Goal: Task Accomplishment & Management: Manage account settings

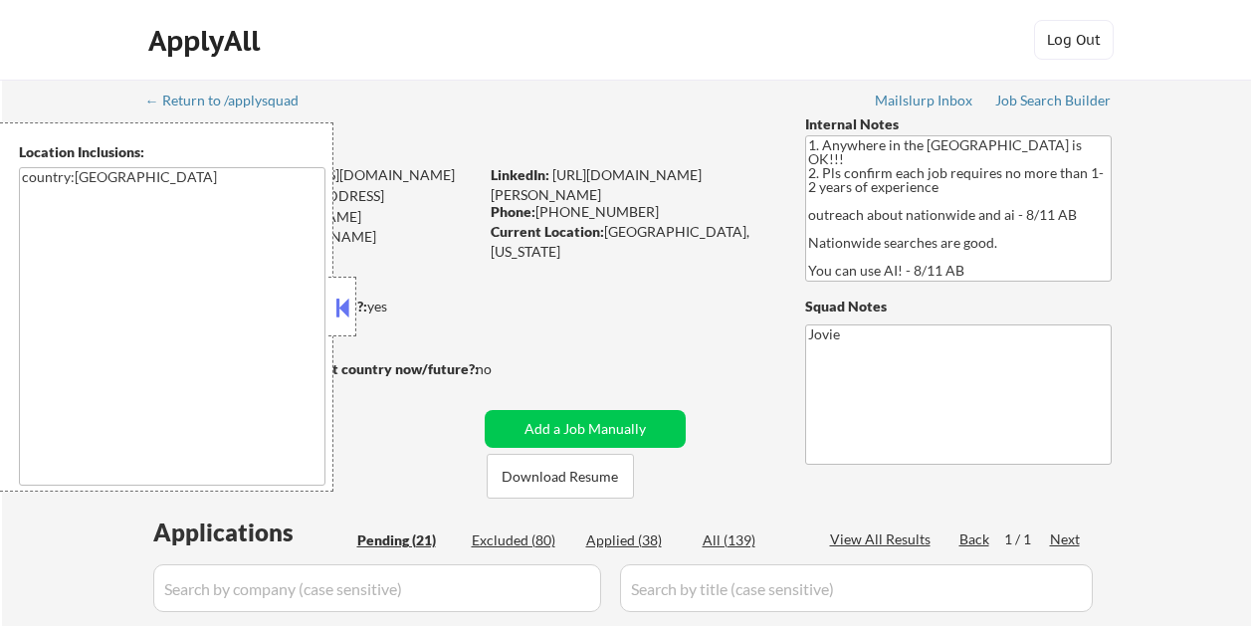
select select ""pending""
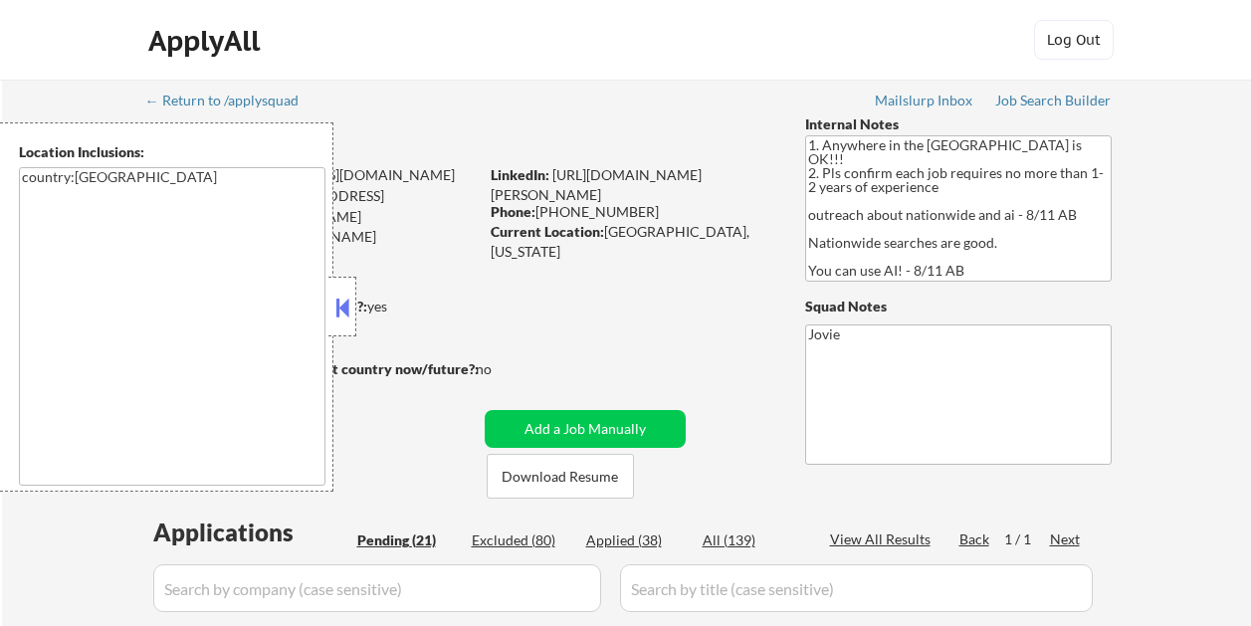
select select ""pending""
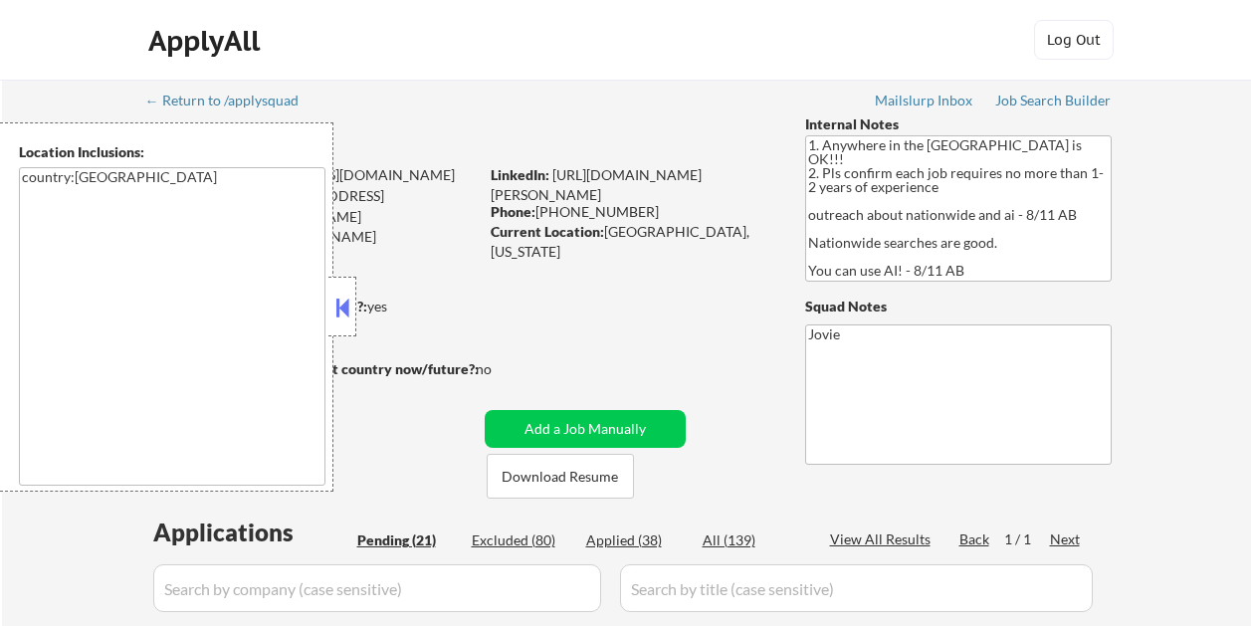
select select ""pending""
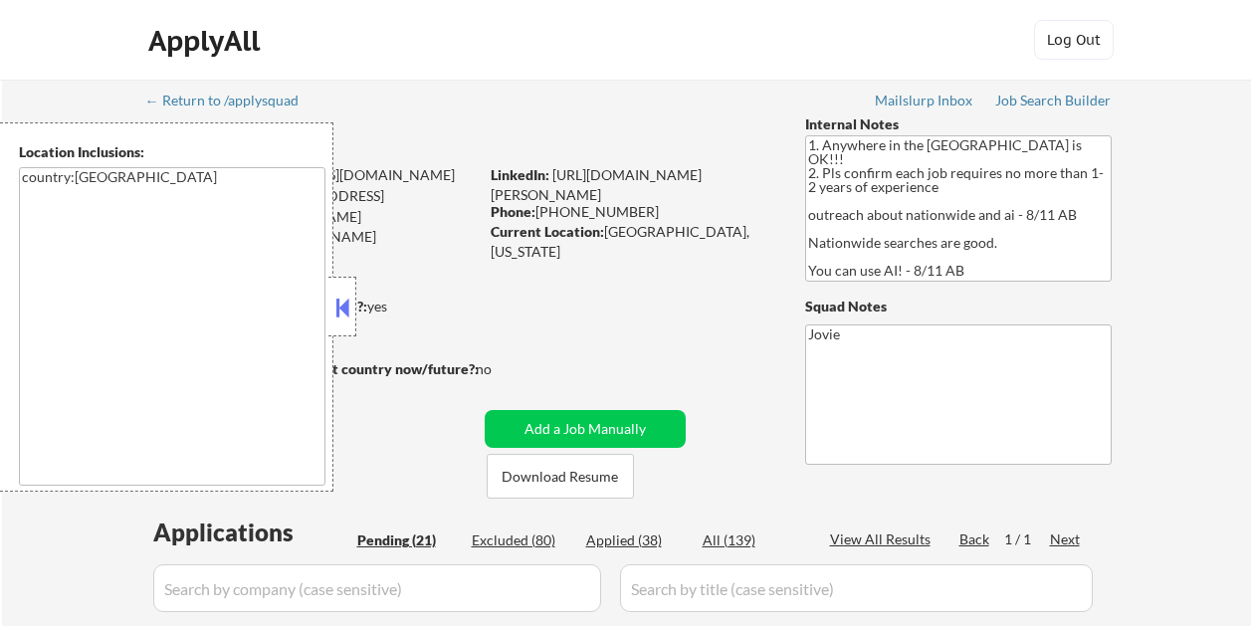
select select ""pending""
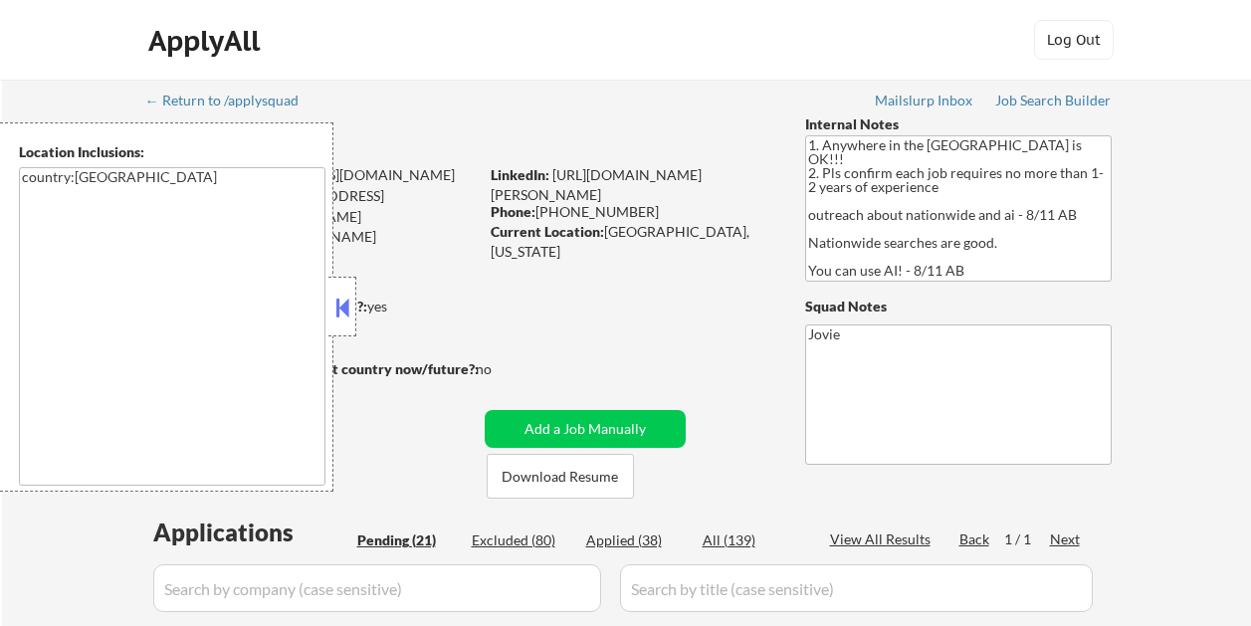
select select ""pending""
click at [346, 308] on button at bounding box center [342, 307] width 22 height 30
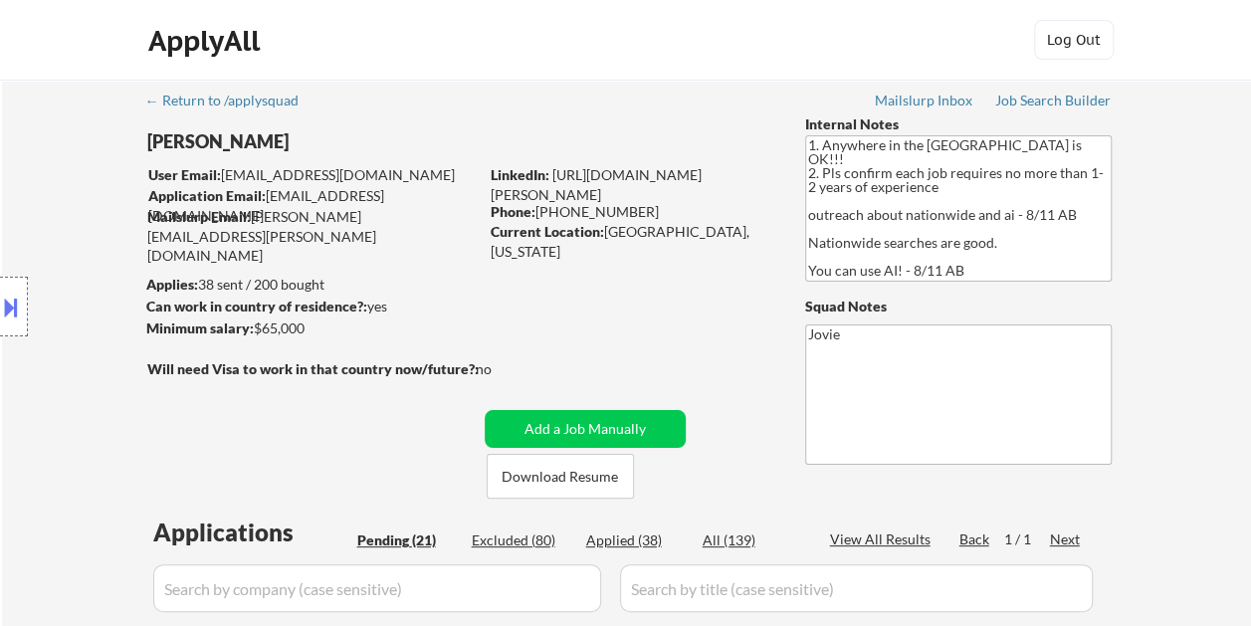
click at [710, 34] on div "ApplyAll Log Out" at bounding box center [625, 45] width 995 height 50
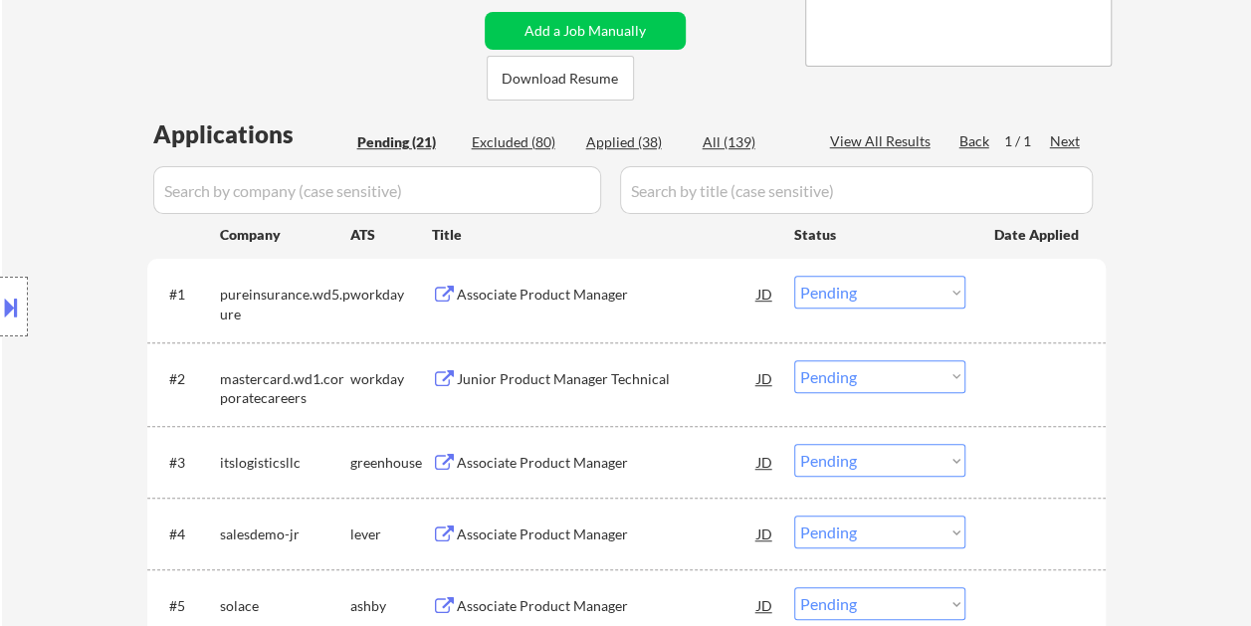
scroll to position [497, 0]
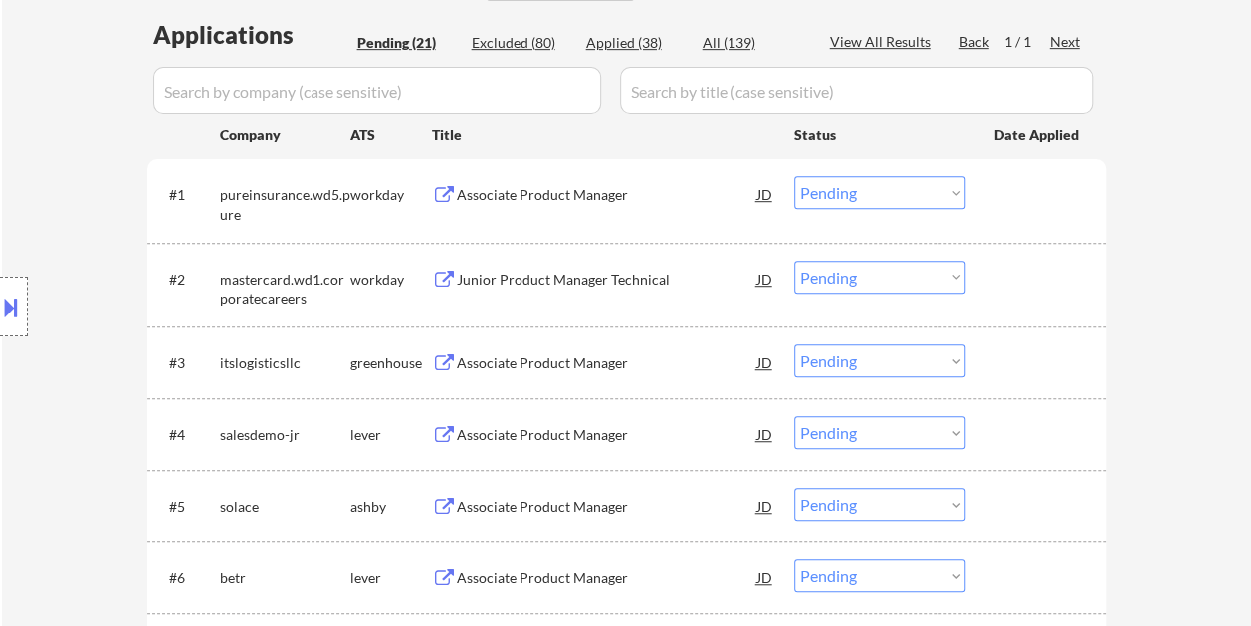
click at [1019, 176] on div at bounding box center [1038, 194] width 88 height 36
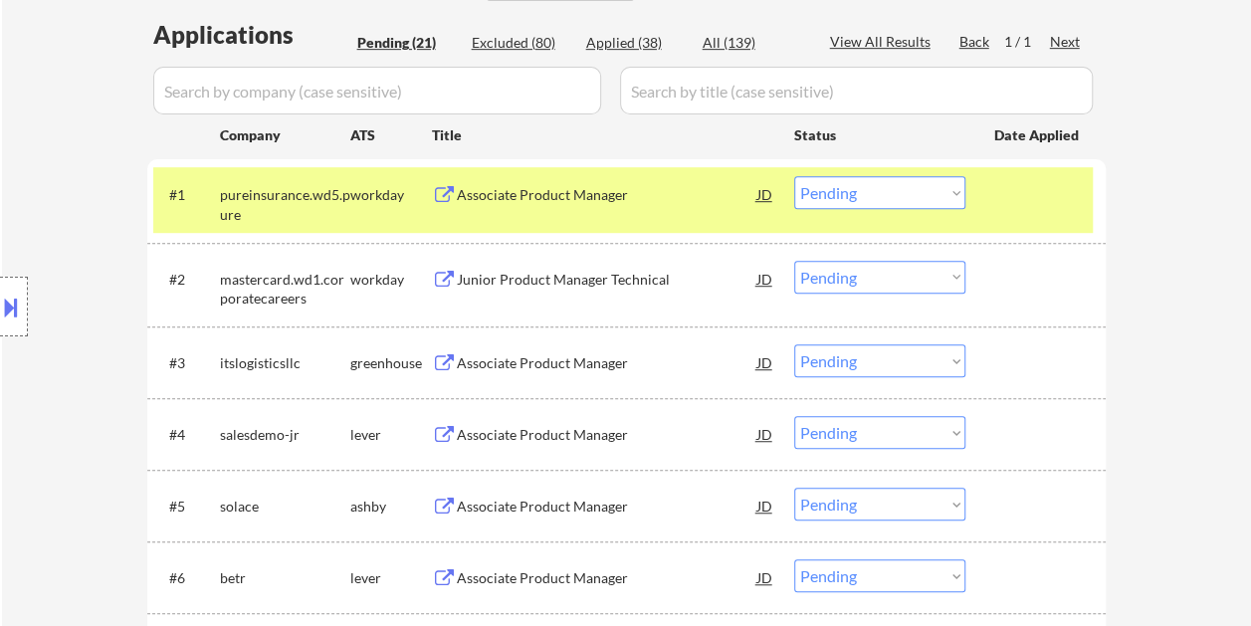
click at [1033, 221] on div "#1 pureinsurance.wd5.pure workday Associate Product Manager JD Choose an option…" at bounding box center [622, 200] width 939 height 66
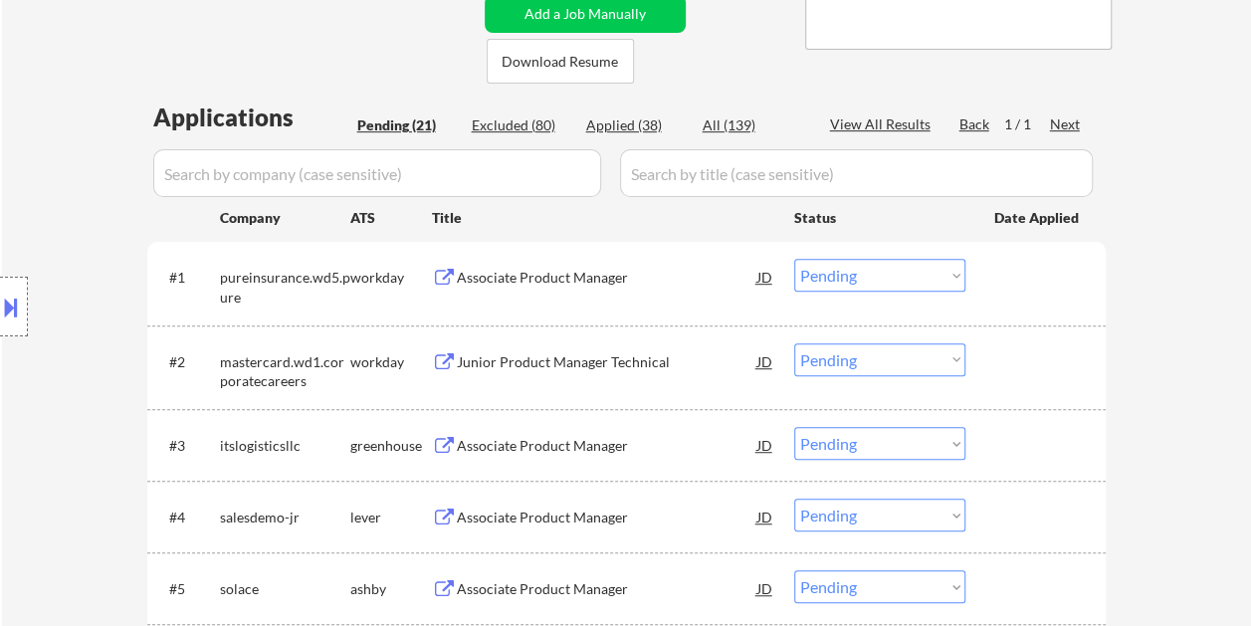
scroll to position [514, 0]
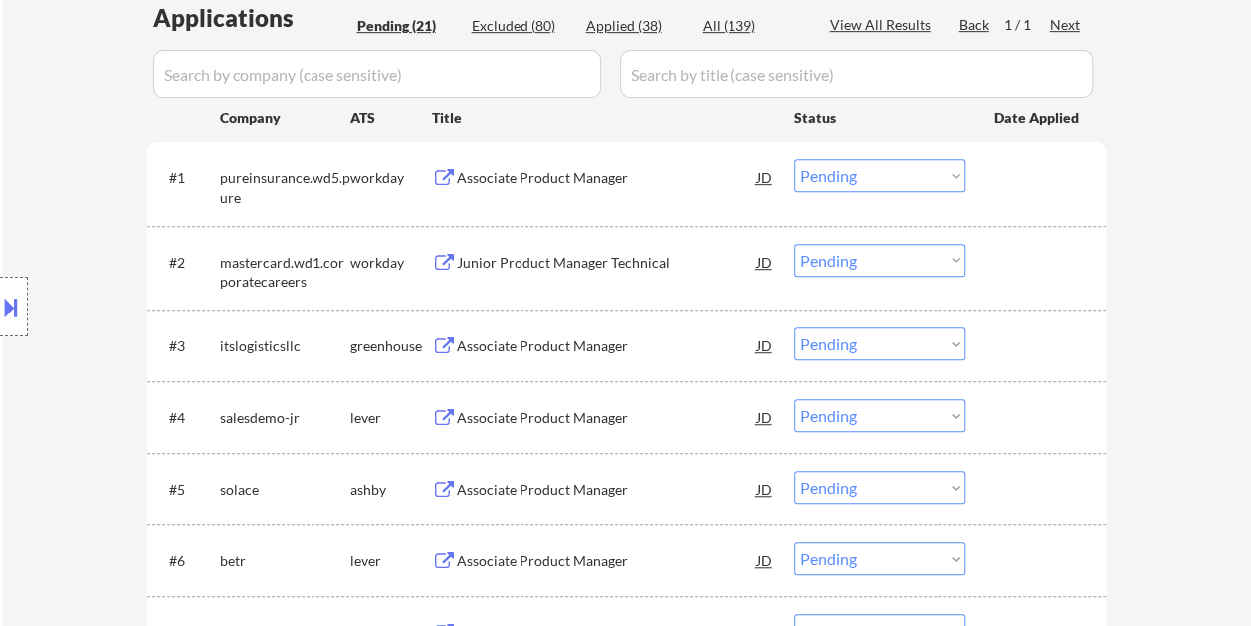
drag, startPoint x: 1034, startPoint y: 413, endPoint x: 942, endPoint y: 407, distance: 91.7
click at [1032, 413] on div at bounding box center [1038, 417] width 88 height 36
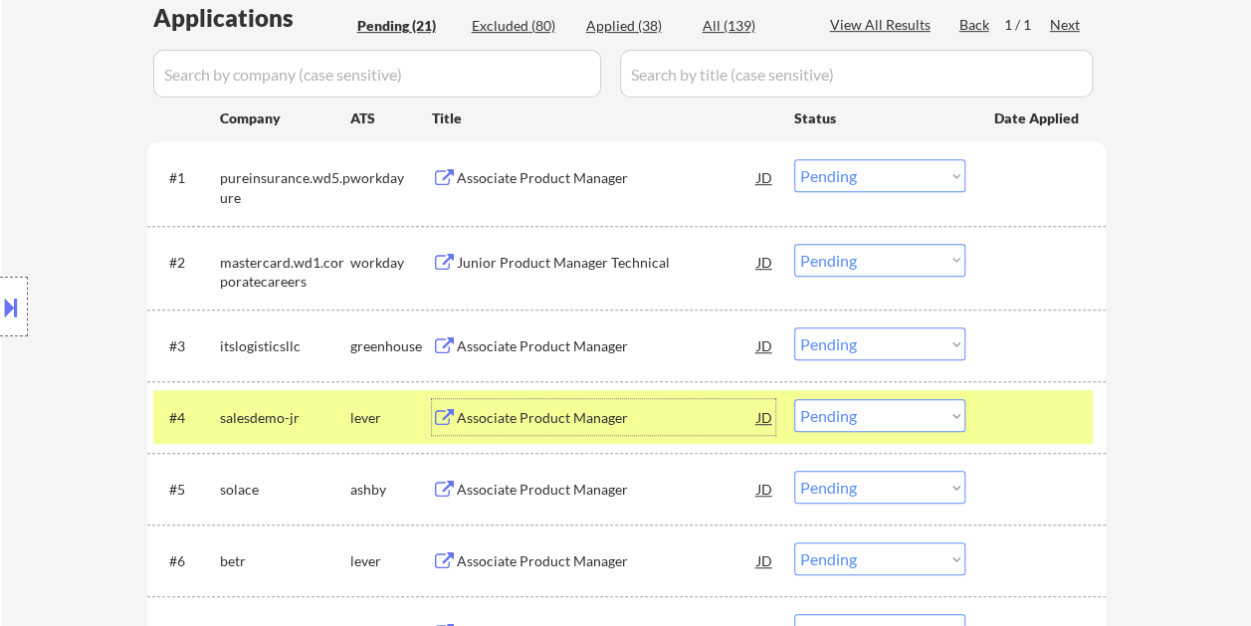
click at [675, 418] on div "Associate Product Manager" at bounding box center [607, 418] width 300 height 20
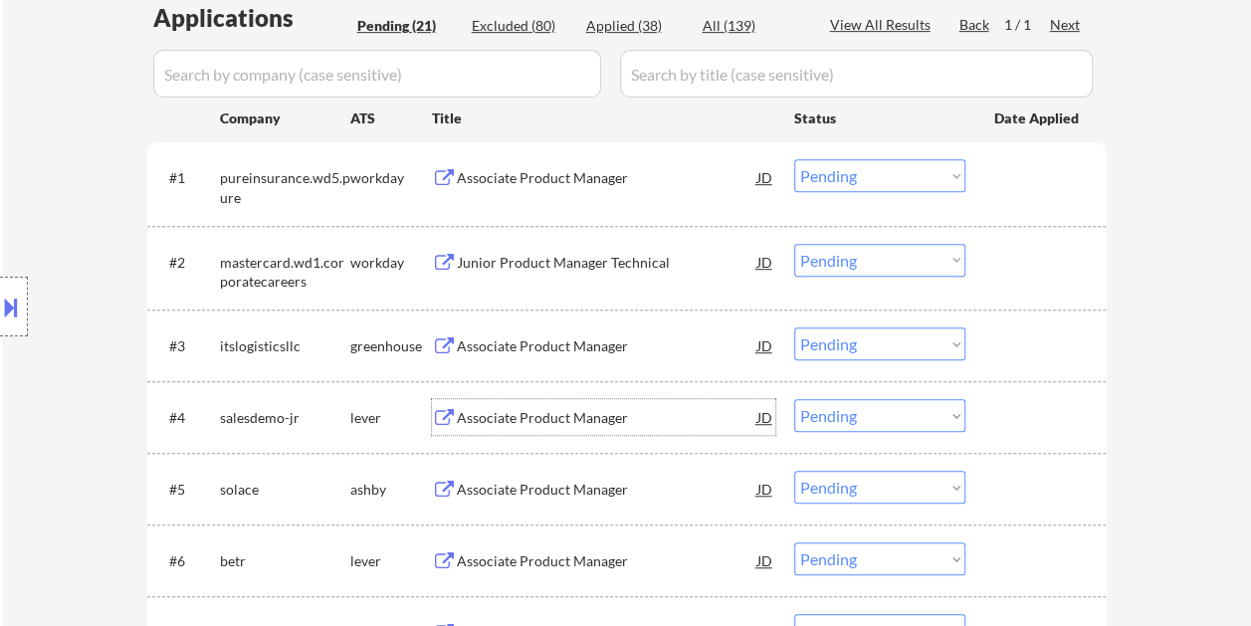
click at [1061, 417] on div at bounding box center [1038, 417] width 88 height 36
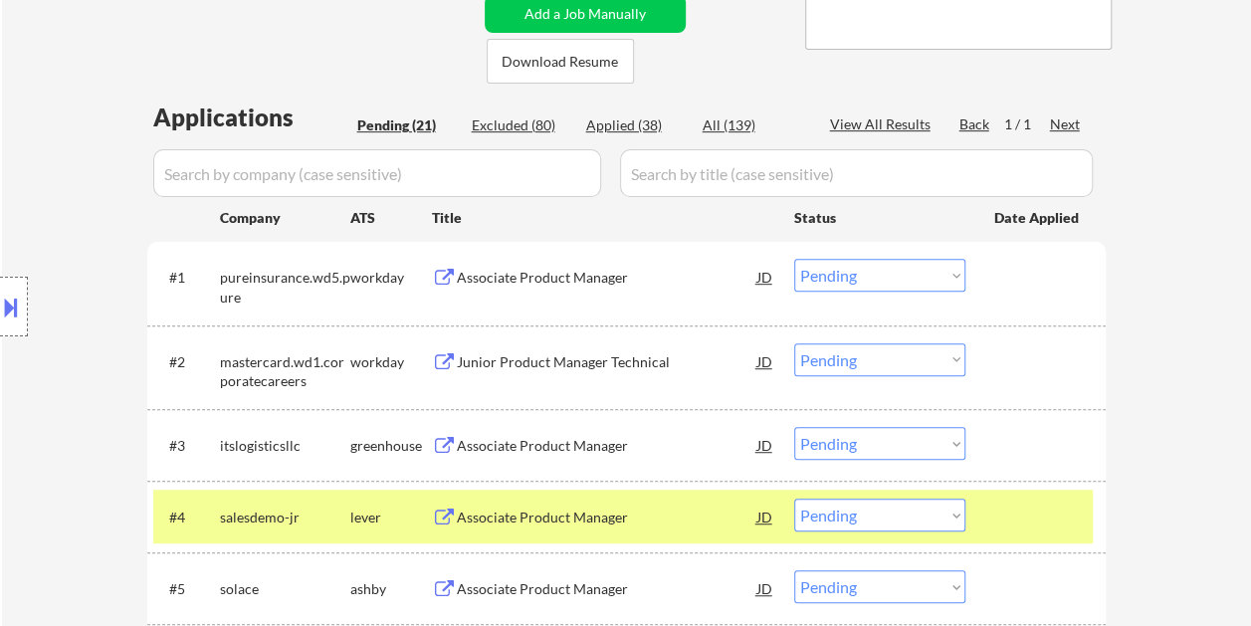
scroll to position [315, 0]
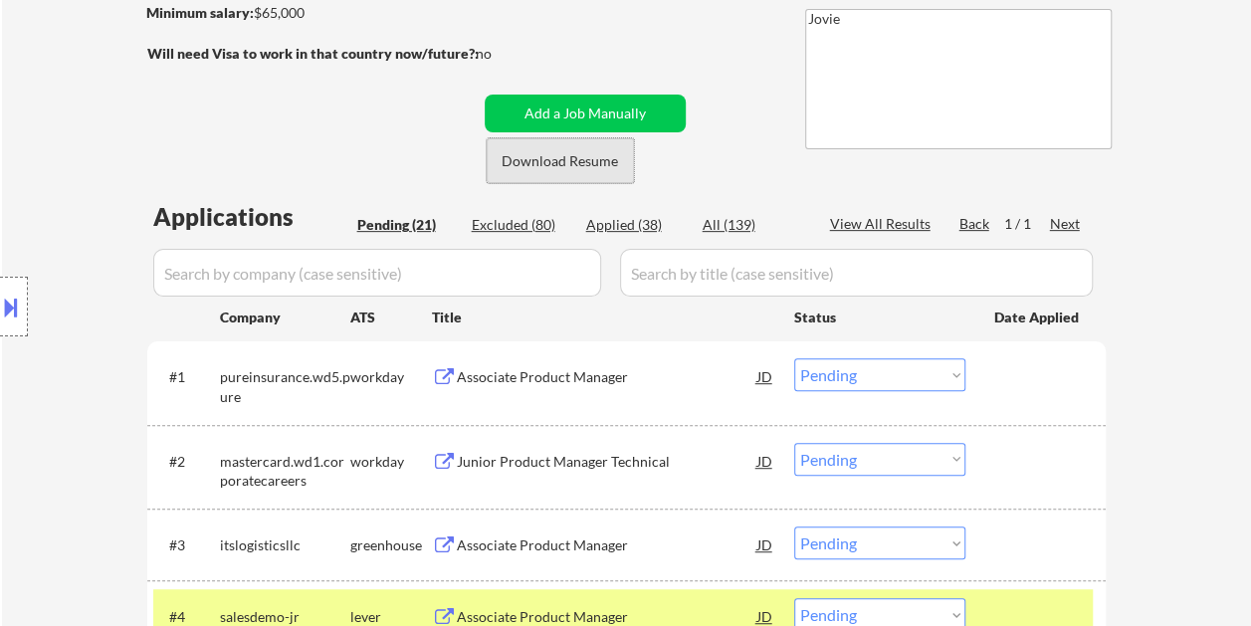
click at [591, 173] on button "Download Resume" at bounding box center [559, 160] width 147 height 45
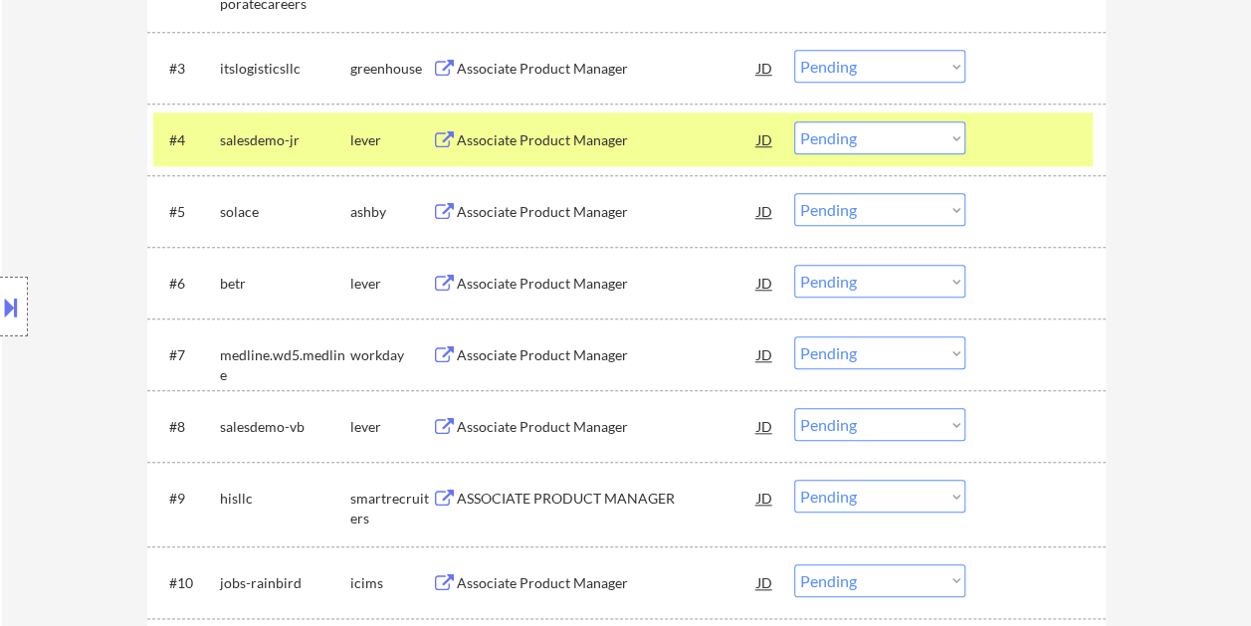
scroll to position [813, 0]
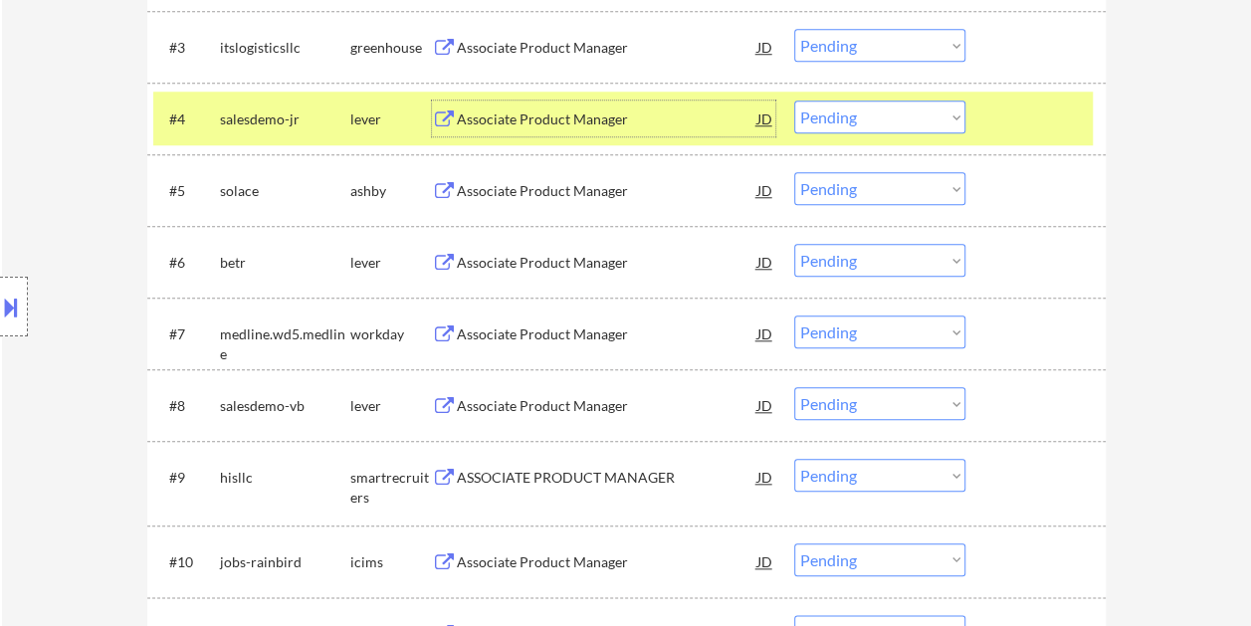
click at [561, 116] on div "Associate Product Manager" at bounding box center [607, 119] width 300 height 20
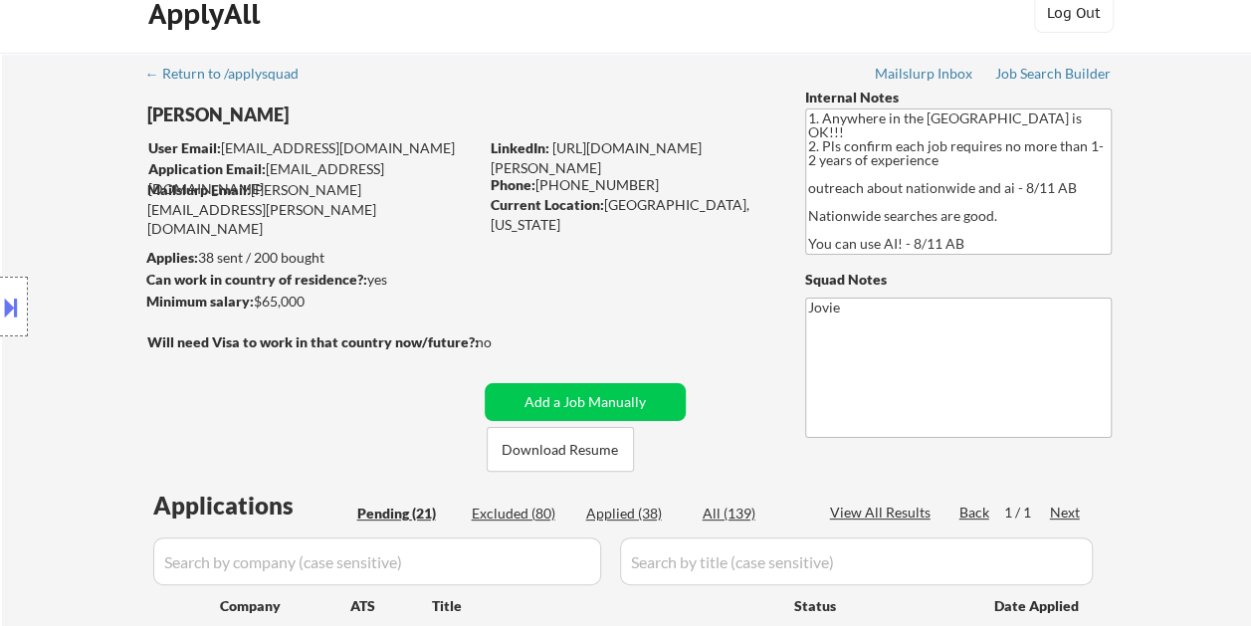
scroll to position [0, 0]
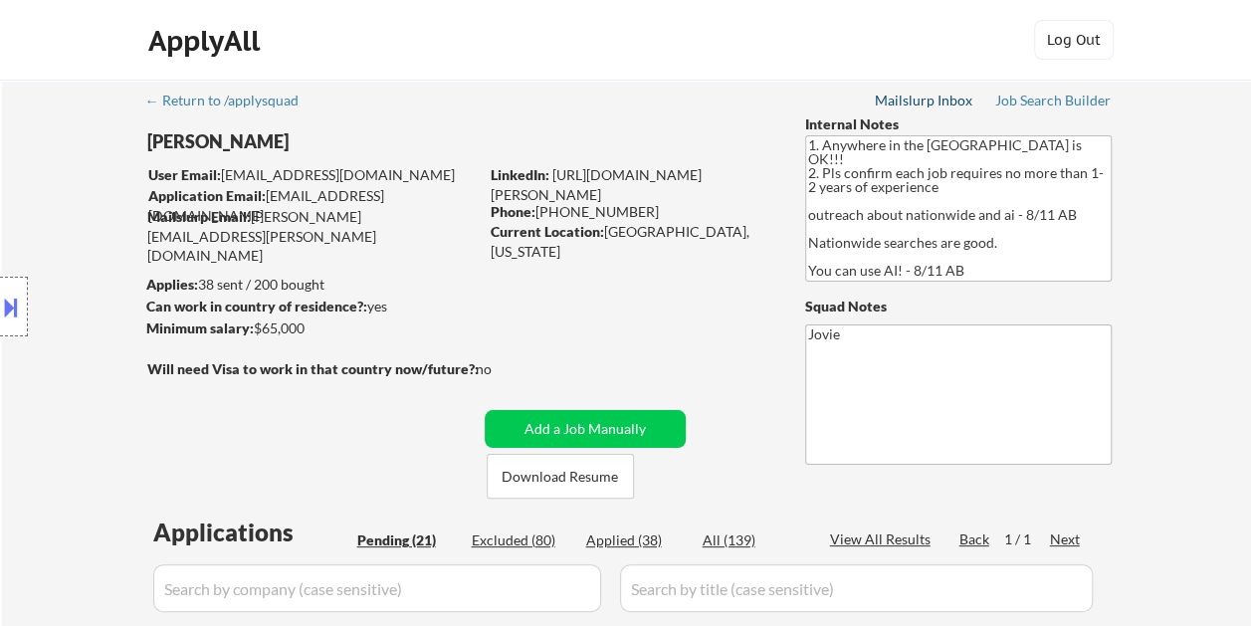
click at [930, 100] on div "Mailslurp Inbox" at bounding box center [923, 101] width 99 height 14
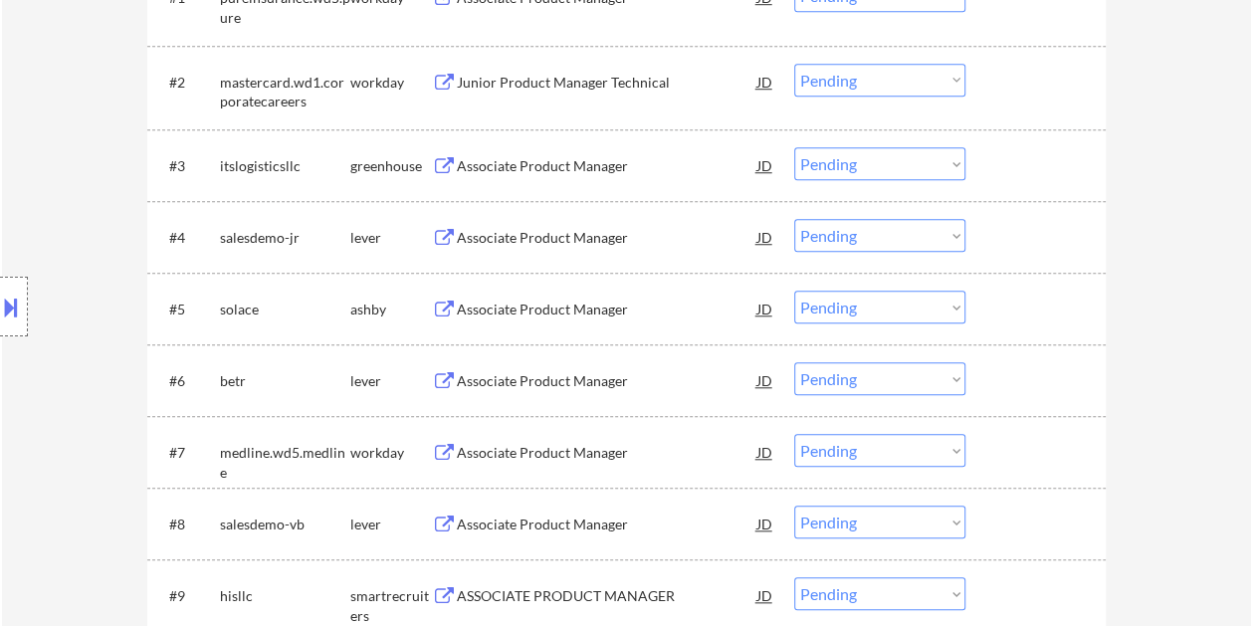
scroll to position [696, 0]
click at [1010, 224] on div at bounding box center [1038, 235] width 88 height 36
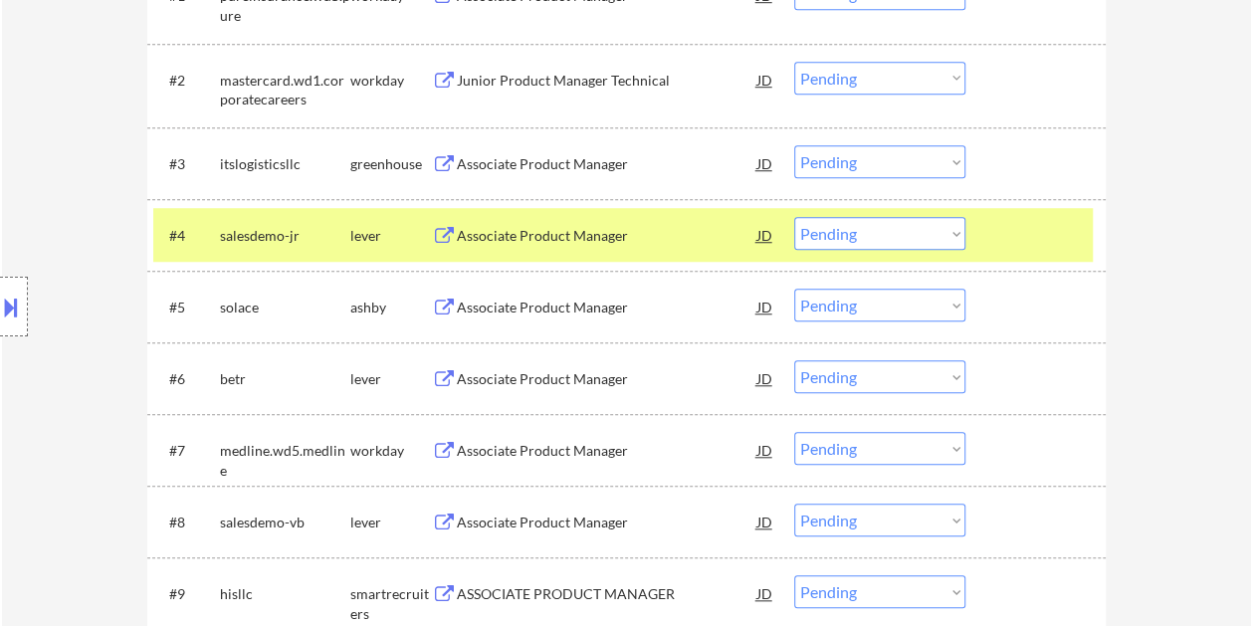
click at [476, 238] on div "Associate Product Manager" at bounding box center [607, 236] width 300 height 20
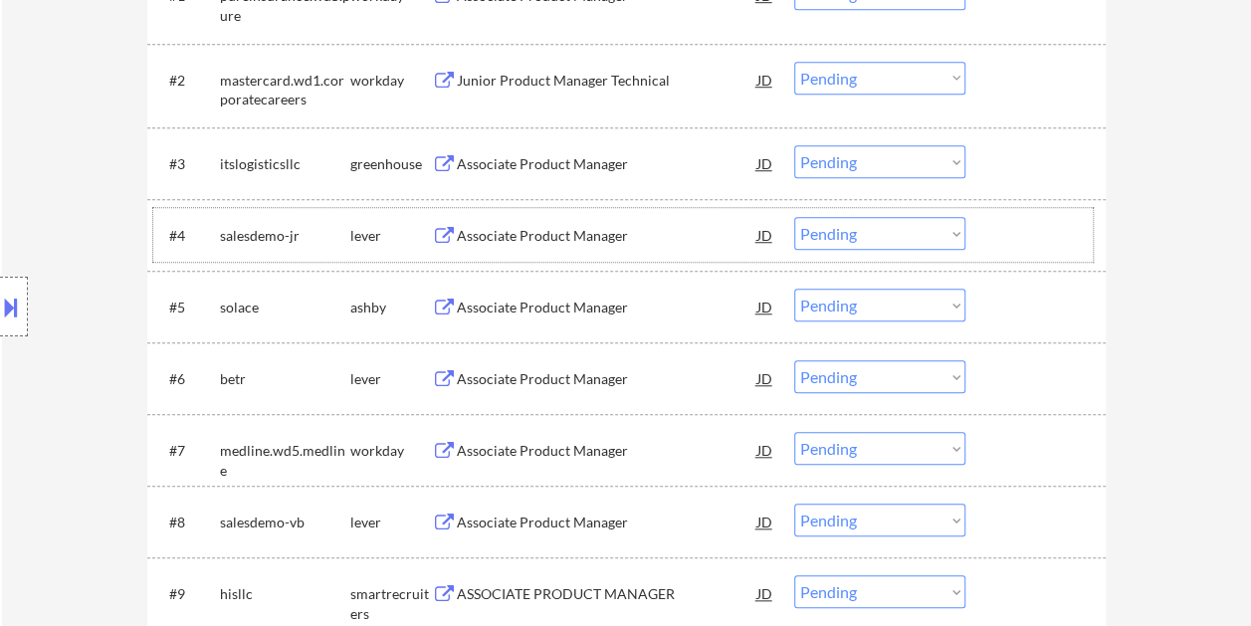
drag, startPoint x: 997, startPoint y: 231, endPoint x: 967, endPoint y: 229, distance: 29.9
click at [994, 230] on div at bounding box center [1038, 235] width 88 height 36
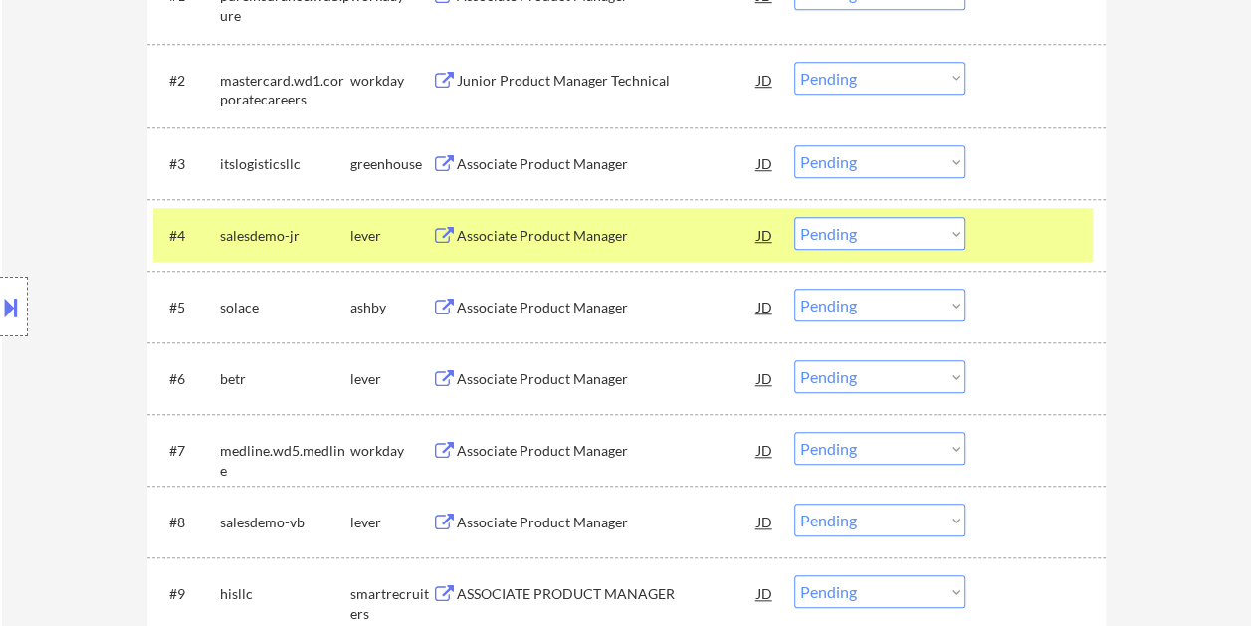
click at [963, 229] on select "Choose an option... Pending Applied Excluded (Questions) Excluded (Expired) Exc…" at bounding box center [879, 233] width 171 height 33
click at [794, 217] on select "Choose an option... Pending Applied Excluded (Questions) Excluded (Expired) Exc…" at bounding box center [879, 233] width 171 height 33
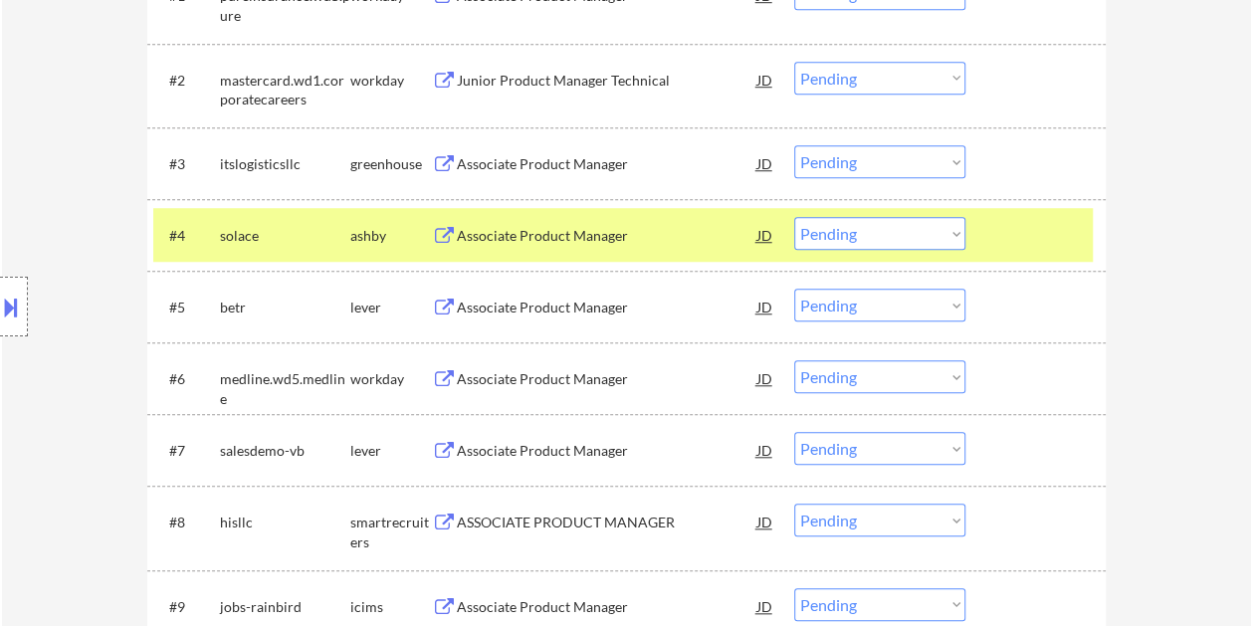
click at [1007, 223] on div at bounding box center [1038, 235] width 88 height 36
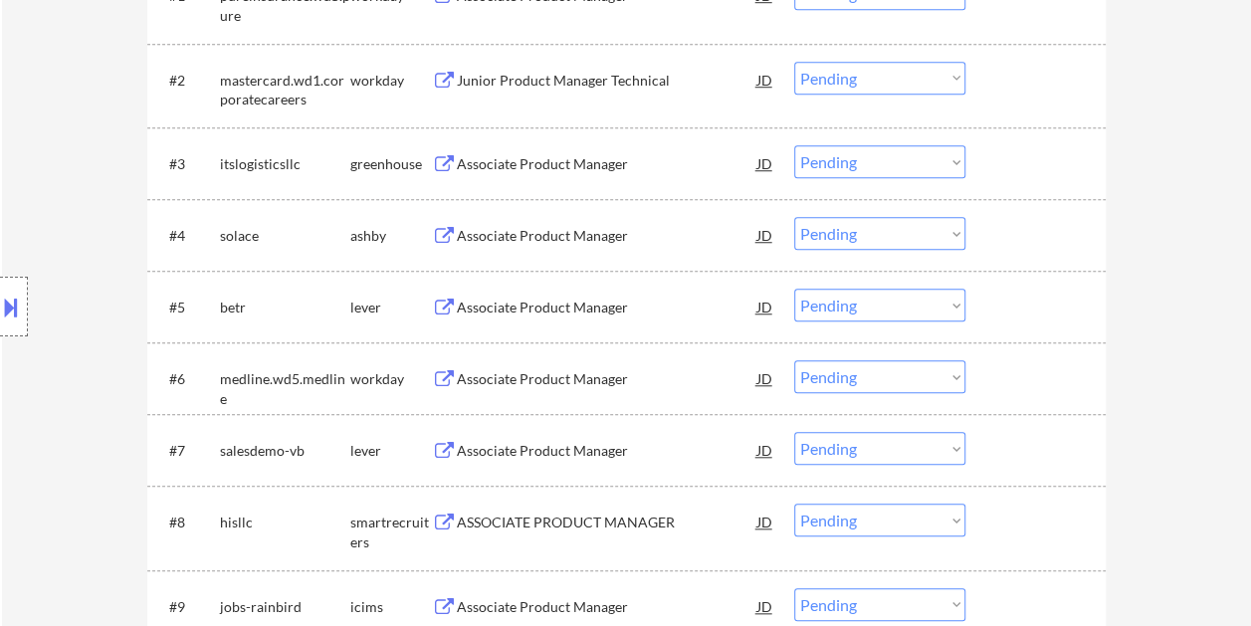
click at [1034, 221] on div at bounding box center [1038, 235] width 88 height 36
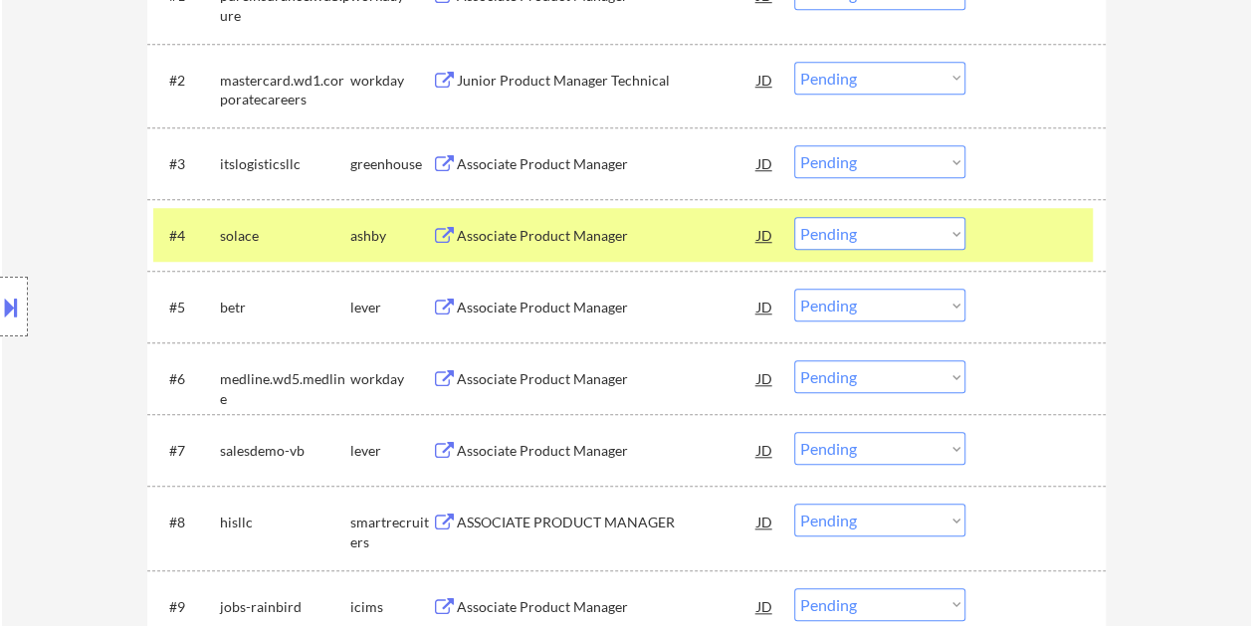
click at [667, 217] on div "Associate Product Manager" at bounding box center [607, 235] width 300 height 36
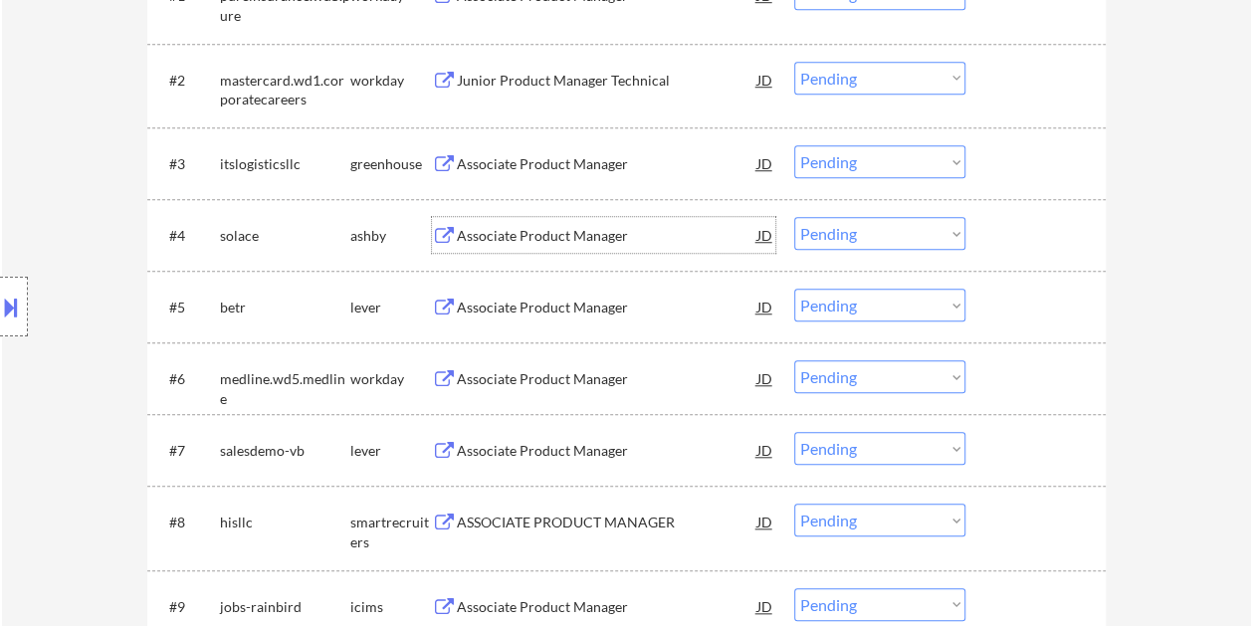
drag, startPoint x: 999, startPoint y: 228, endPoint x: 983, endPoint y: 233, distance: 16.7
click at [999, 228] on div at bounding box center [1038, 235] width 88 height 36
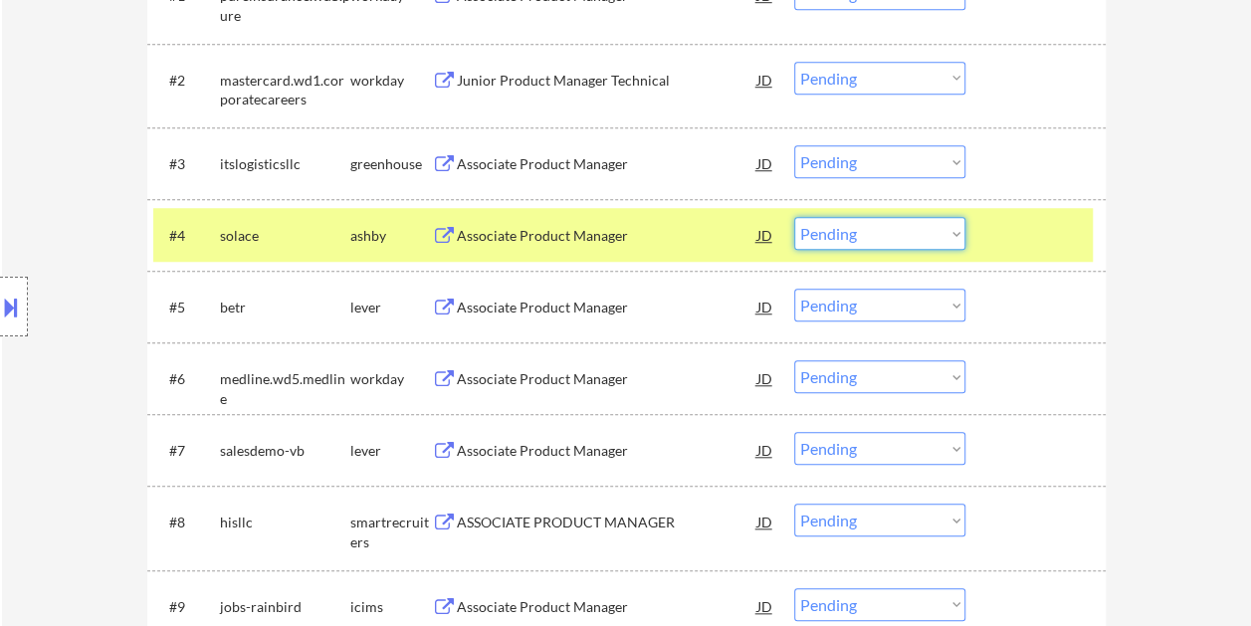
click at [945, 237] on select "Choose an option... Pending Applied Excluded (Questions) Excluded (Expired) Exc…" at bounding box center [879, 233] width 171 height 33
click at [794, 217] on select "Choose an option... Pending Applied Excluded (Questions) Excluded (Expired) Exc…" at bounding box center [879, 233] width 171 height 33
select select ""pending""
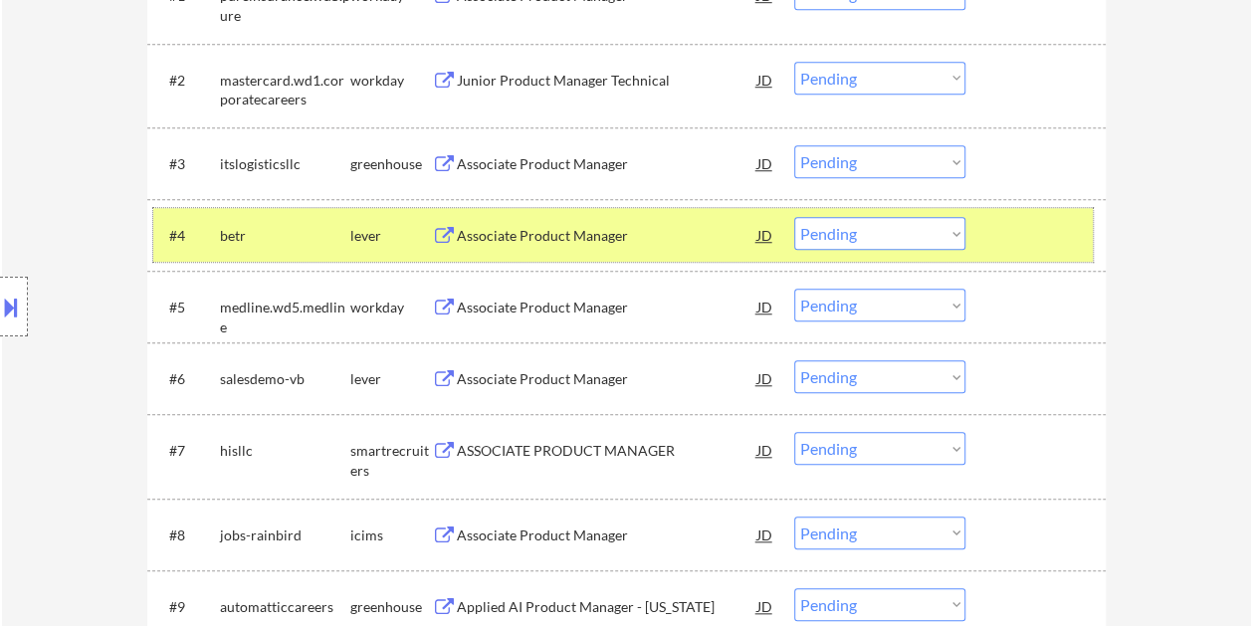
click at [1002, 237] on div at bounding box center [1038, 235] width 88 height 36
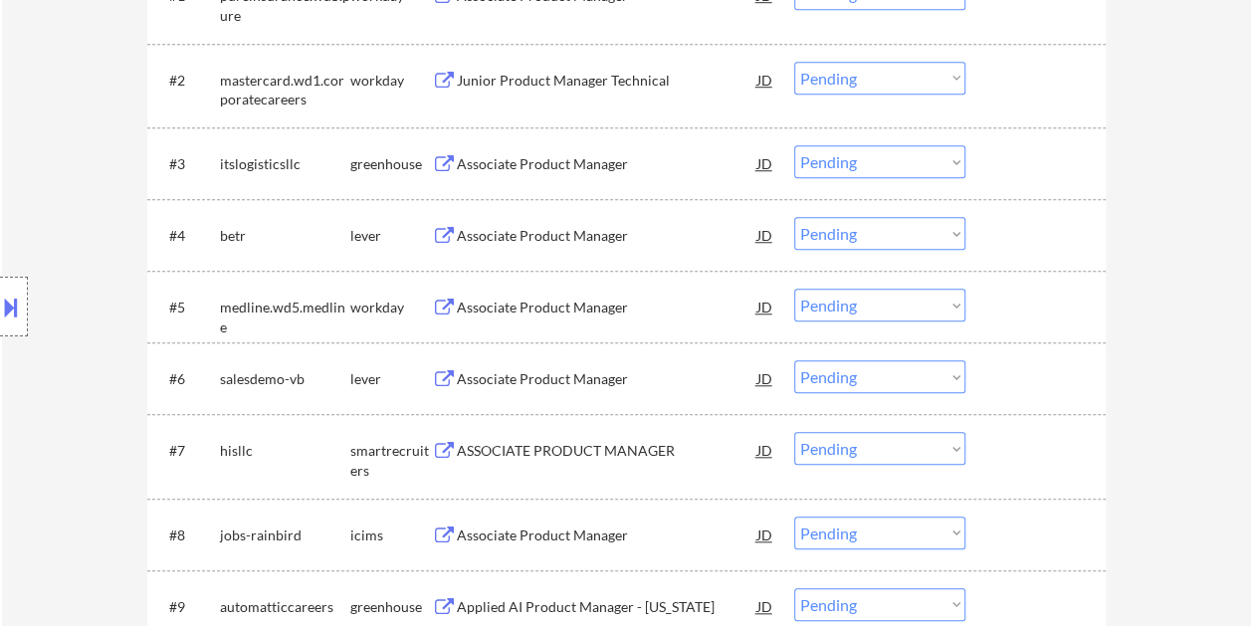
click at [1007, 237] on div at bounding box center [1038, 235] width 88 height 36
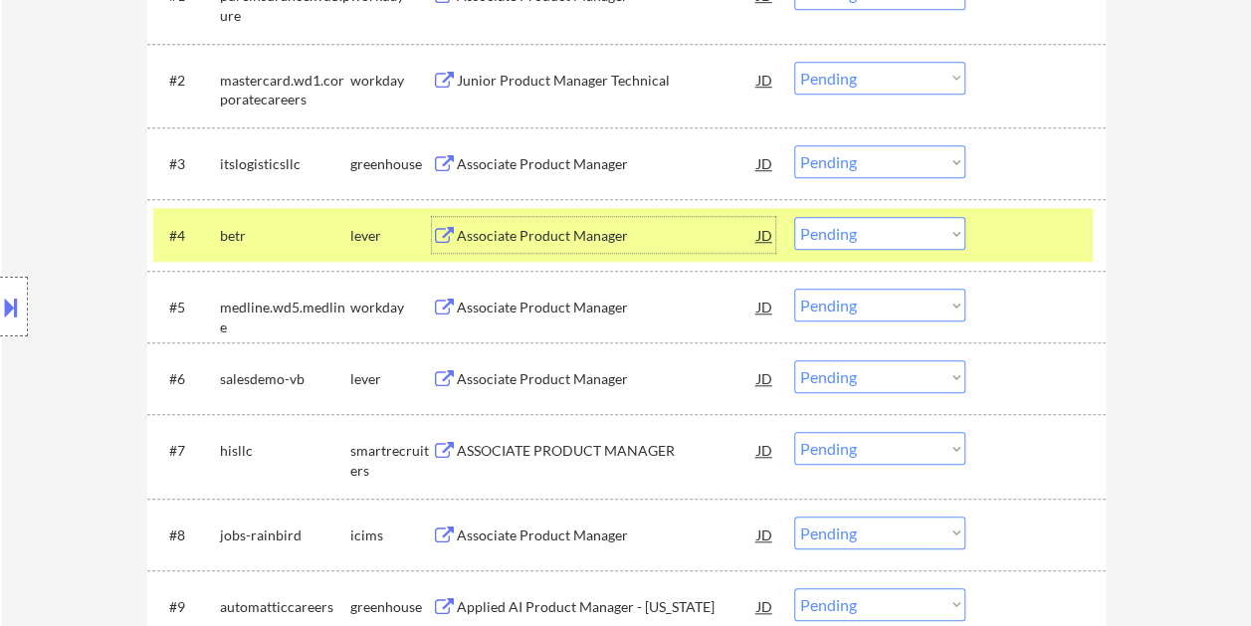
click at [473, 237] on div "Associate Product Manager" at bounding box center [607, 236] width 300 height 20
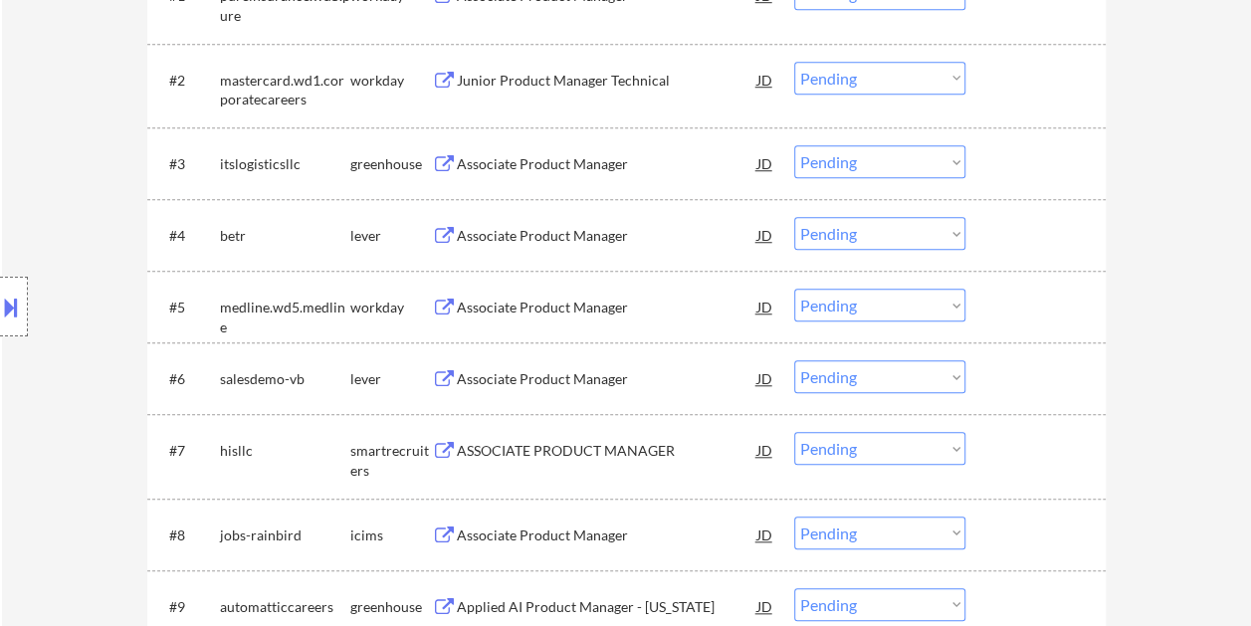
select select ""PLACEHOLDER_1427118222253""
select select ""pending""
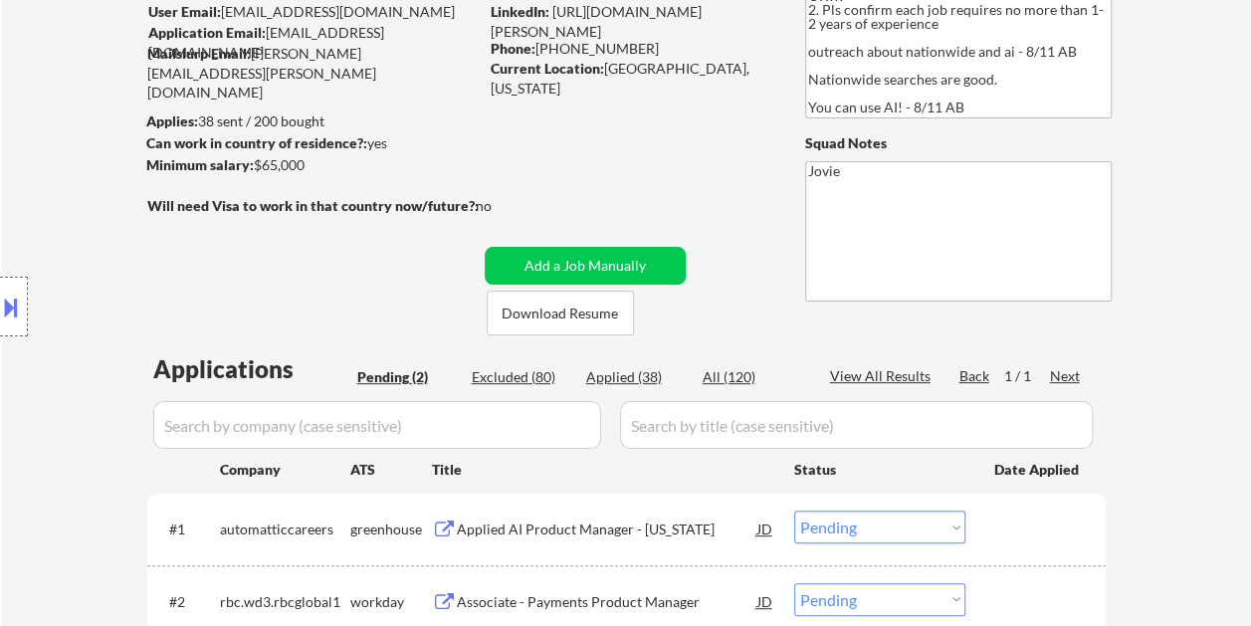
scroll to position [99, 0]
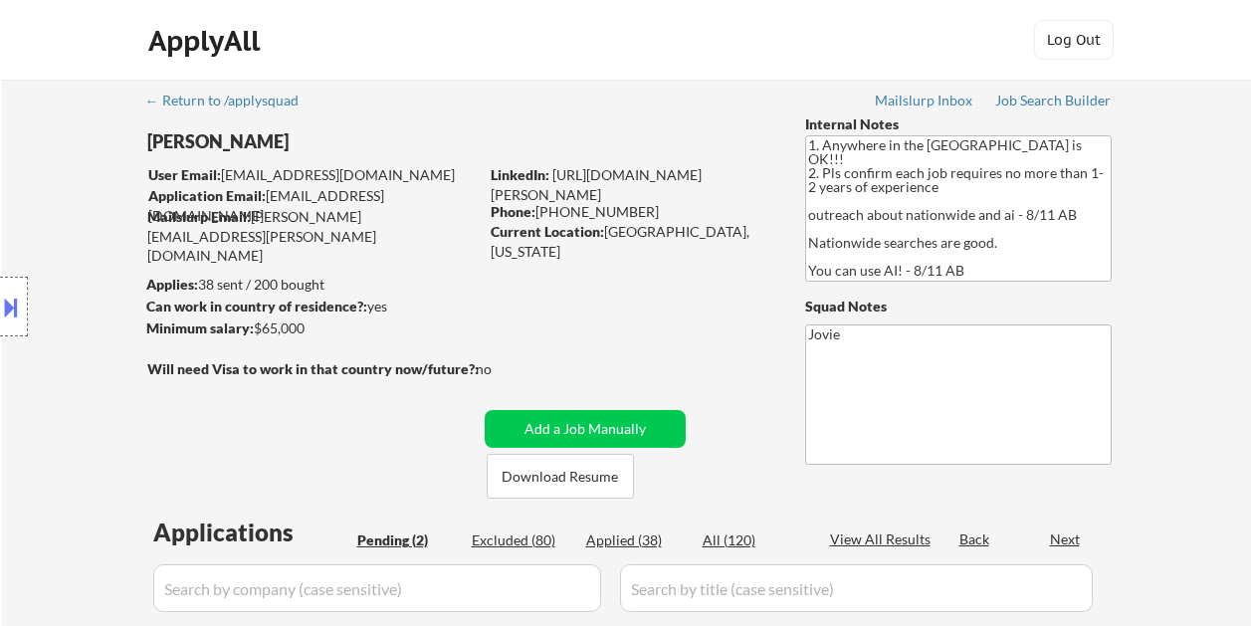
select select ""pending""
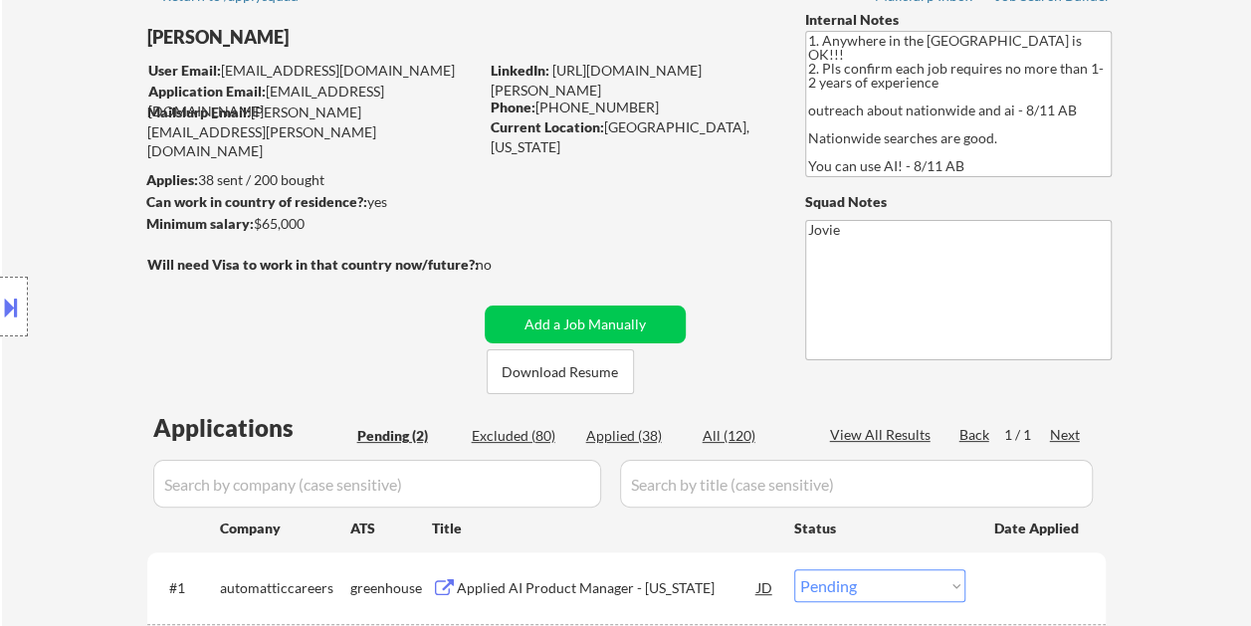
scroll to position [199, 0]
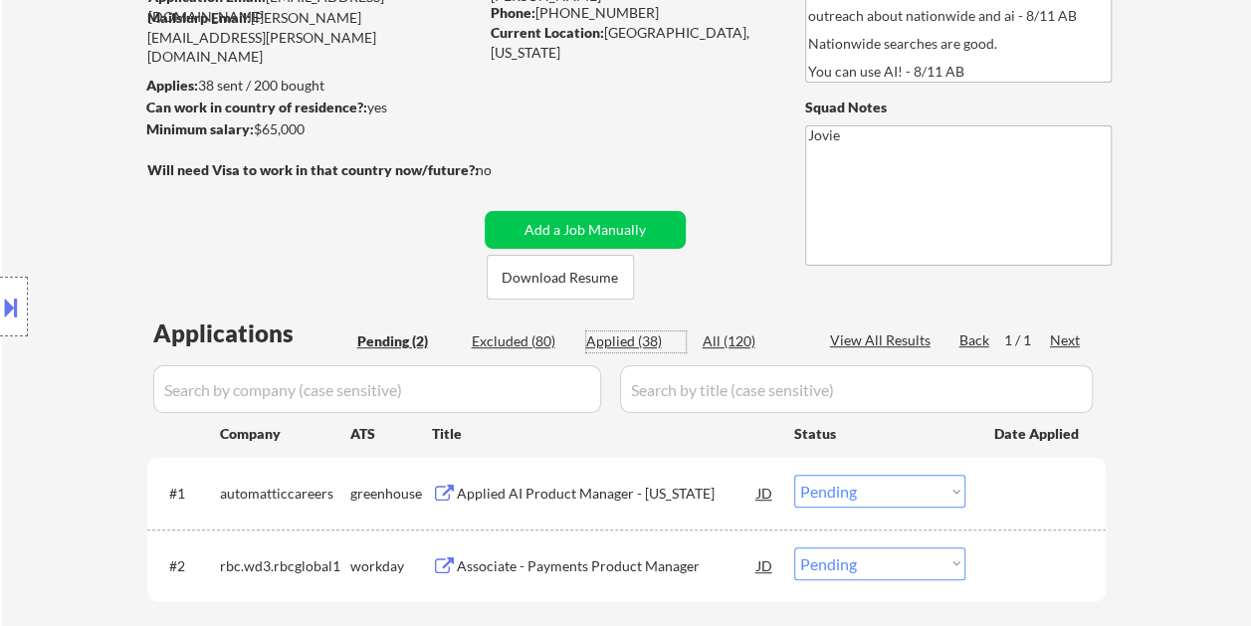
click at [603, 338] on div "Applied (38)" at bounding box center [635, 341] width 99 height 20
select select ""applied""
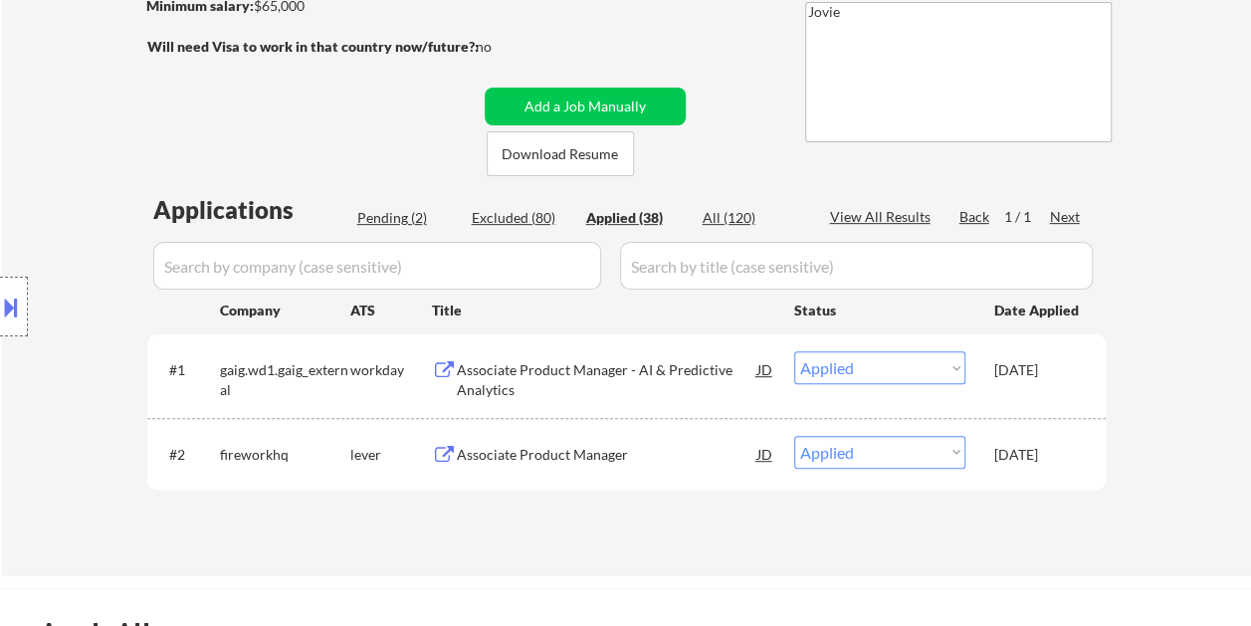
scroll to position [398, 0]
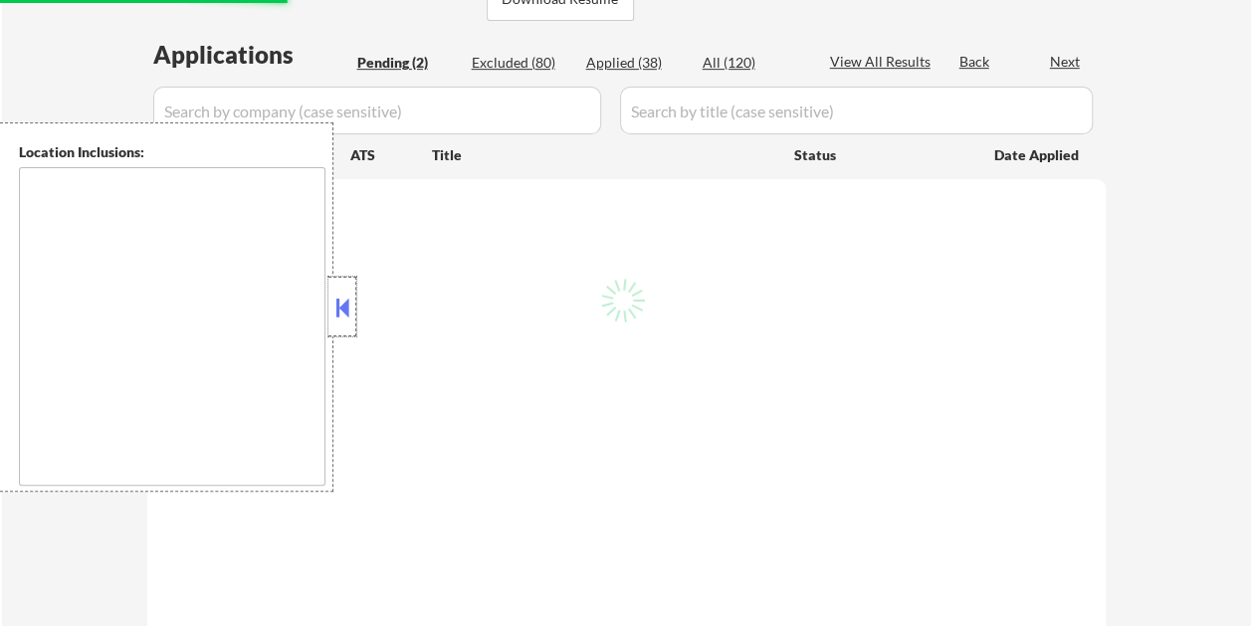
scroll to position [478, 0]
select select ""pending""
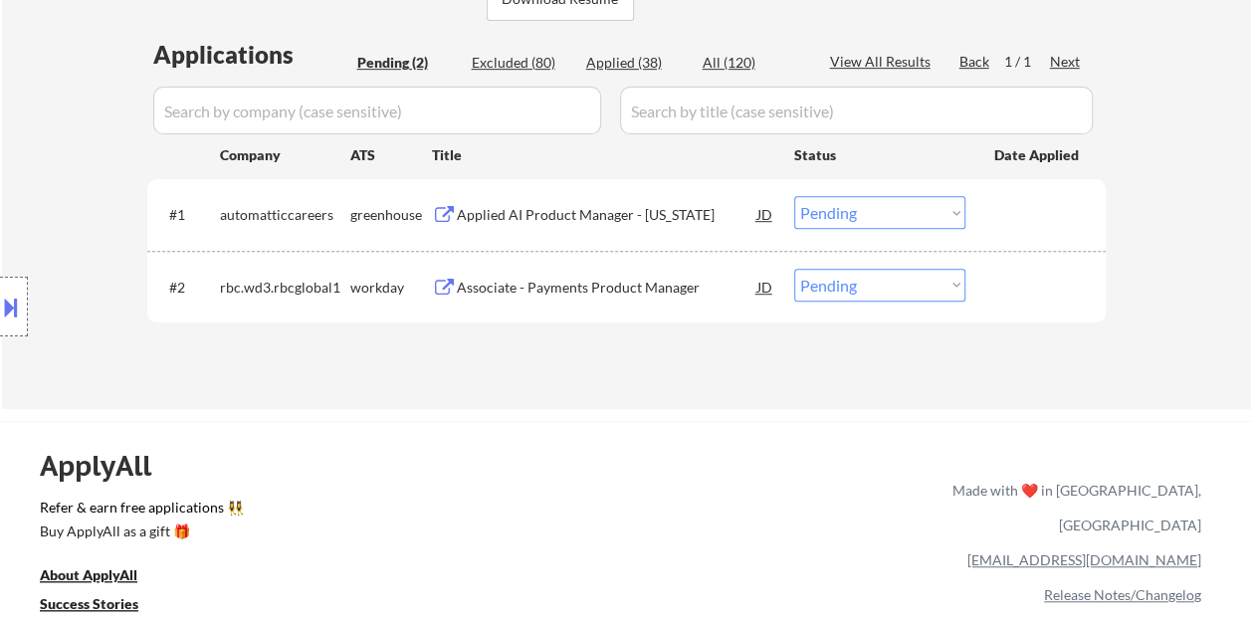
scroll to position [398, 0]
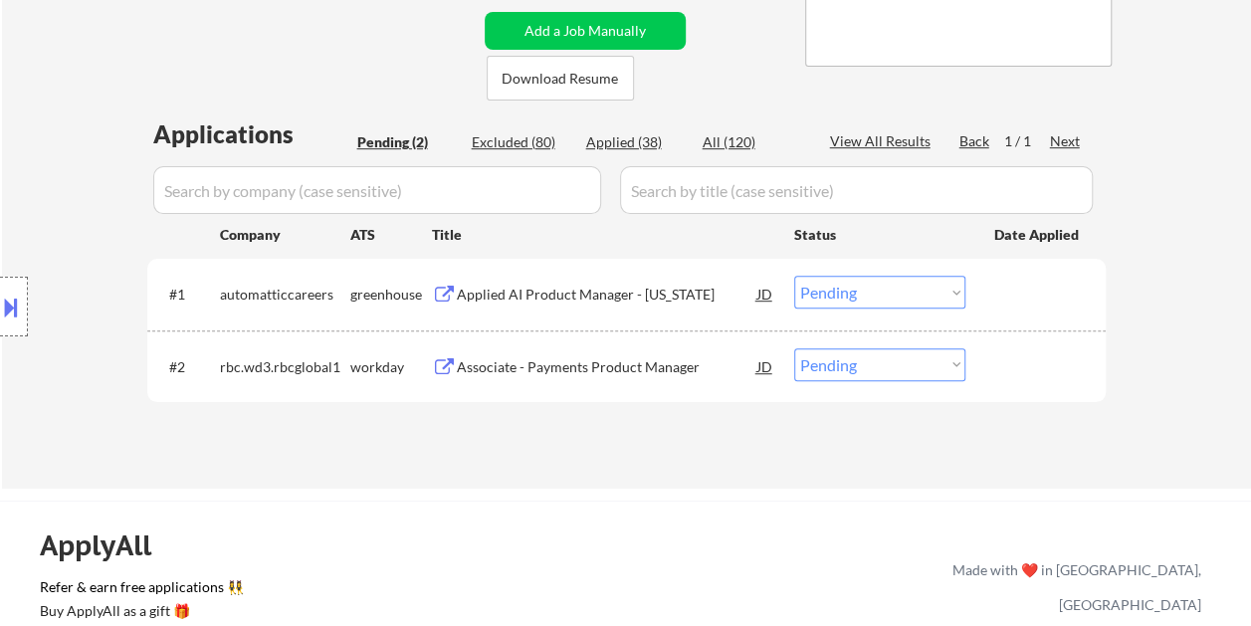
click at [634, 137] on div "Applied (38)" at bounding box center [635, 142] width 99 height 20
select select ""applied""
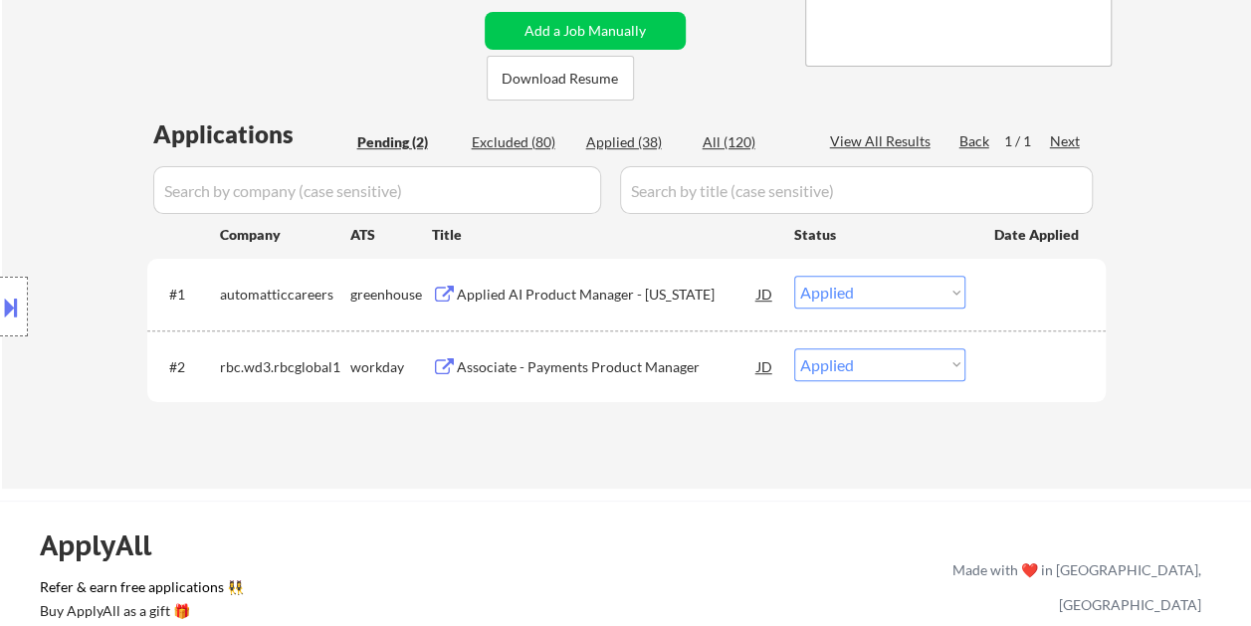
select select ""applied""
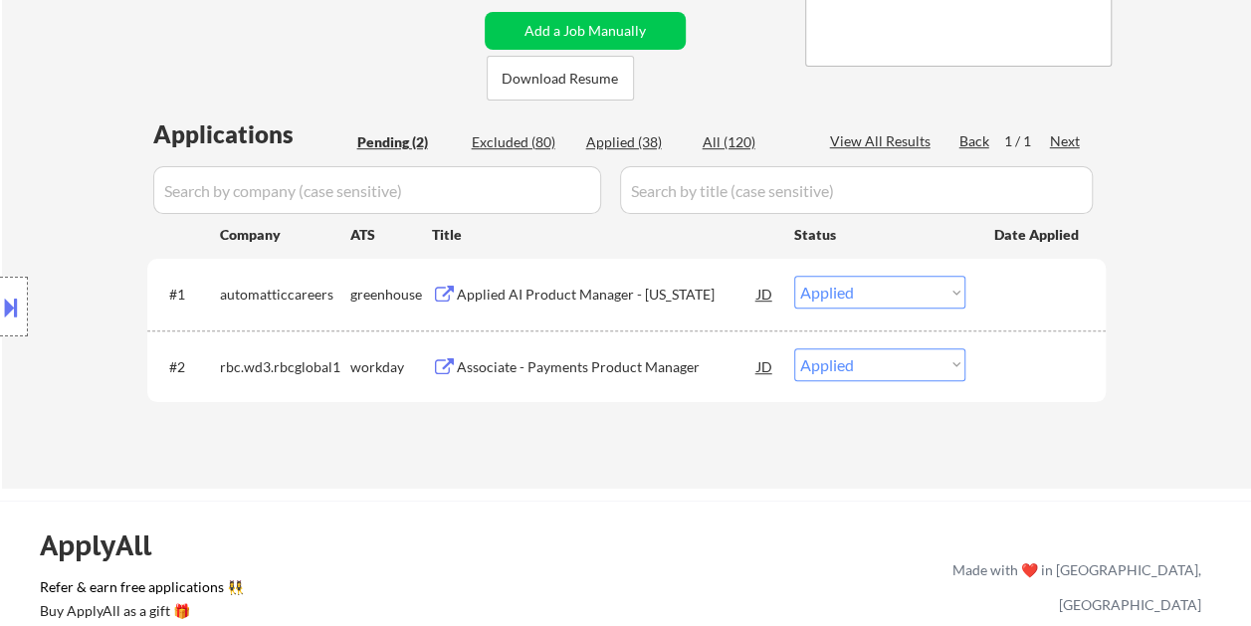
select select ""applied""
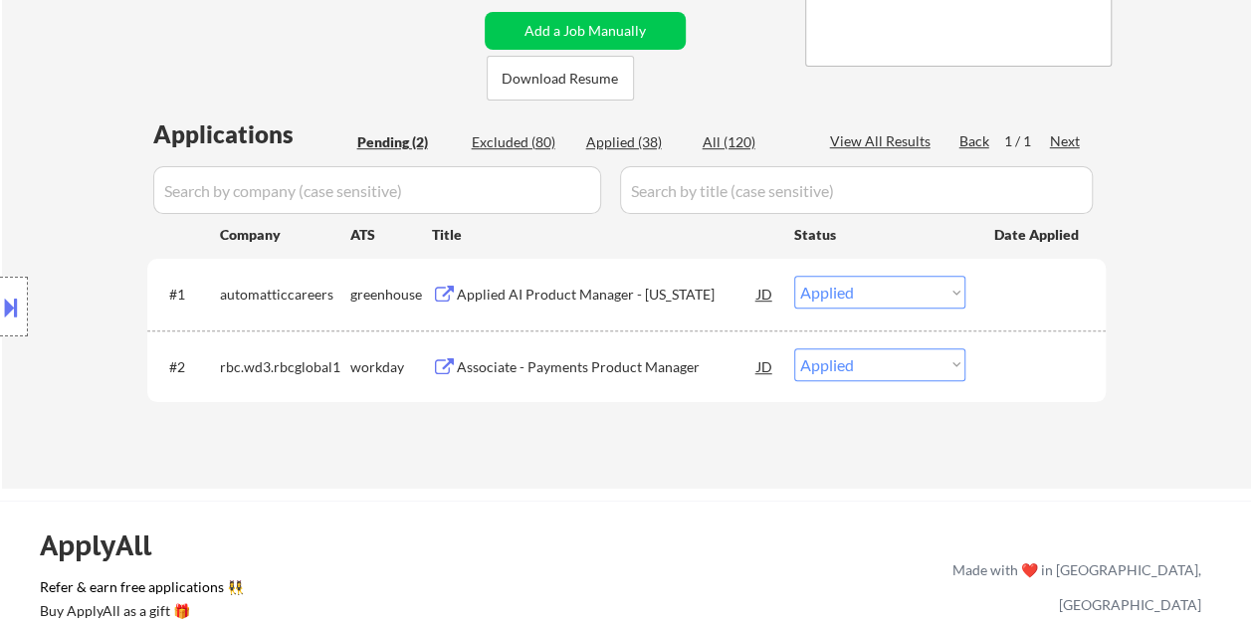
select select ""applied""
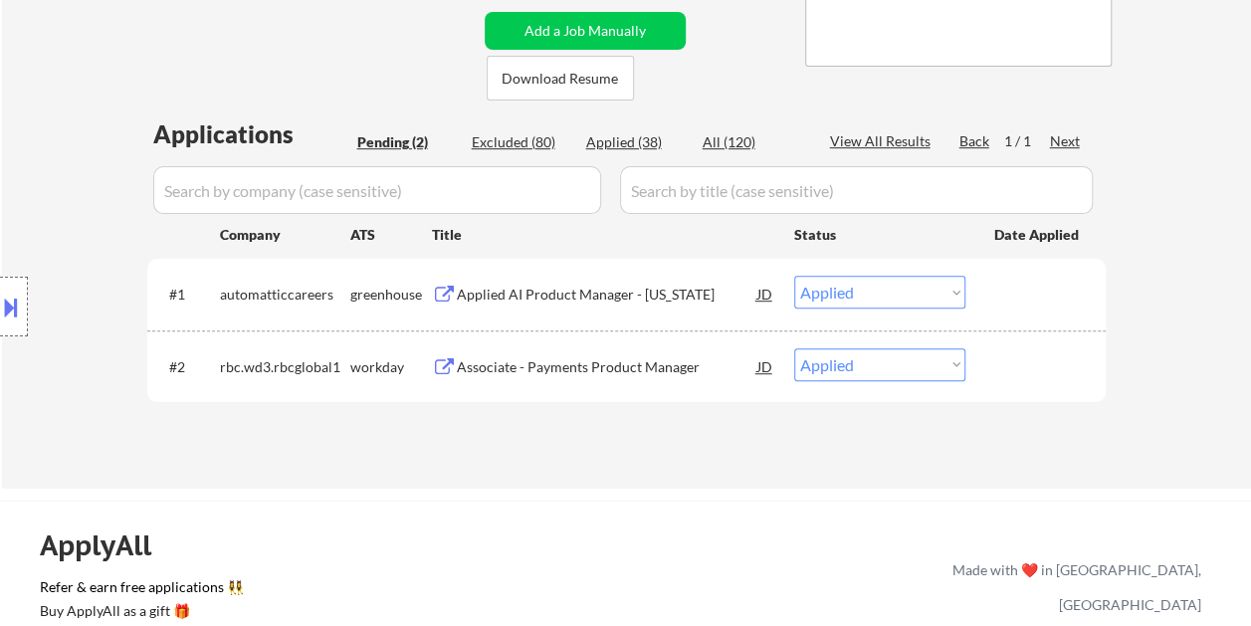
select select ""applied""
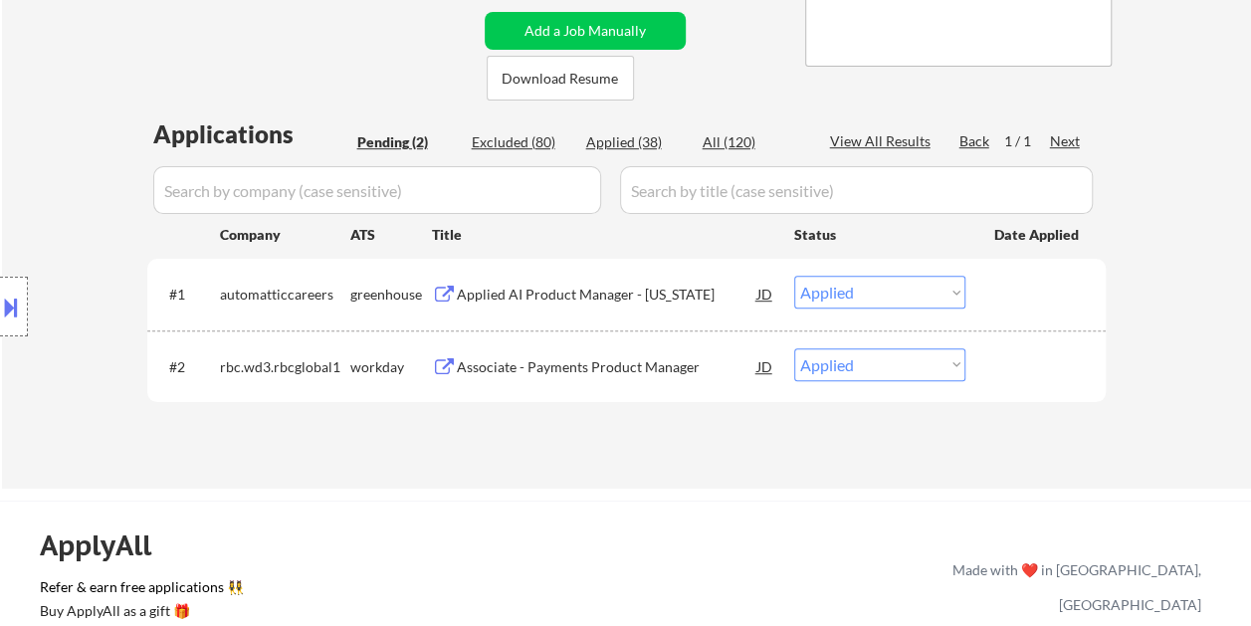
select select ""applied""
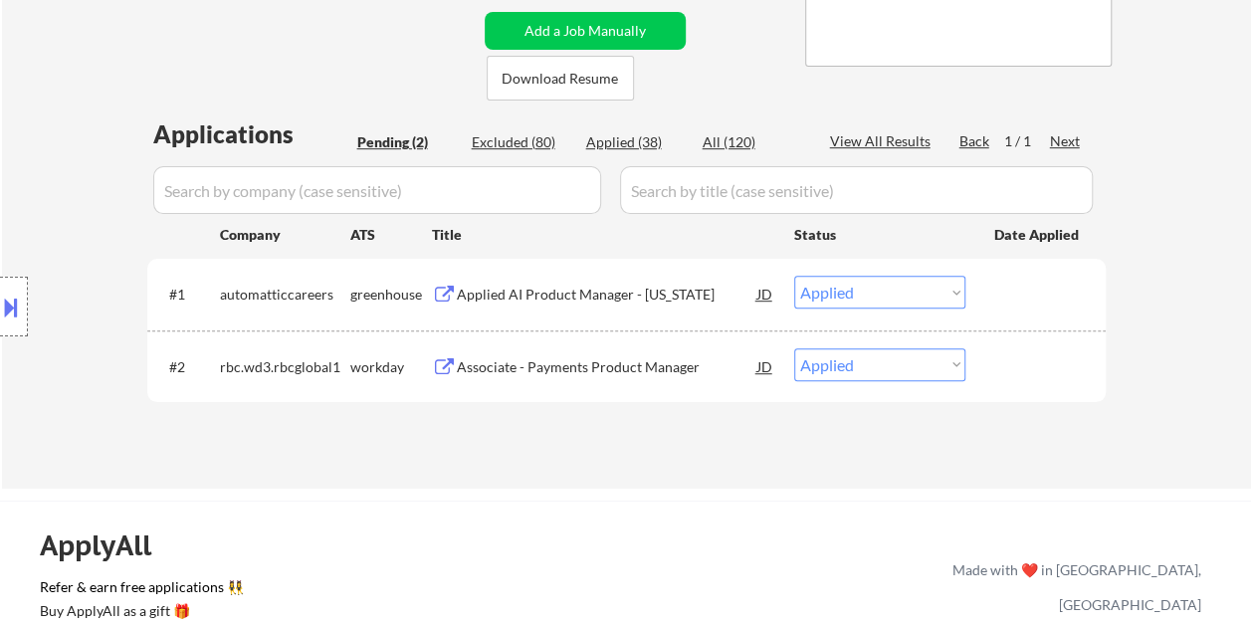
select select ""applied""
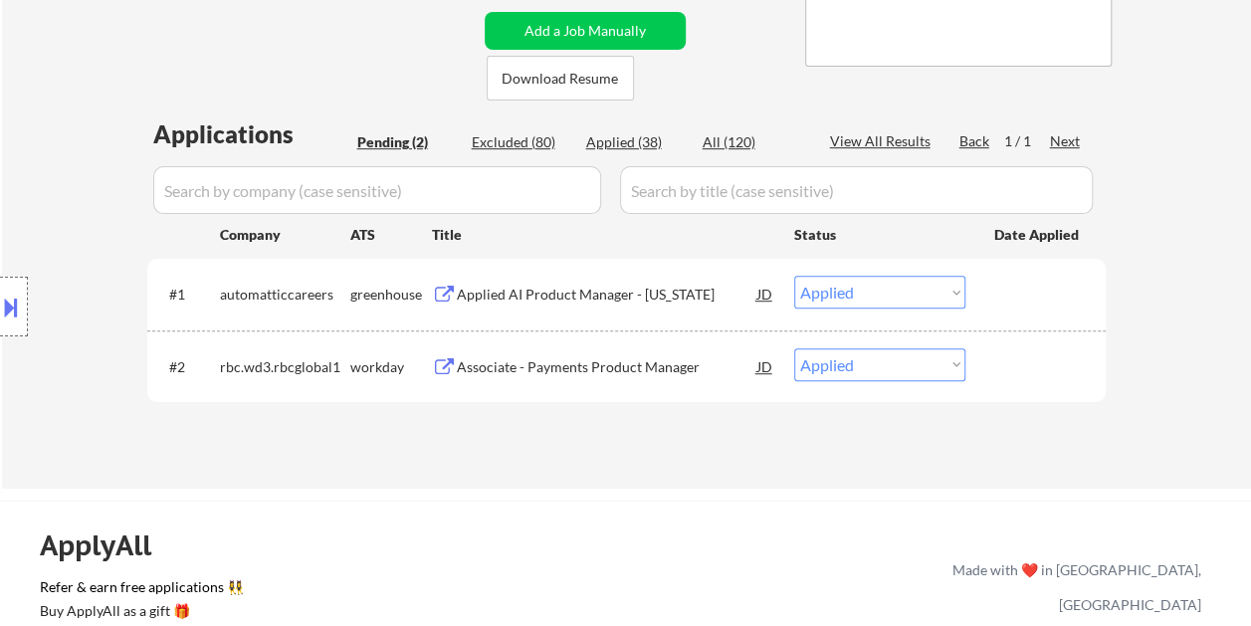
select select ""applied""
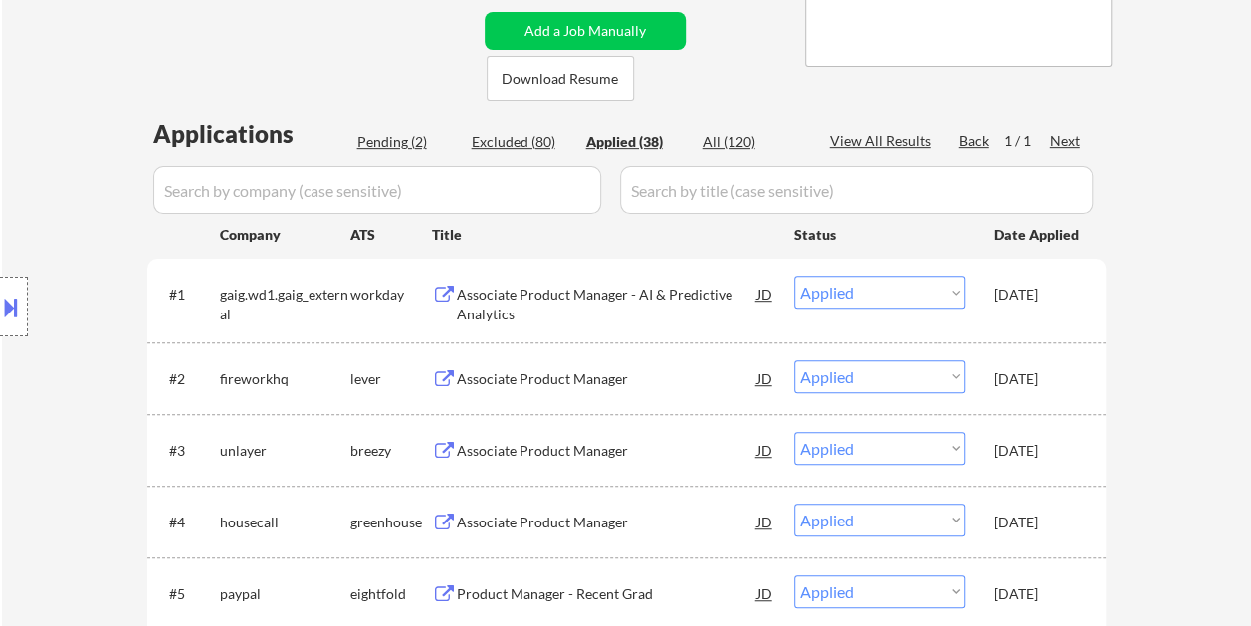
click at [370, 143] on div "Pending (2)" at bounding box center [406, 142] width 99 height 20
select select ""pending""
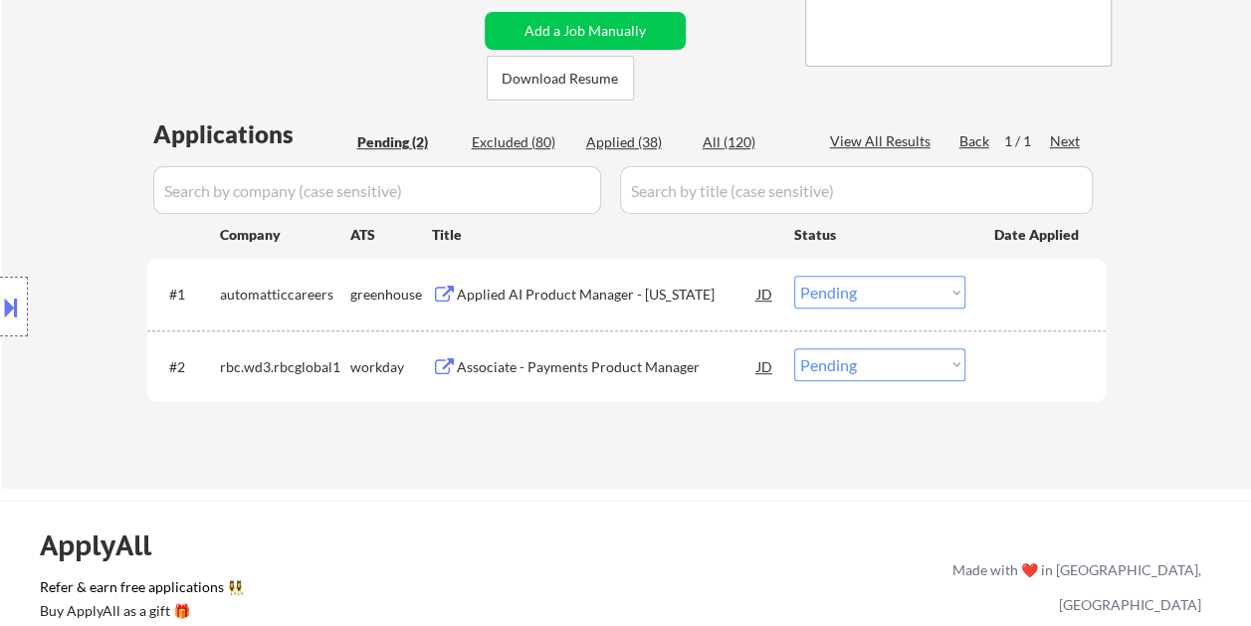
click at [560, 278] on div "Applied AI Product Manager - New York" at bounding box center [607, 294] width 300 height 36
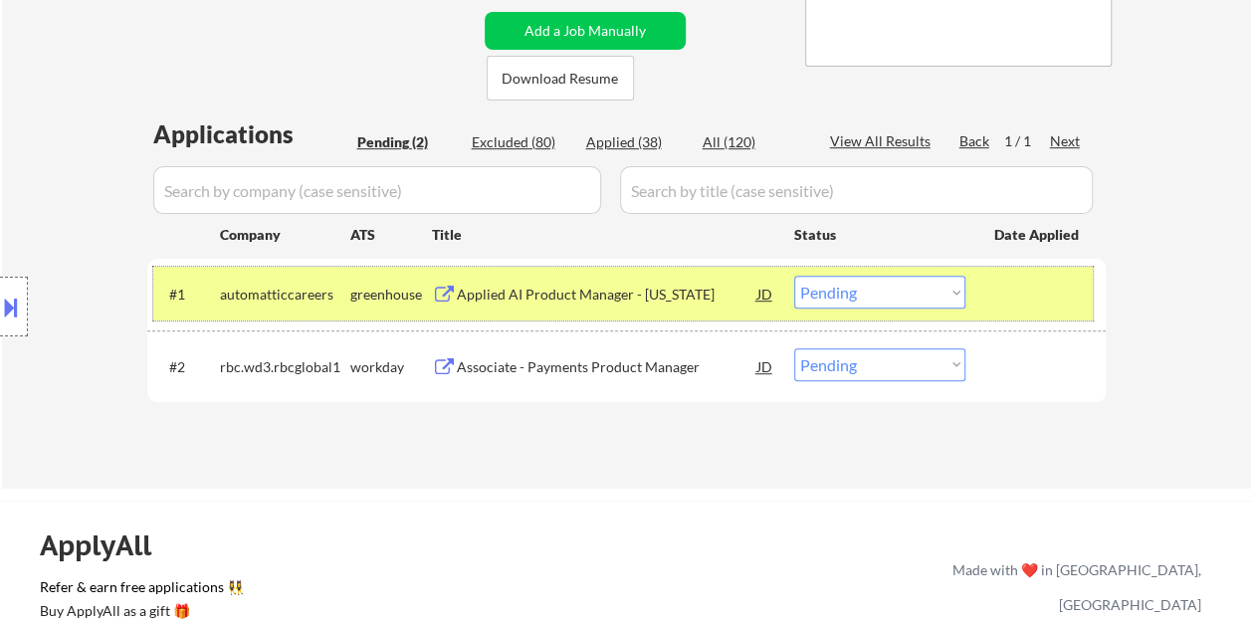
click at [991, 300] on div "#1 automatticcareers greenhouse Applied AI Product Manager - New York JD Choose…" at bounding box center [622, 294] width 939 height 54
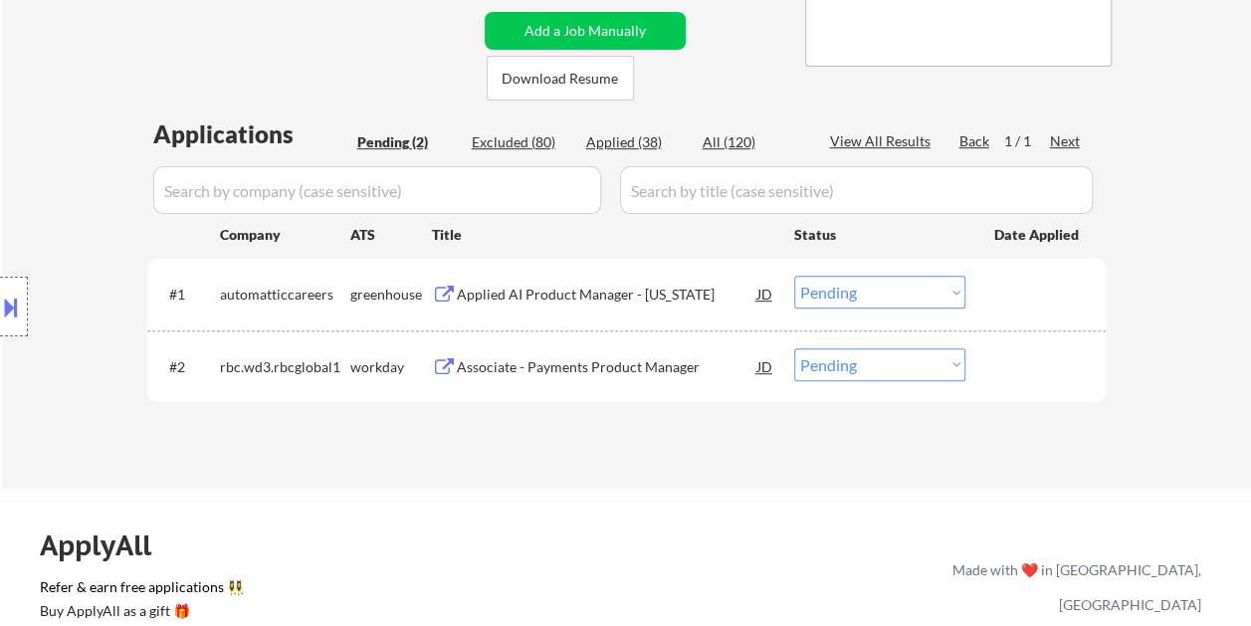
click at [1024, 363] on div at bounding box center [1038, 366] width 88 height 36
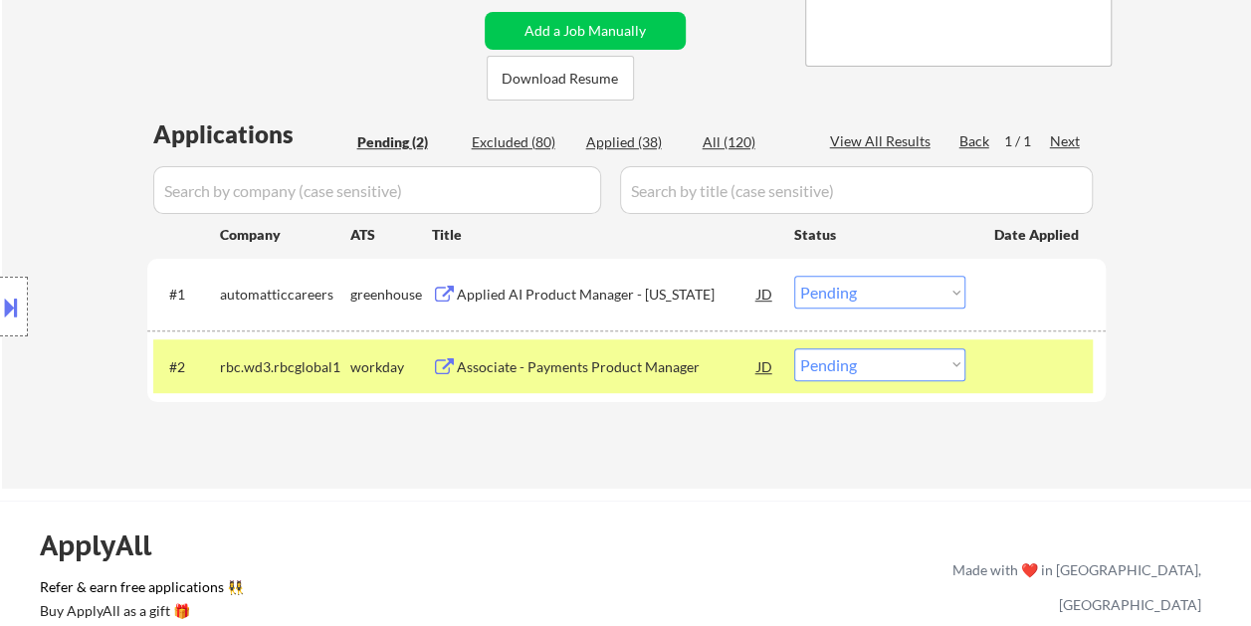
click at [1027, 312] on div "#1 automatticcareers greenhouse Applied AI Product Manager - New York JD Choose…" at bounding box center [622, 294] width 939 height 54
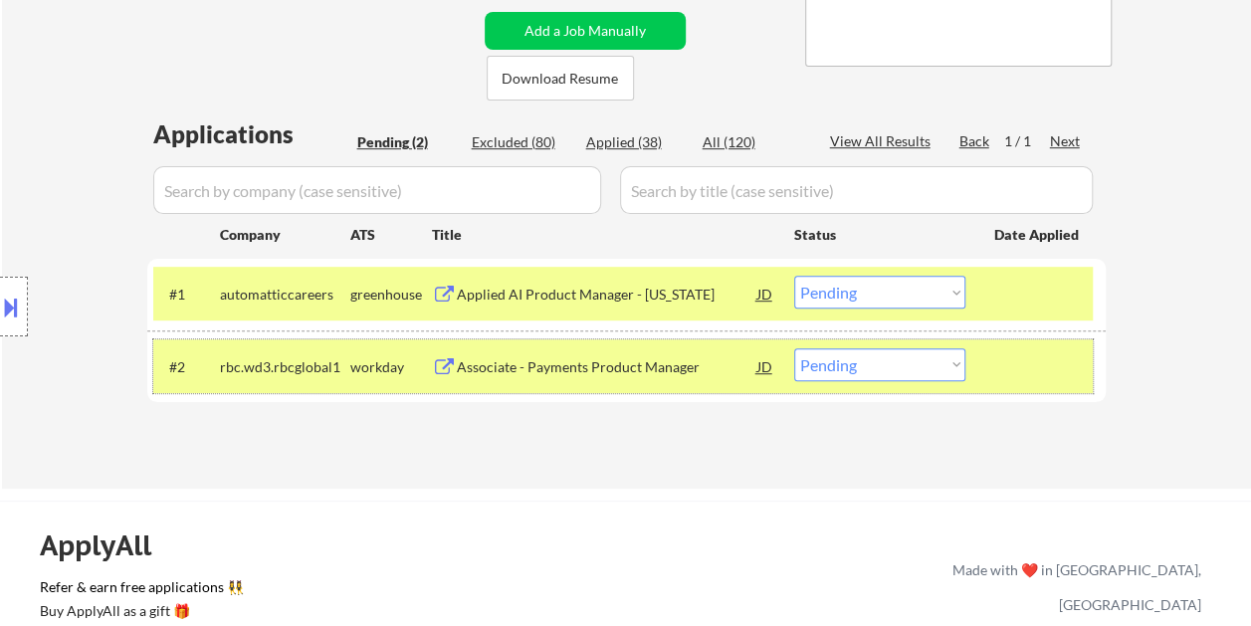
click at [1039, 358] on div at bounding box center [1038, 366] width 88 height 36
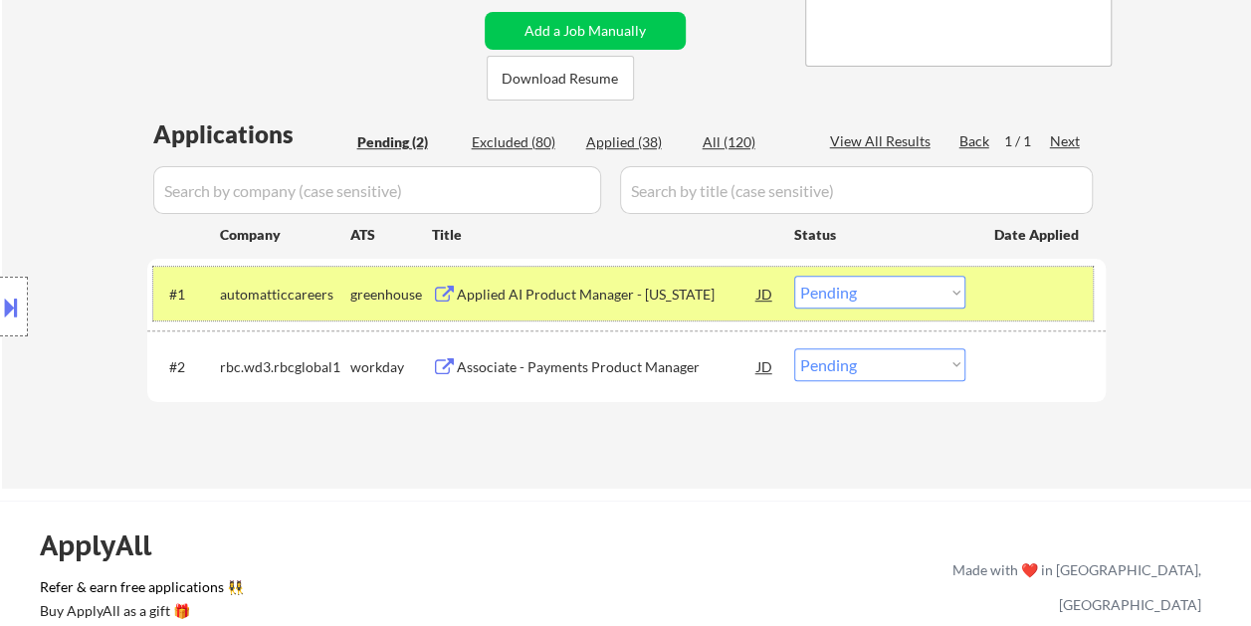
click at [1027, 304] on div at bounding box center [1038, 294] width 88 height 36
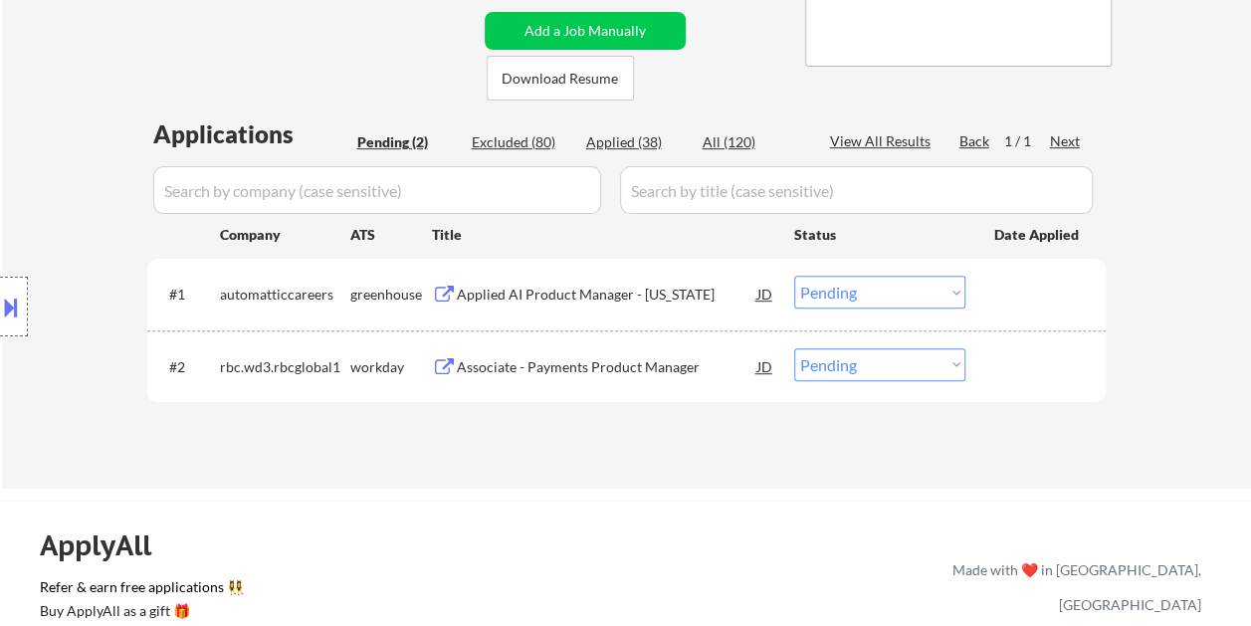
click at [1029, 296] on div at bounding box center [1038, 294] width 88 height 36
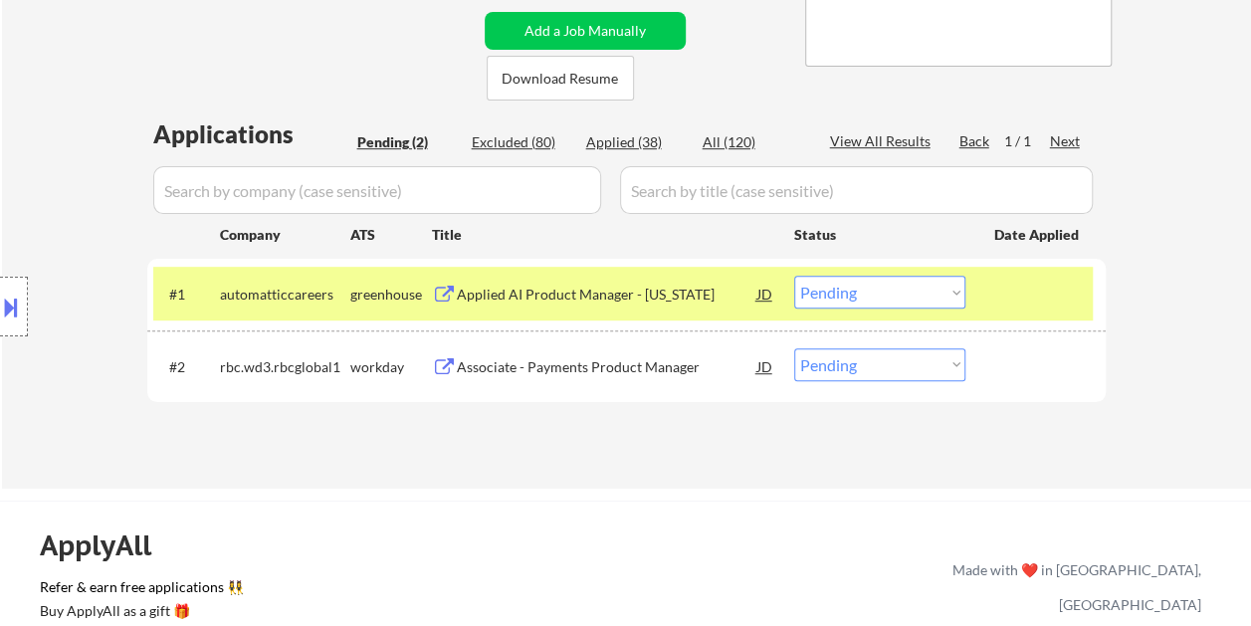
click at [1027, 296] on div at bounding box center [1038, 294] width 88 height 36
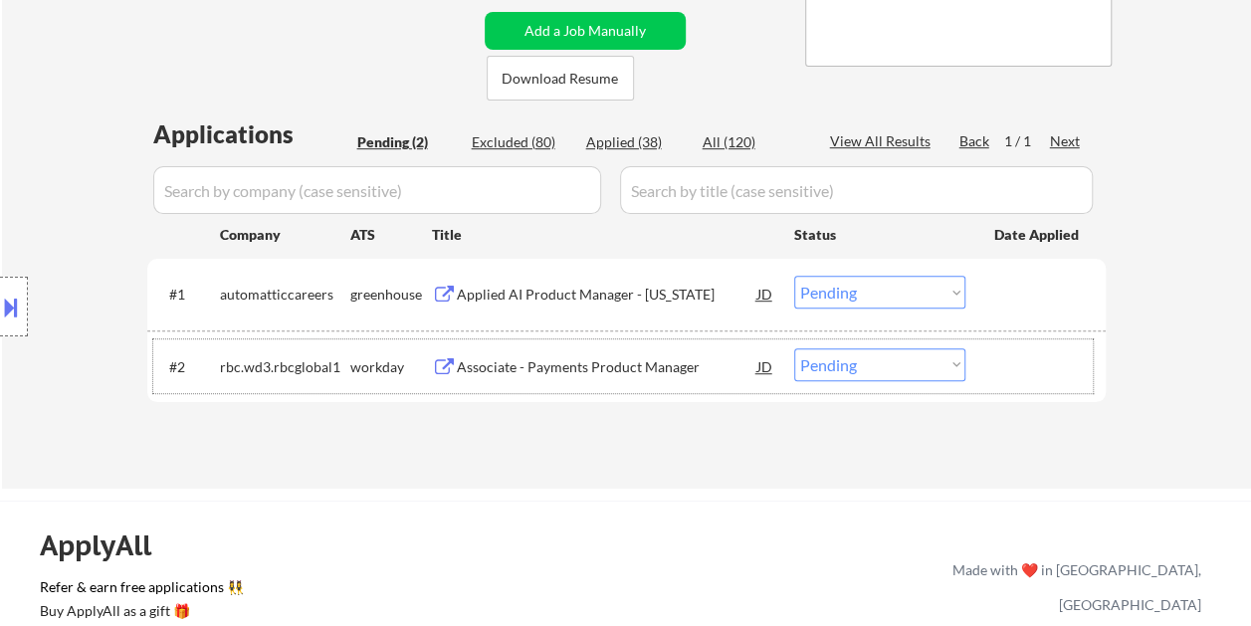
click at [1030, 356] on div at bounding box center [1038, 366] width 88 height 36
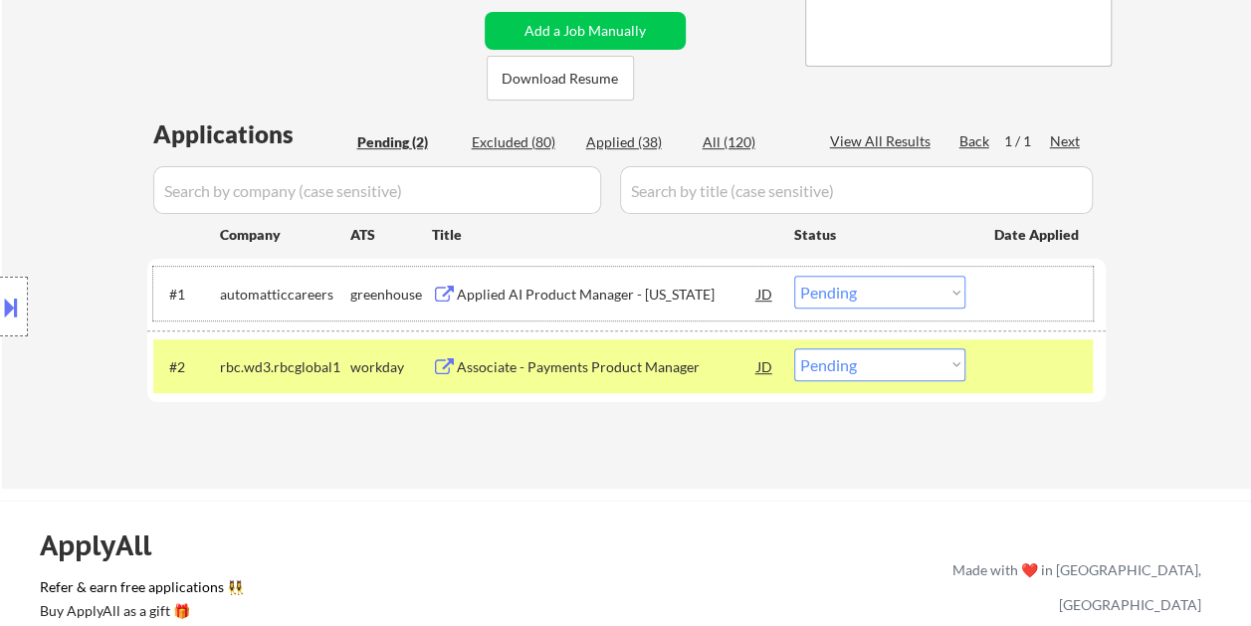
click at [1008, 285] on div at bounding box center [1038, 294] width 88 height 36
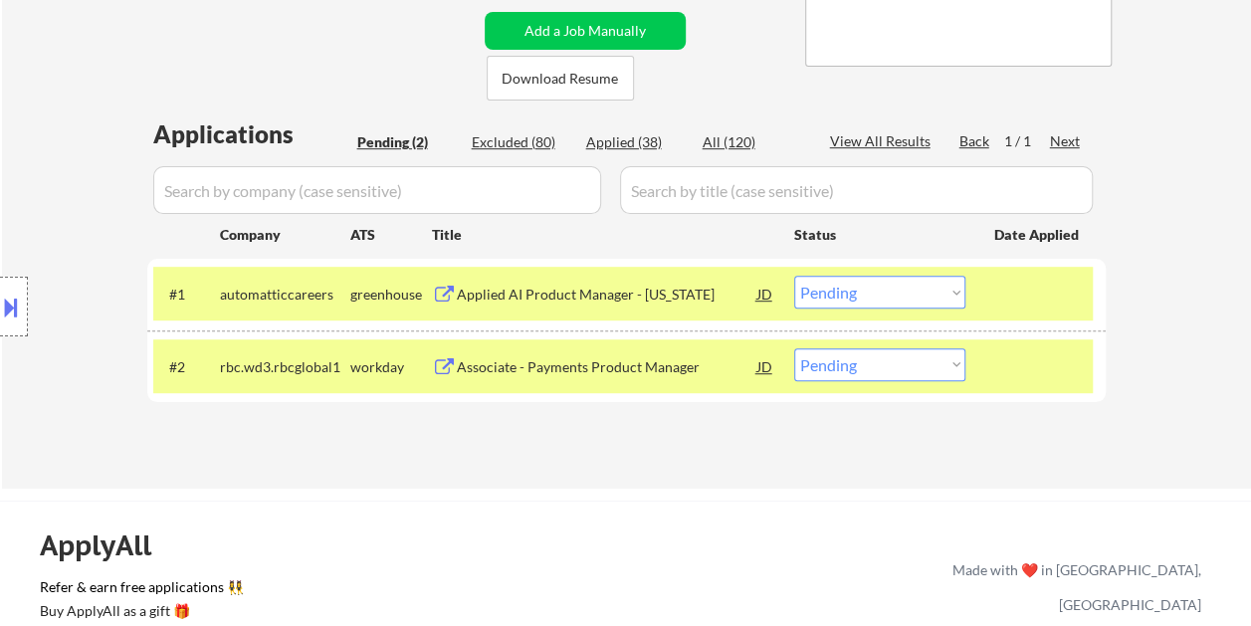
click at [1029, 353] on div at bounding box center [1038, 366] width 88 height 36
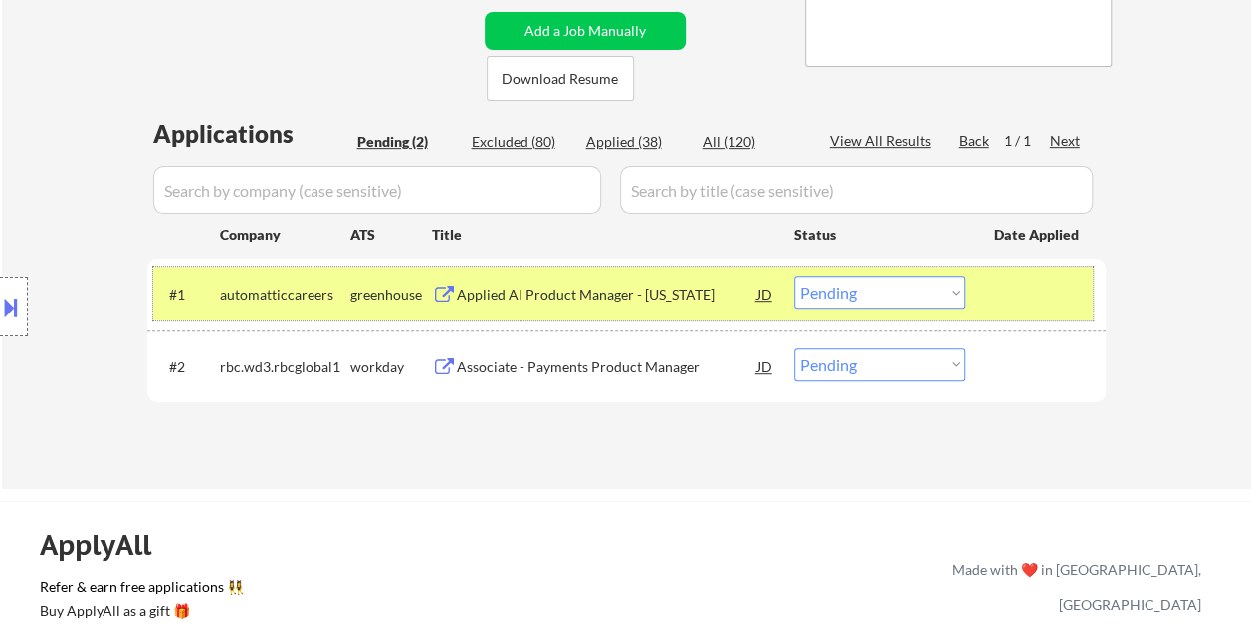
click at [1025, 293] on div at bounding box center [1038, 294] width 88 height 36
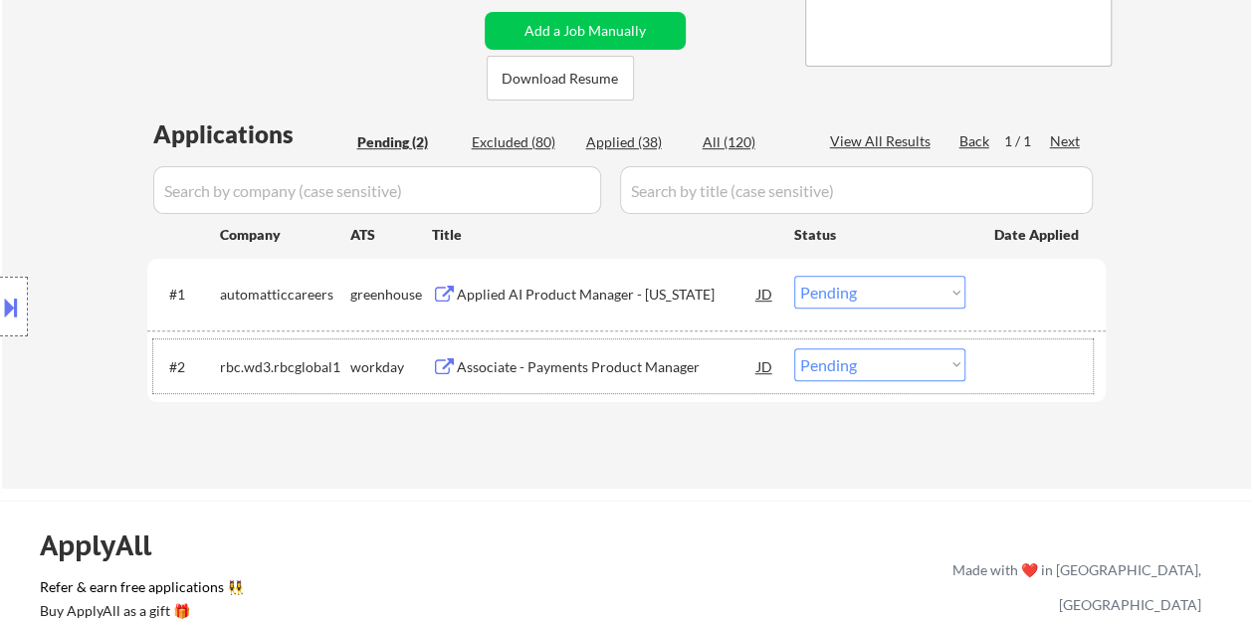
click at [1019, 369] on div at bounding box center [1038, 366] width 88 height 36
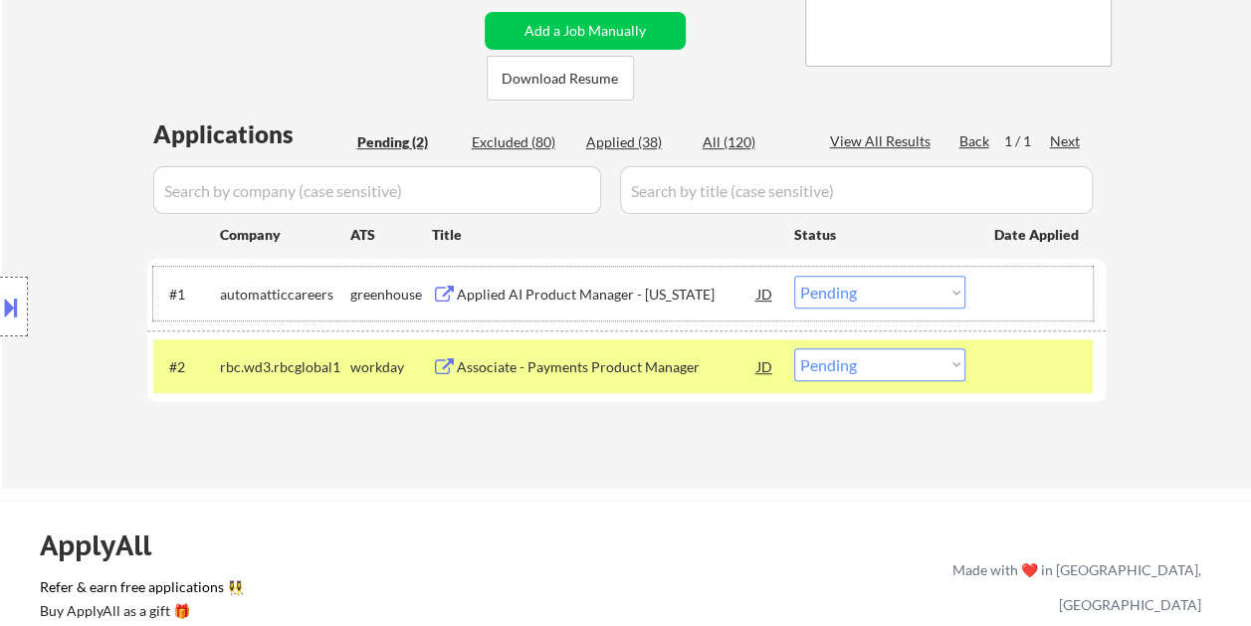
click at [1016, 299] on div at bounding box center [1038, 294] width 88 height 36
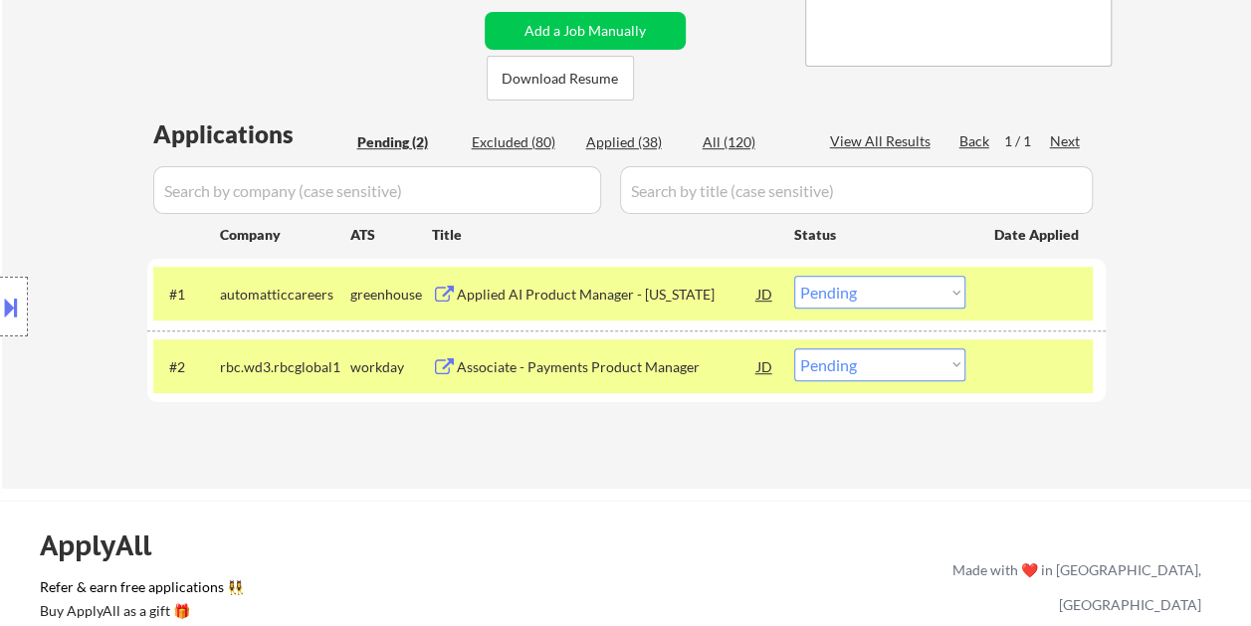
click at [1014, 298] on div at bounding box center [1038, 294] width 88 height 36
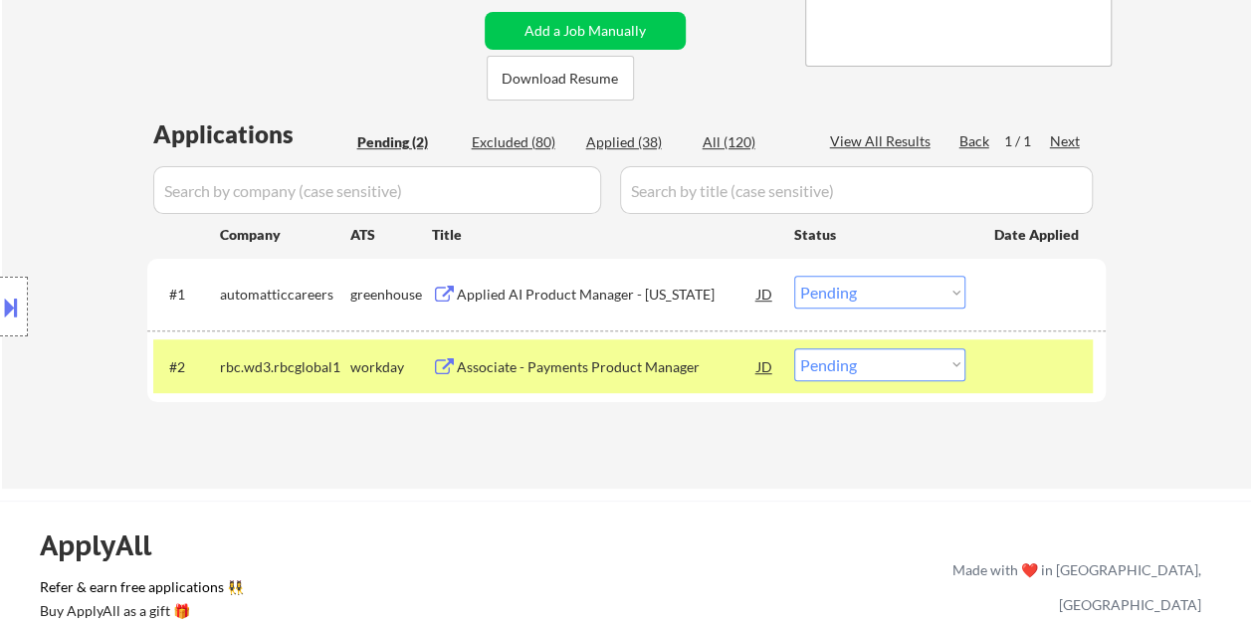
click at [1025, 358] on div at bounding box center [1038, 366] width 88 height 36
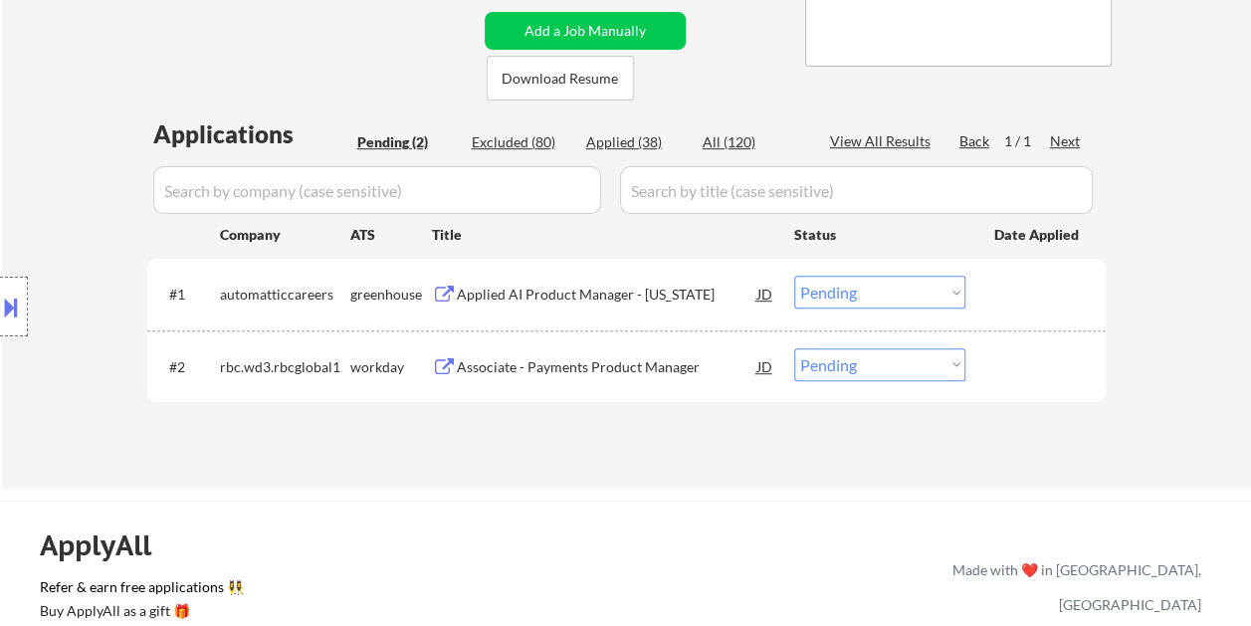
click at [322, 58] on div "← Return to /applysquad Mailslurp Inbox Job Search Builder Michael Flaim User E…" at bounding box center [626, 77] width 993 height 791
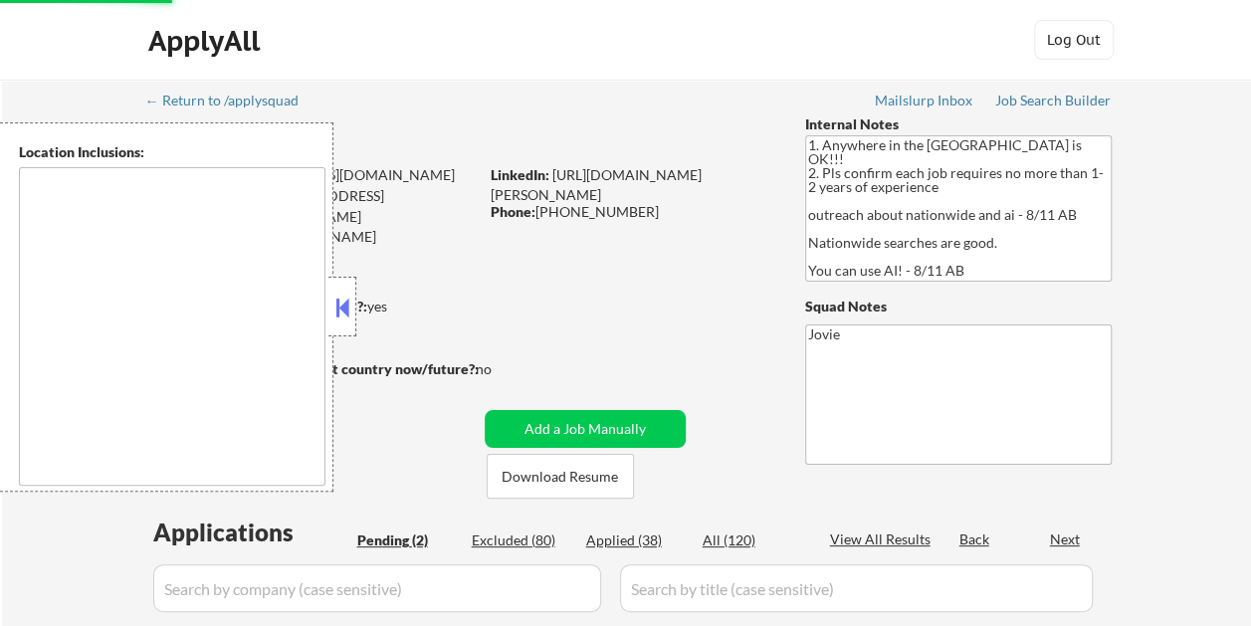
select select ""pending""
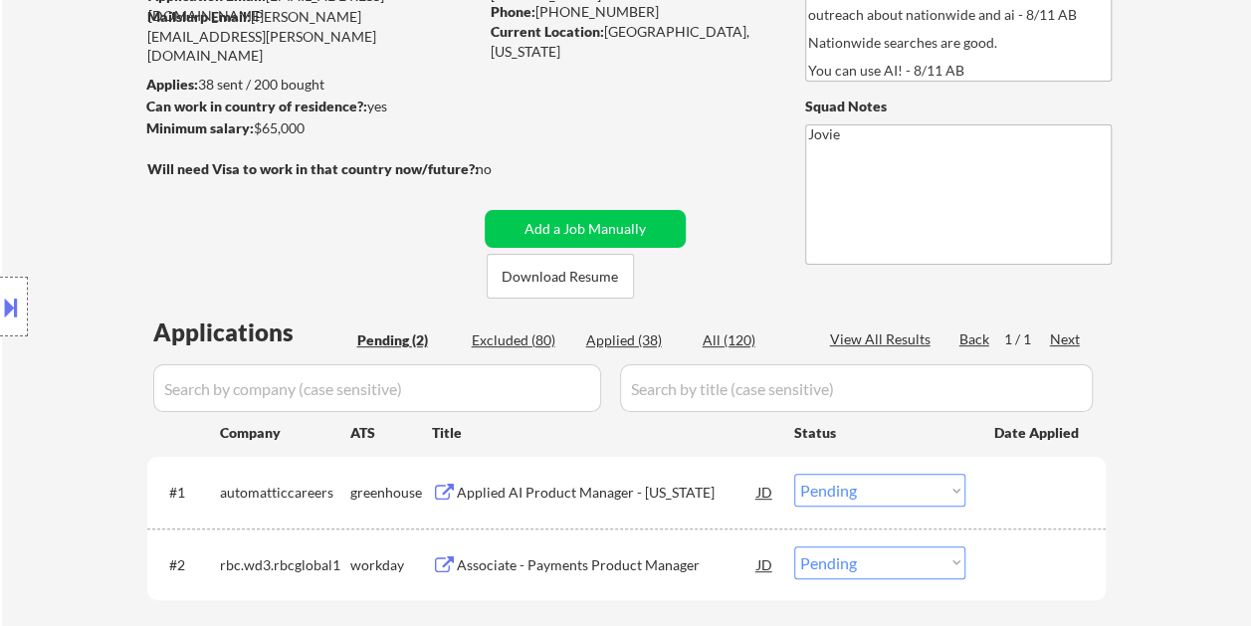
scroll to position [298, 0]
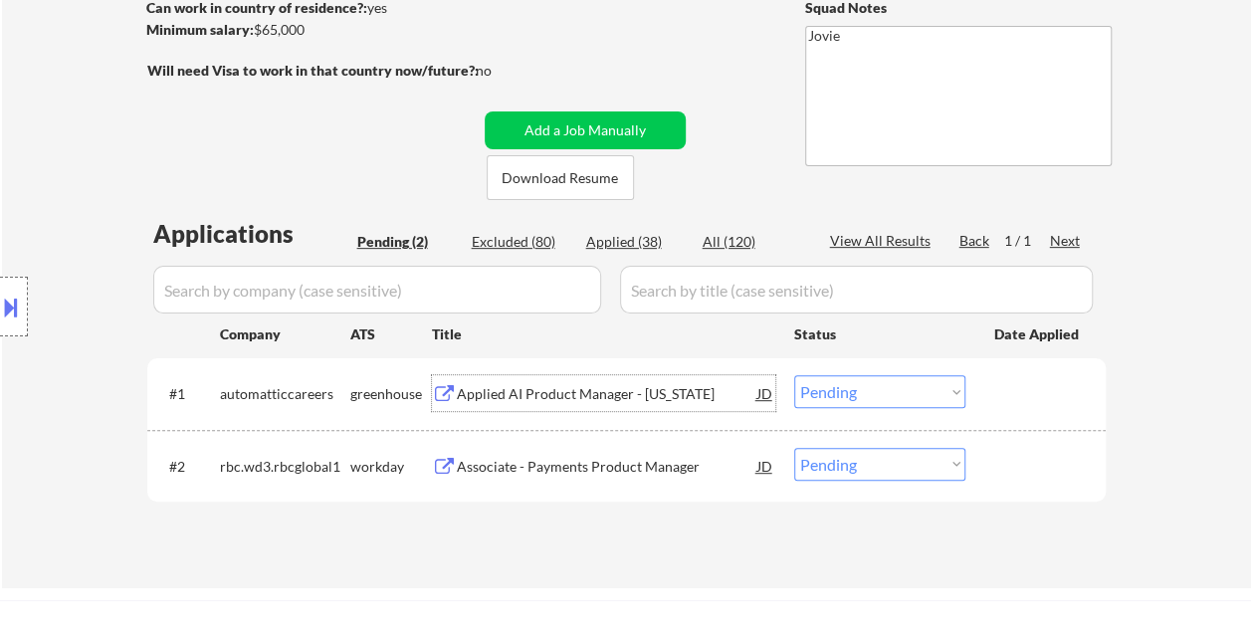
click at [507, 394] on div "Applied AI Product Manager - [US_STATE]" at bounding box center [607, 394] width 300 height 20
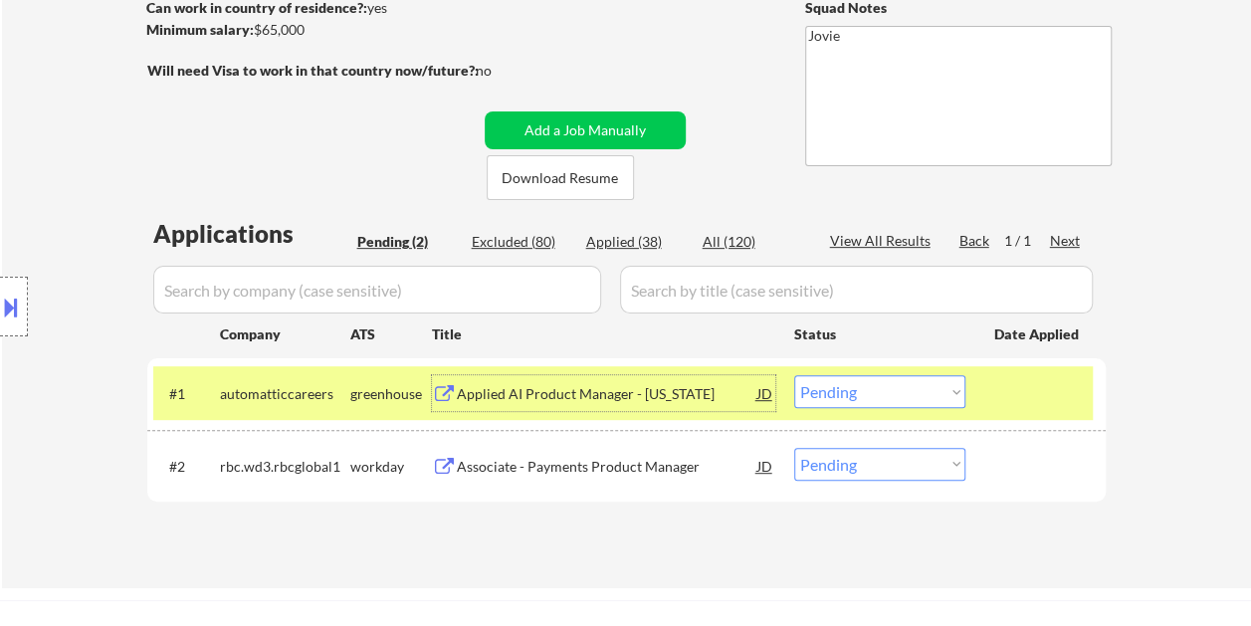
click at [989, 403] on div "#1 automatticcareers greenhouse Applied AI Product Manager - New York JD Choose…" at bounding box center [622, 393] width 939 height 54
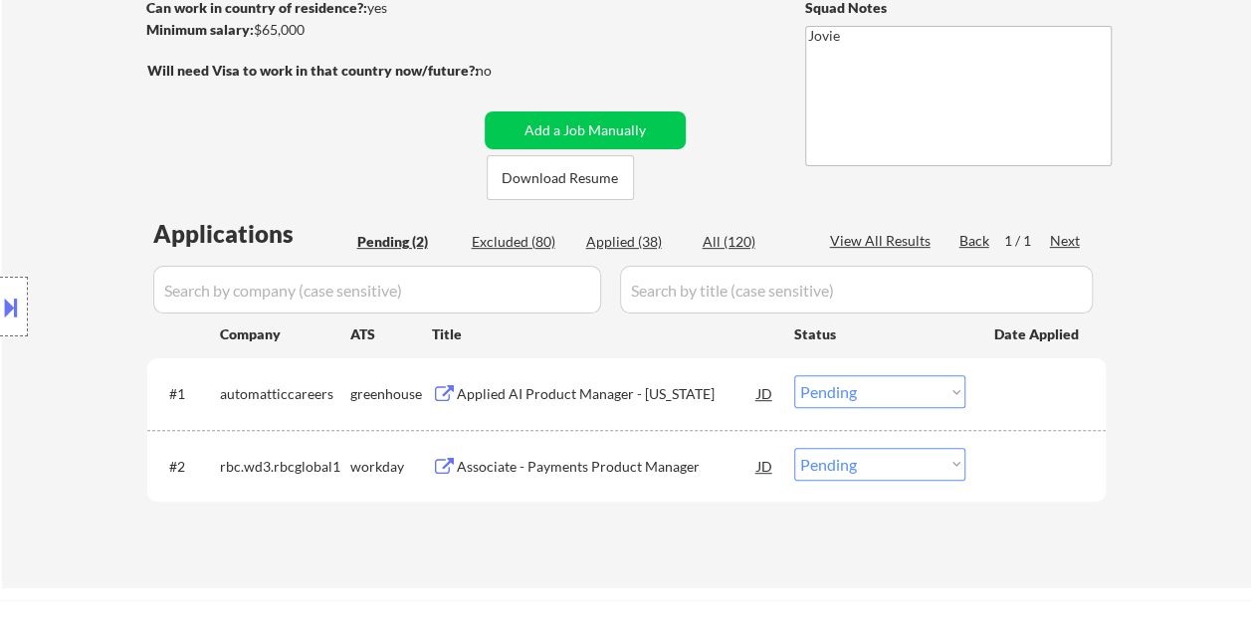
drag, startPoint x: 989, startPoint y: 392, endPoint x: 965, endPoint y: 390, distance: 24.0
click at [985, 392] on div "#1 automatticcareers greenhouse Applied AI Product Manager - New York JD Choose…" at bounding box center [622, 393] width 939 height 54
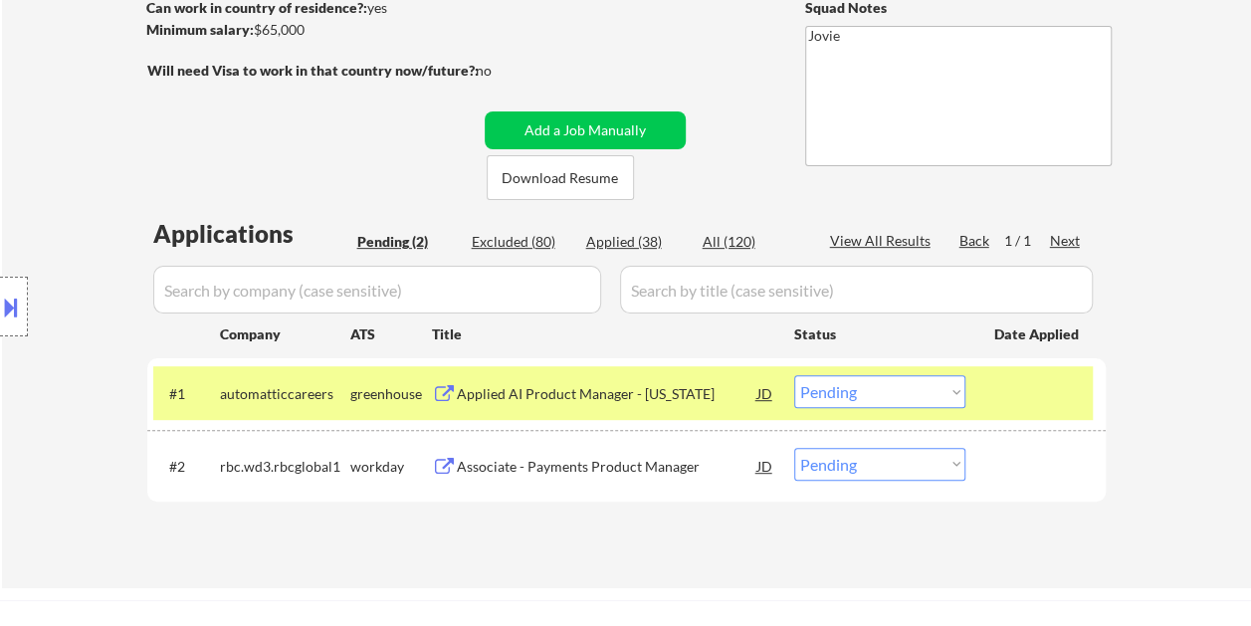
click at [960, 389] on select "Choose an option... Pending Applied Excluded (Questions) Excluded (Expired) Exc…" at bounding box center [879, 391] width 171 height 33
click at [794, 375] on select "Choose an option... Pending Applied Excluded (Questions) Excluded (Expired) Exc…" at bounding box center [879, 391] width 171 height 33
select select ""pending""
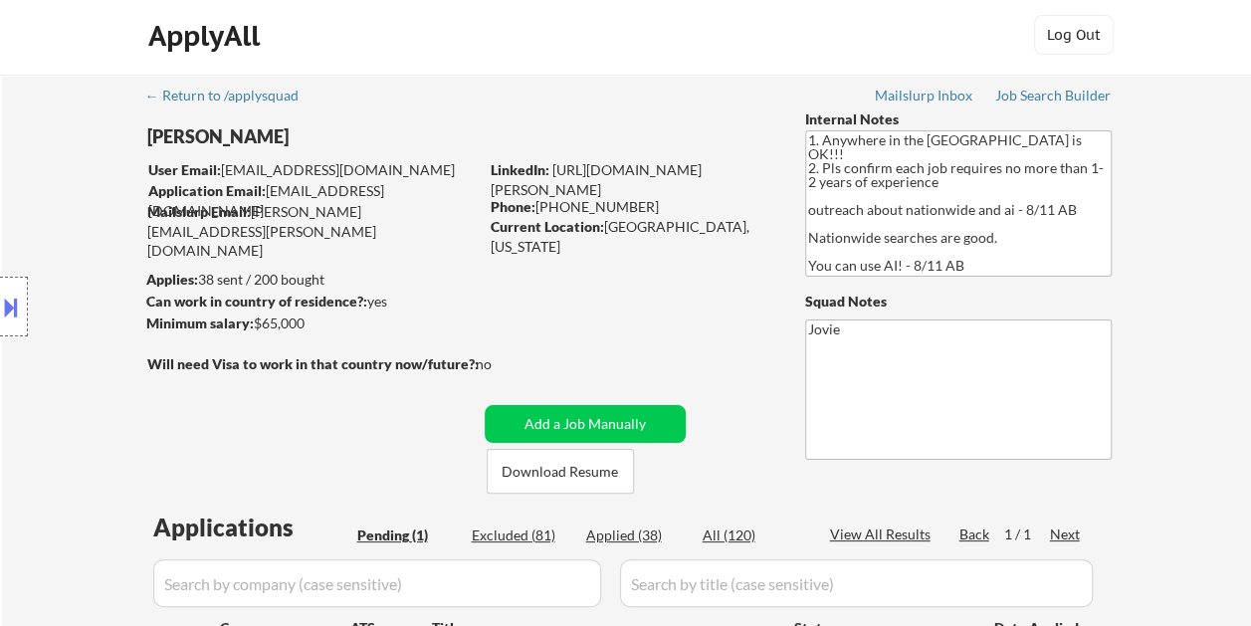
scroll to position [0, 0]
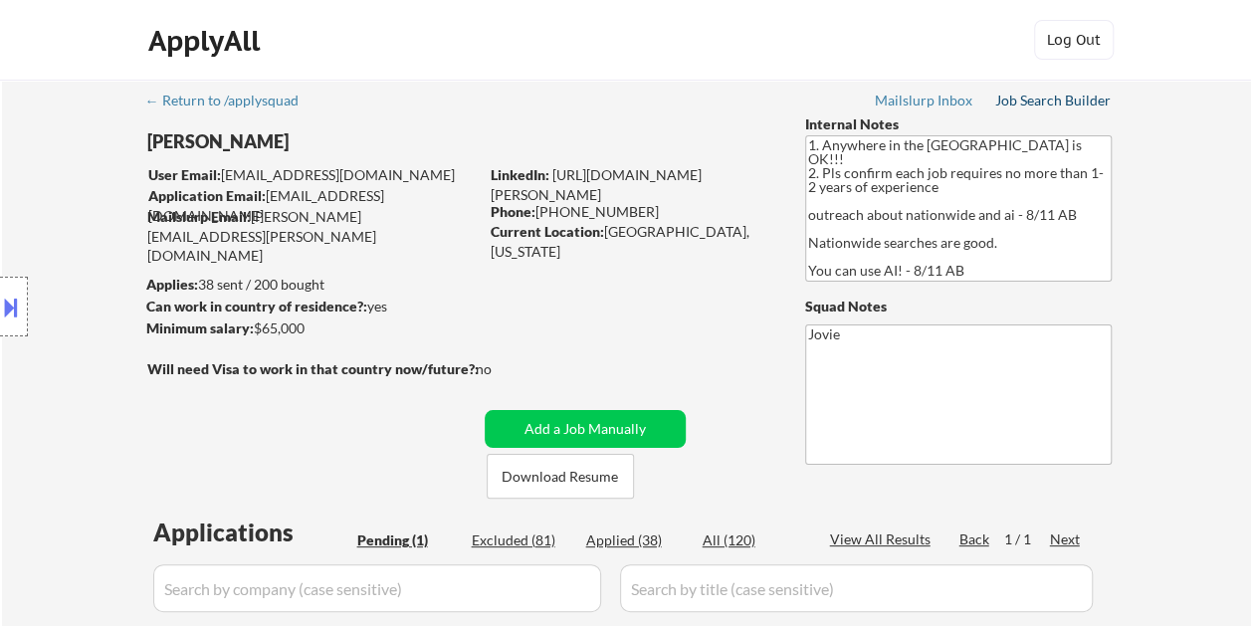
click at [1064, 96] on div "Job Search Builder" at bounding box center [1053, 101] width 116 height 14
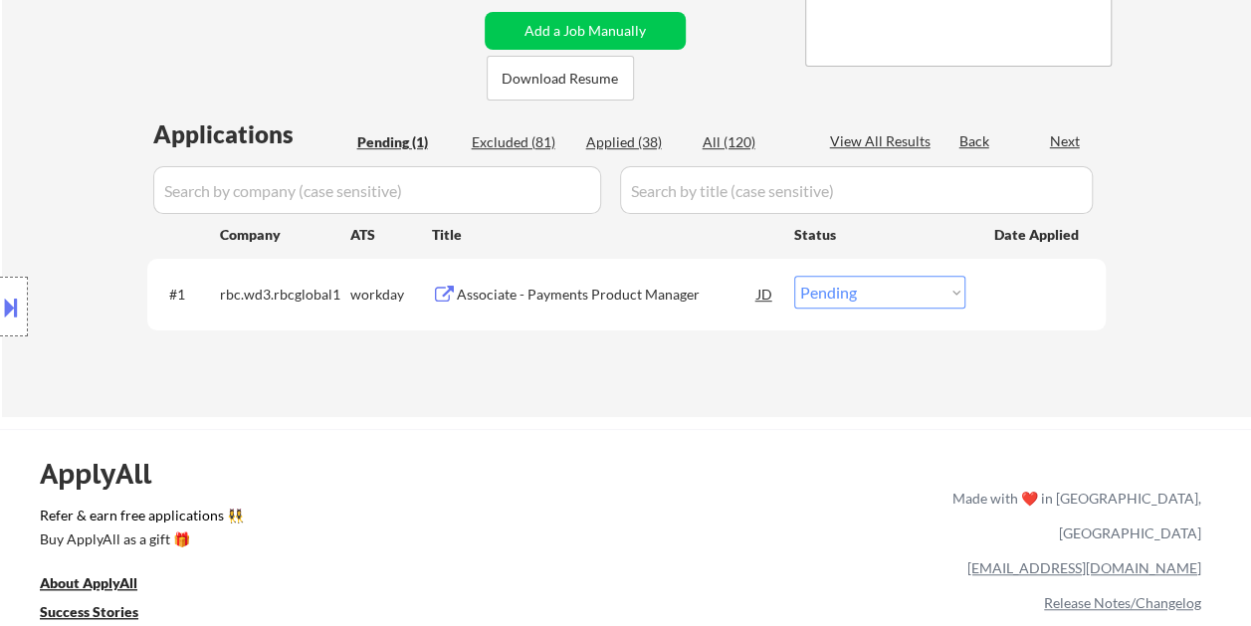
click at [587, 286] on div "Associate - Payments Product Manager" at bounding box center [607, 295] width 300 height 20
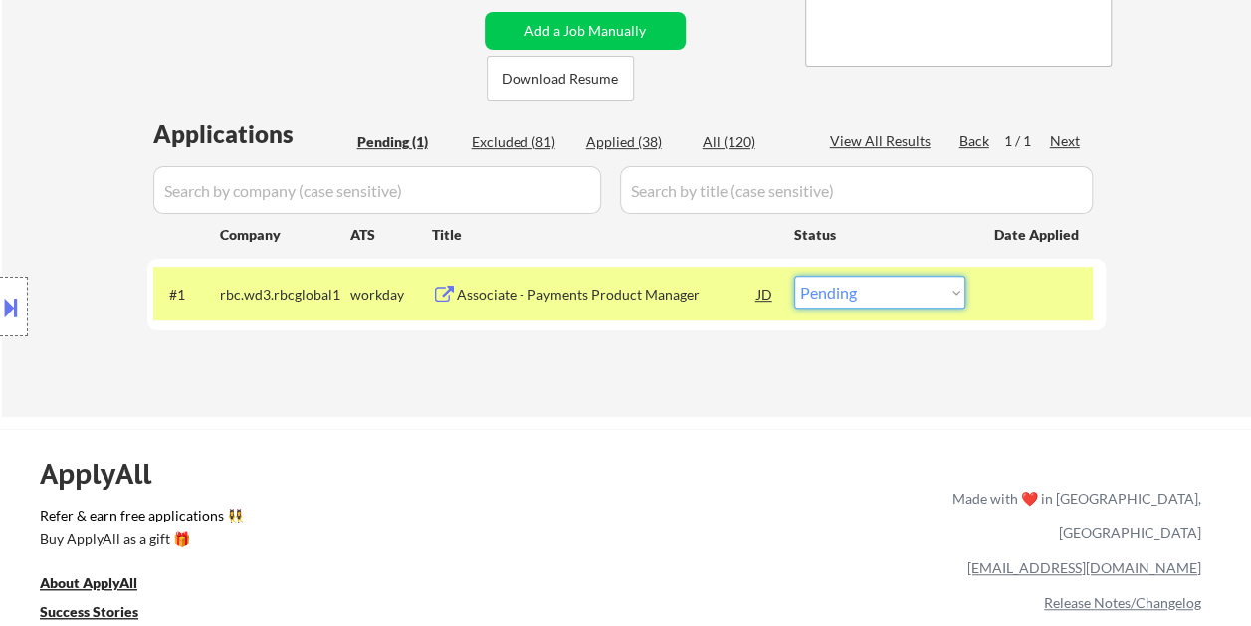
click at [945, 292] on select "Choose an option... Pending Applied Excluded (Questions) Excluded (Expired) Exc…" at bounding box center [879, 292] width 171 height 33
click at [768, 344] on div "Applications Pending (1) Excluded (81) Applied (38) All (120) View All Results …" at bounding box center [626, 247] width 958 height 261
click at [949, 294] on select "Choose an option... Pending Applied Excluded (Questions) Excluded (Expired) Exc…" at bounding box center [879, 292] width 171 height 33
select select ""excluded__bad_match_""
click at [794, 276] on select "Choose an option... Pending Applied Excluded (Questions) Excluded (Expired) Exc…" at bounding box center [879, 292] width 171 height 33
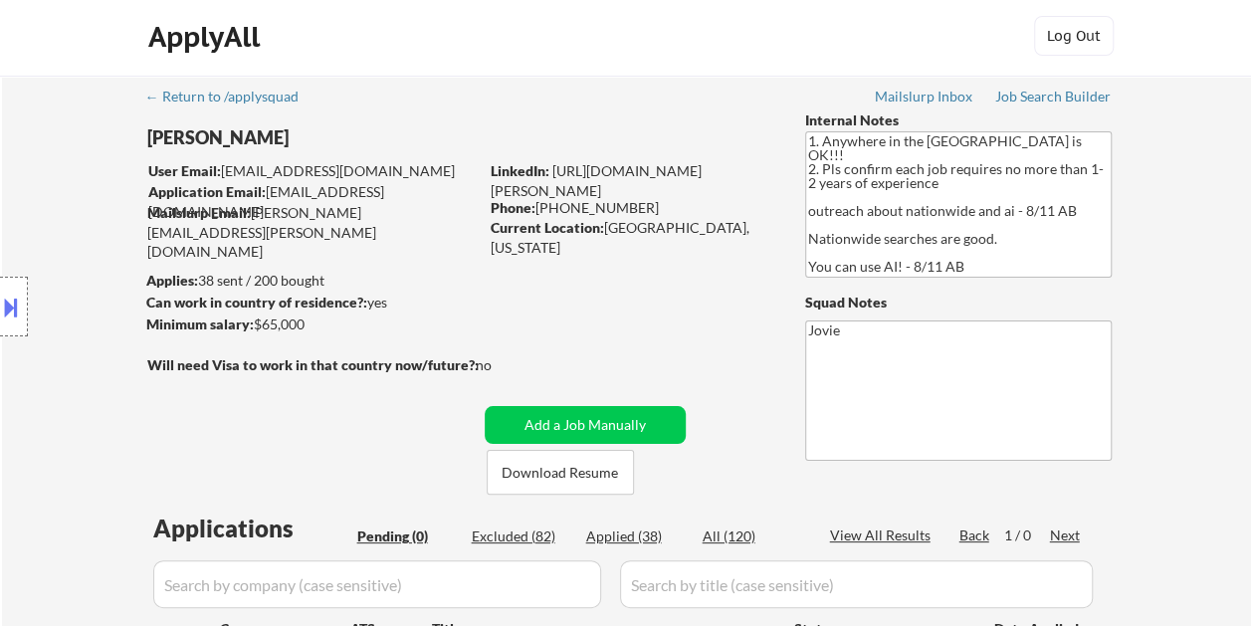
scroll to position [0, 0]
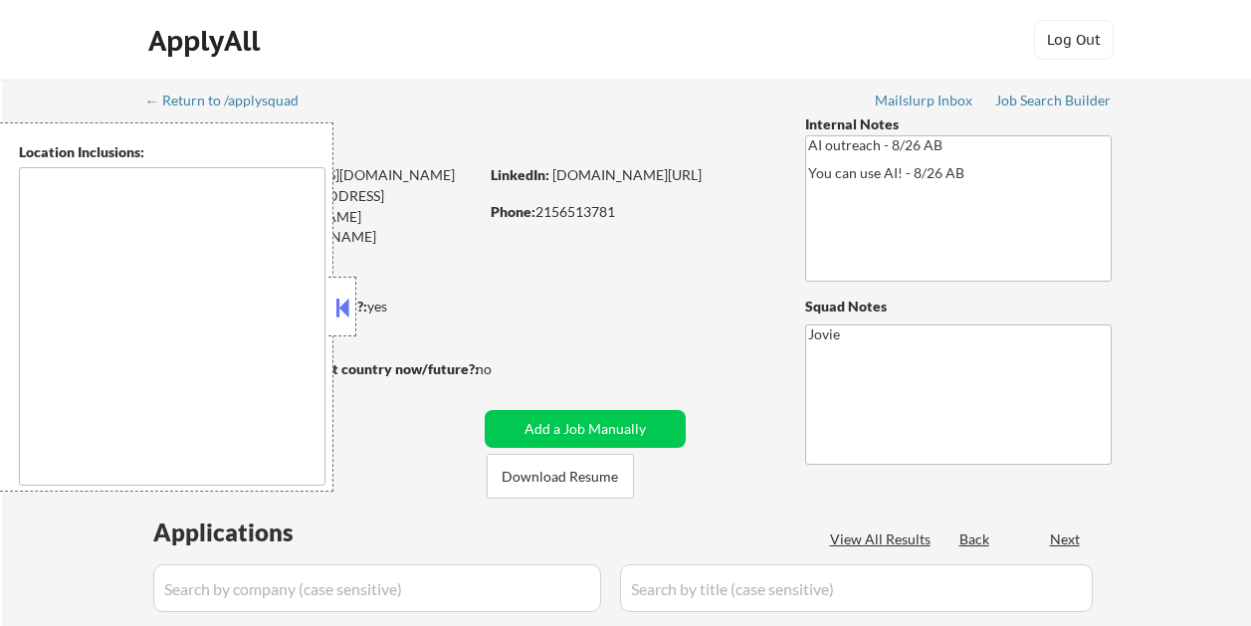
type textarea "[GEOGRAPHIC_DATA], [GEOGRAPHIC_DATA] [GEOGRAPHIC_DATA], [GEOGRAPHIC_DATA] [GEOG…"
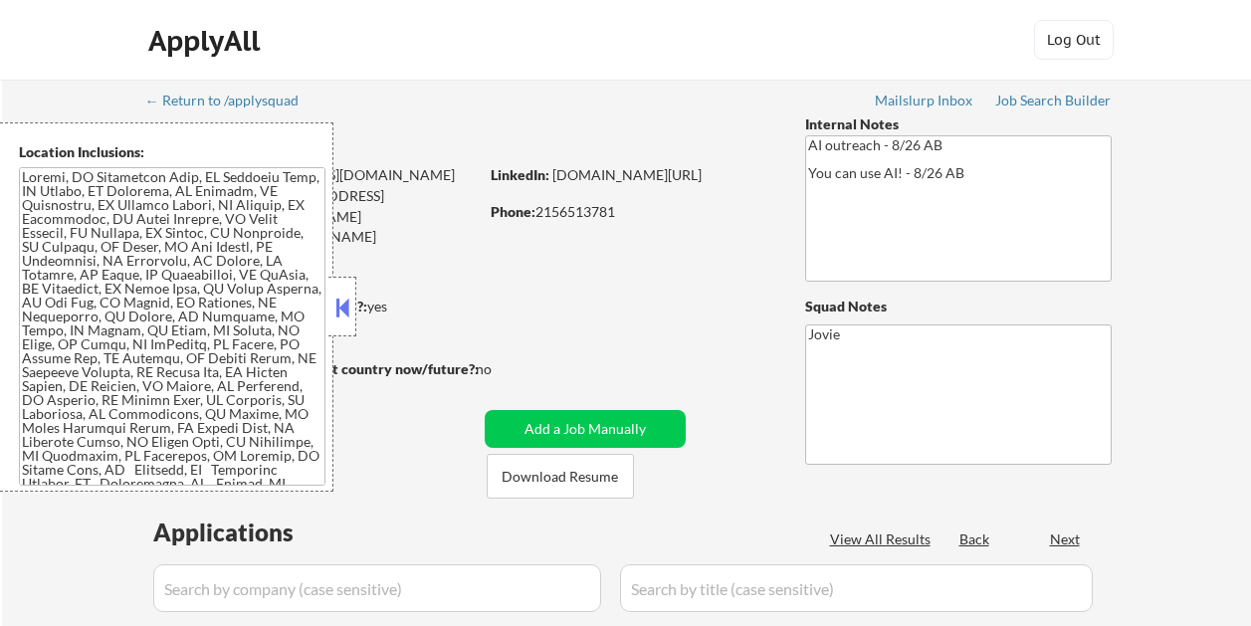
select select ""pending""
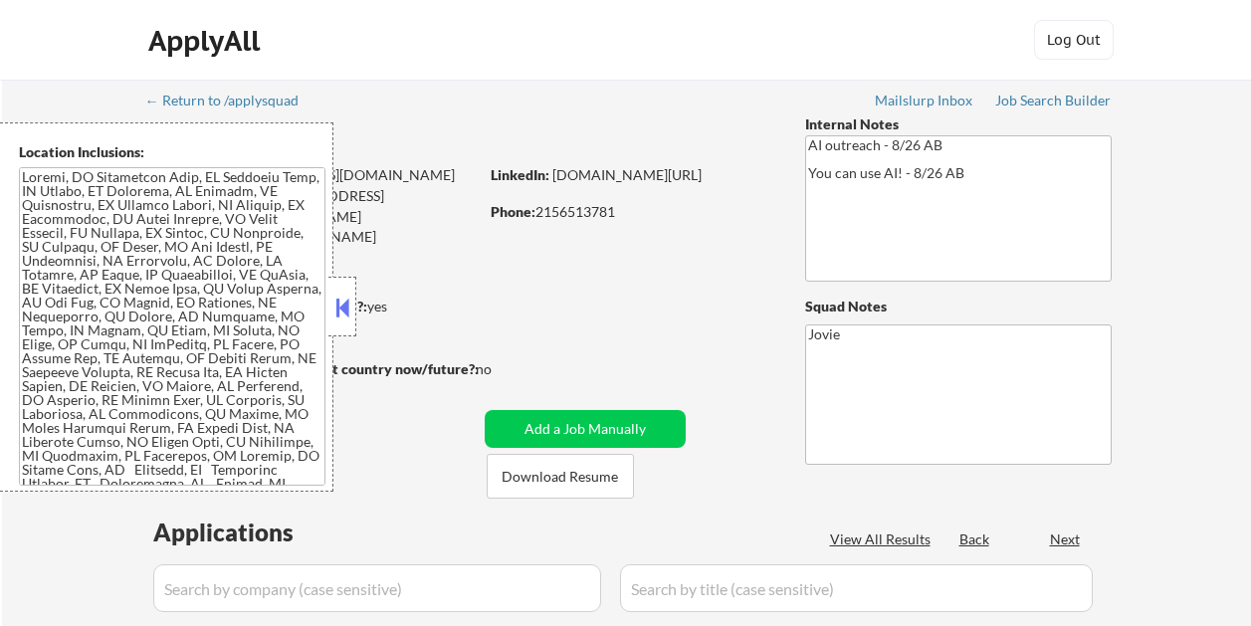
select select ""pending""
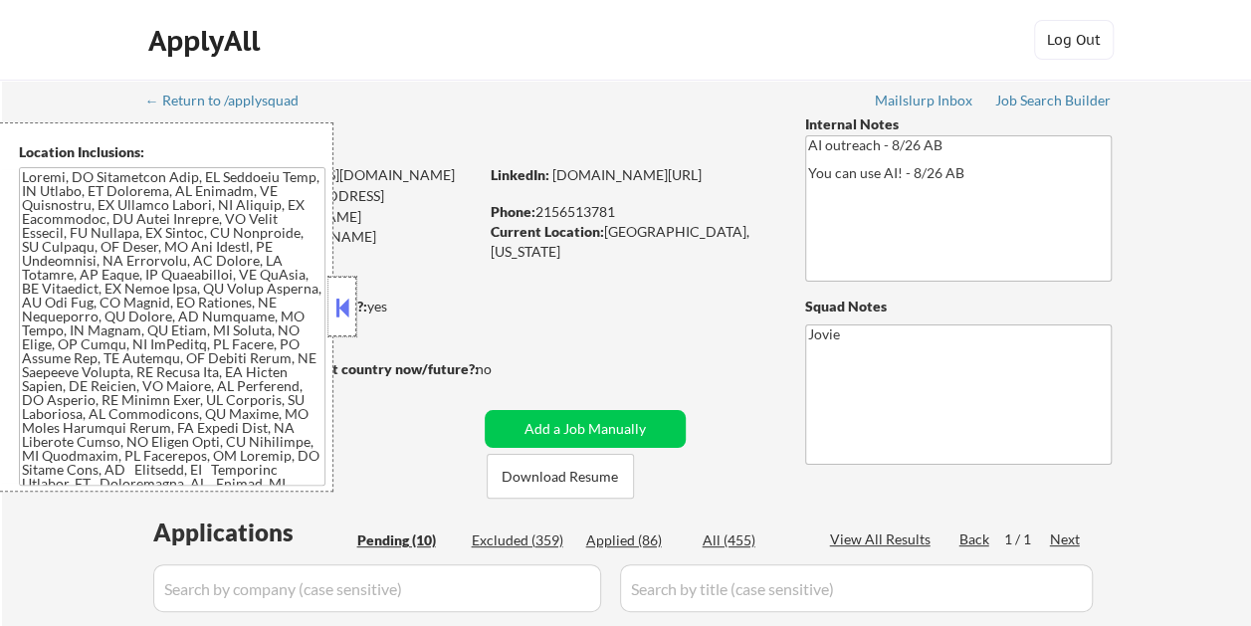
click at [335, 290] on div at bounding box center [342, 307] width 28 height 60
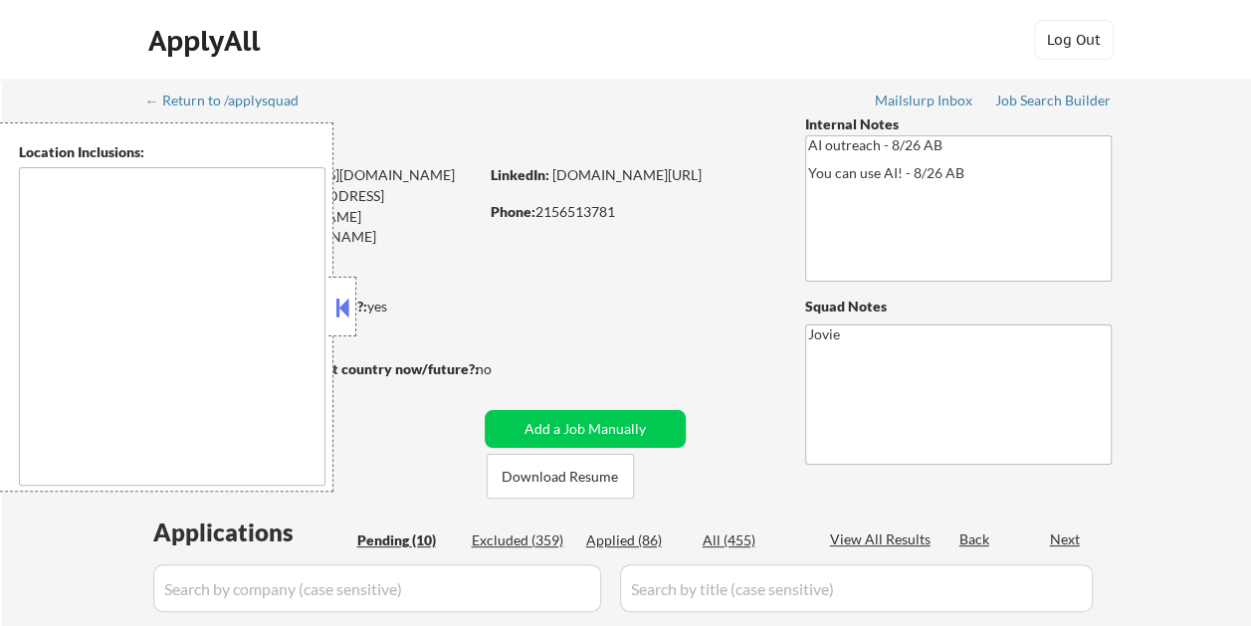
select select ""pending""
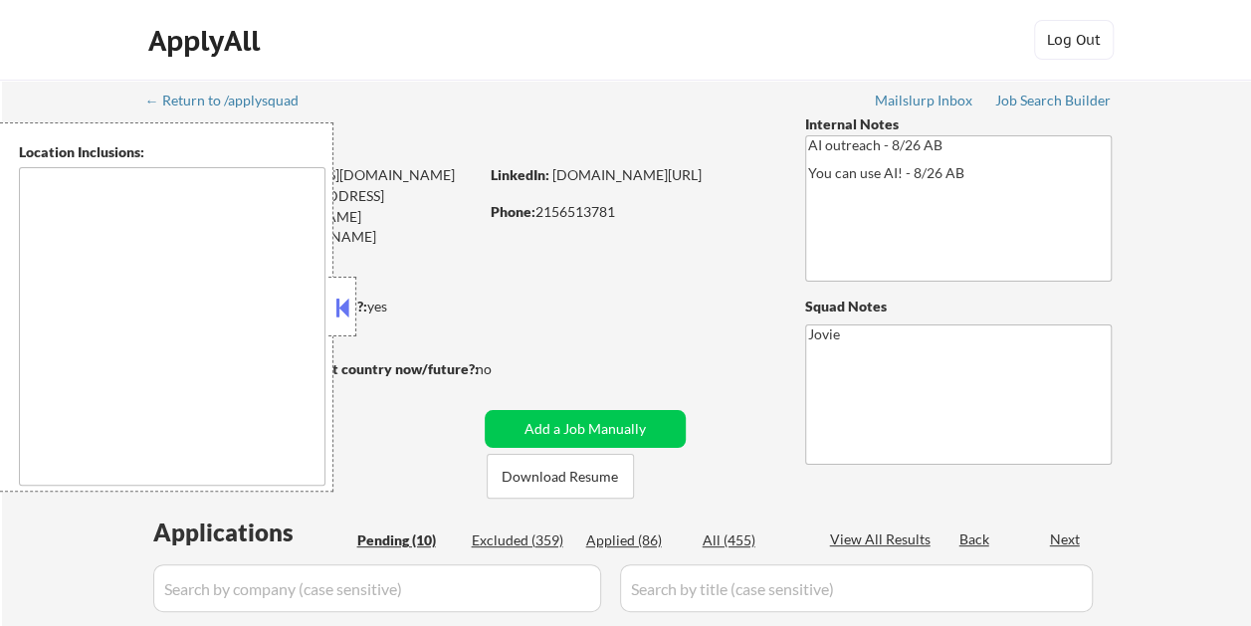
select select ""pending""
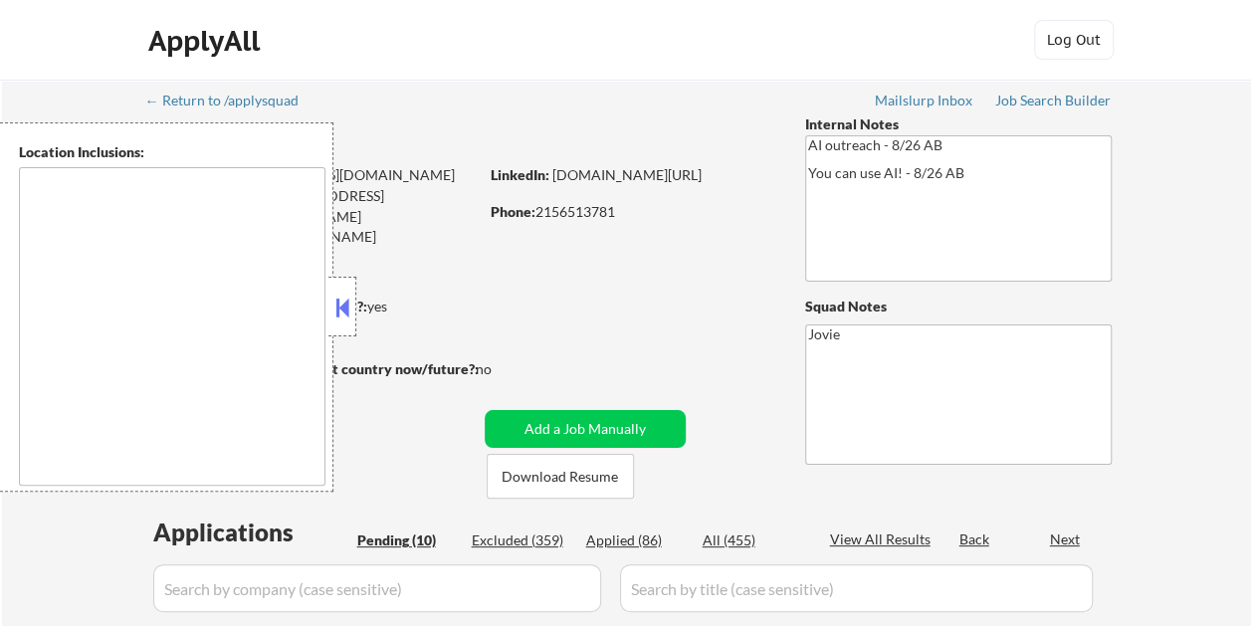
type textarea "[GEOGRAPHIC_DATA], [GEOGRAPHIC_DATA] [GEOGRAPHIC_DATA], [GEOGRAPHIC_DATA] [GEOG…"
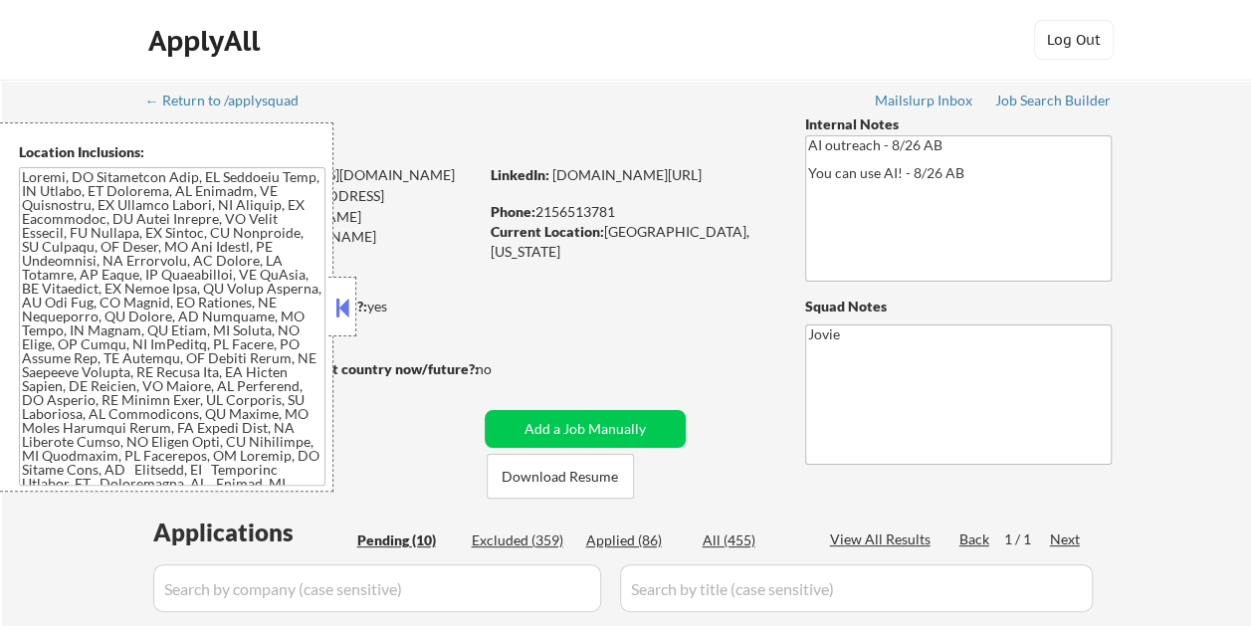
drag, startPoint x: 341, startPoint y: 297, endPoint x: 376, endPoint y: 290, distance: 35.5
click at [340, 297] on button at bounding box center [342, 307] width 22 height 30
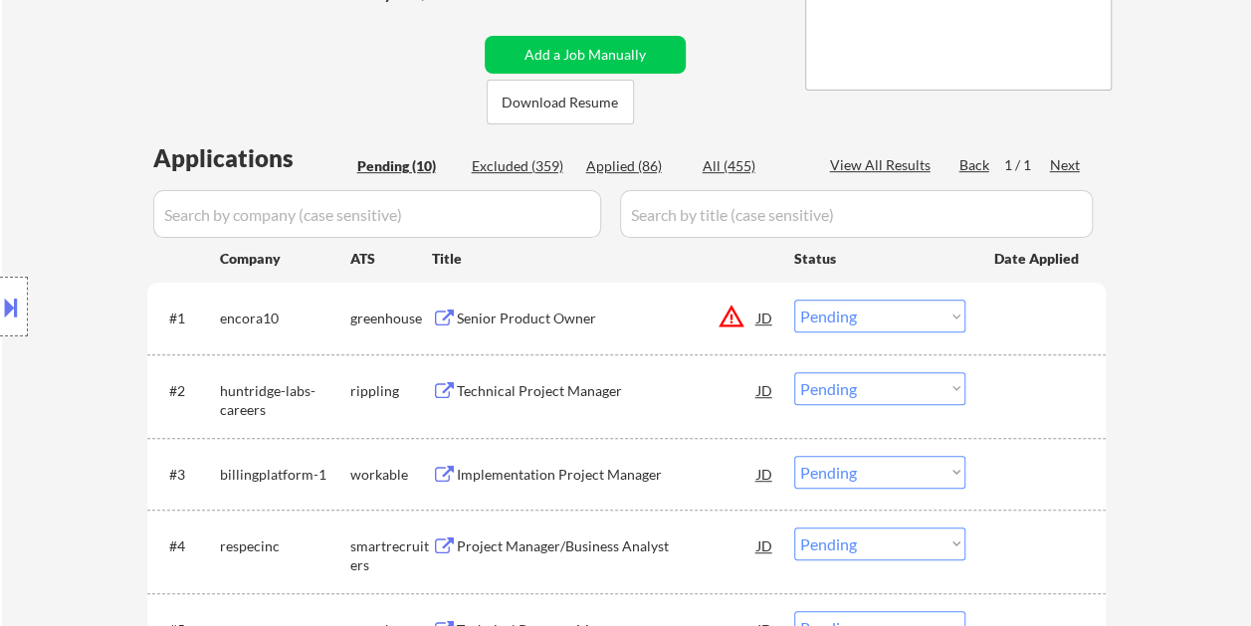
scroll to position [497, 0]
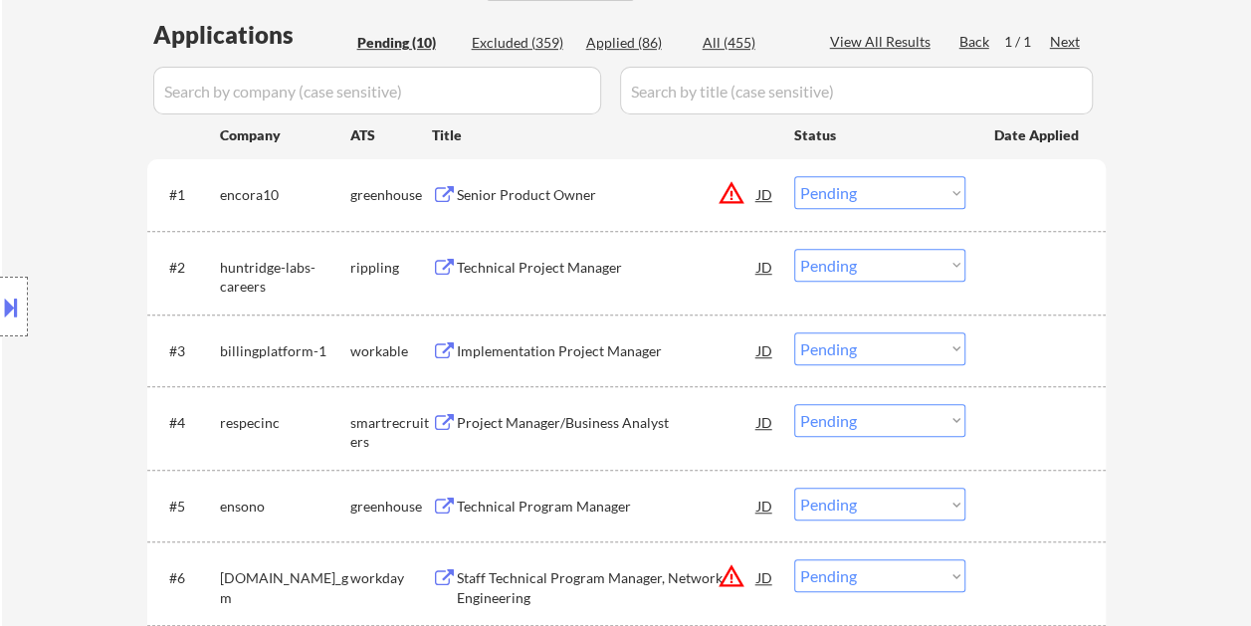
click at [559, 190] on div "Senior Product Owner" at bounding box center [607, 195] width 300 height 20
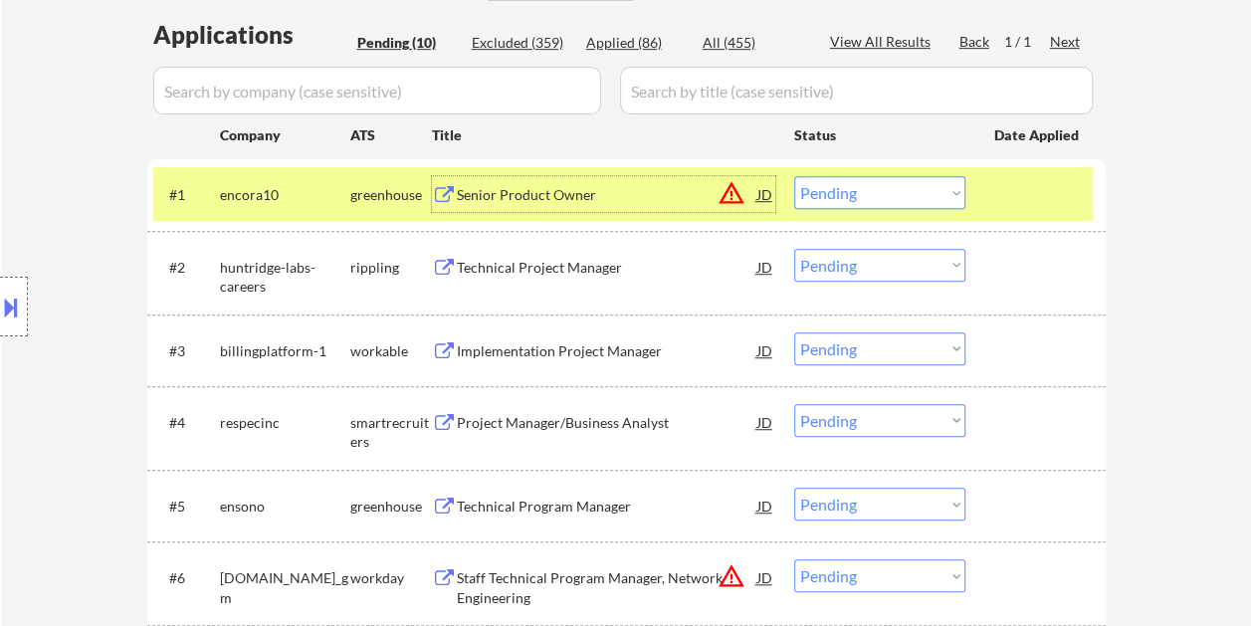
click at [952, 197] on select "Choose an option... Pending Applied Excluded (Questions) Excluded (Expired) Exc…" at bounding box center [879, 192] width 171 height 33
click at [794, 176] on select "Choose an option... Pending Applied Excluded (Questions) Excluded (Expired) Exc…" at bounding box center [879, 192] width 171 height 33
select select ""pending""
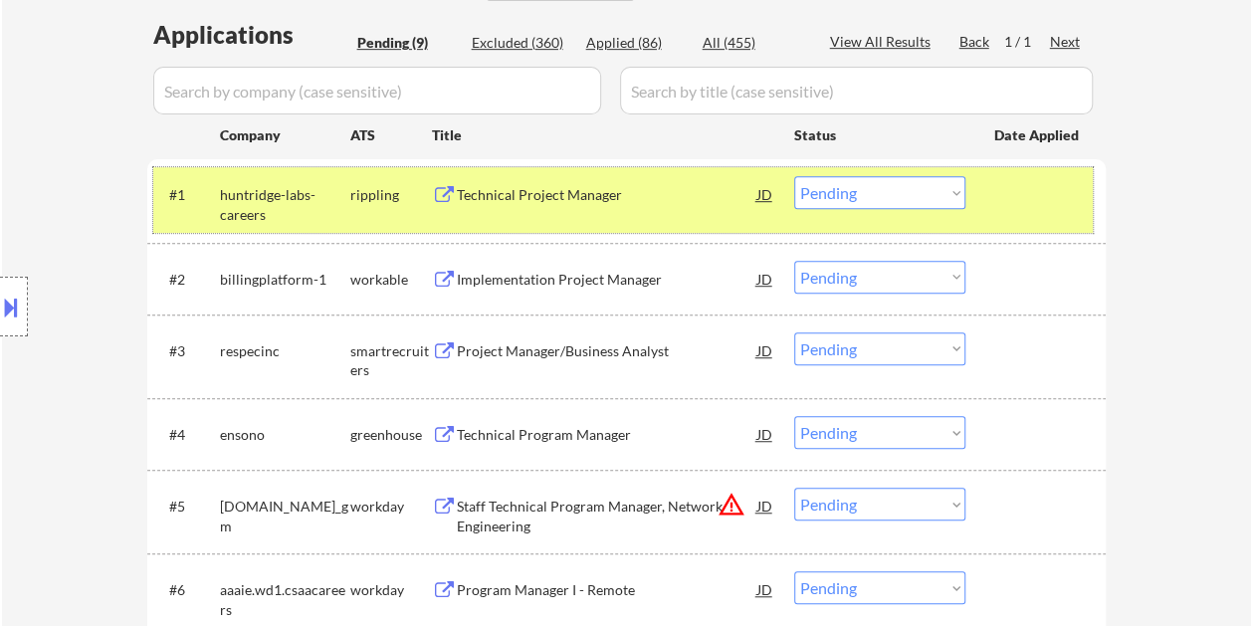
click at [1008, 205] on div at bounding box center [1038, 194] width 88 height 36
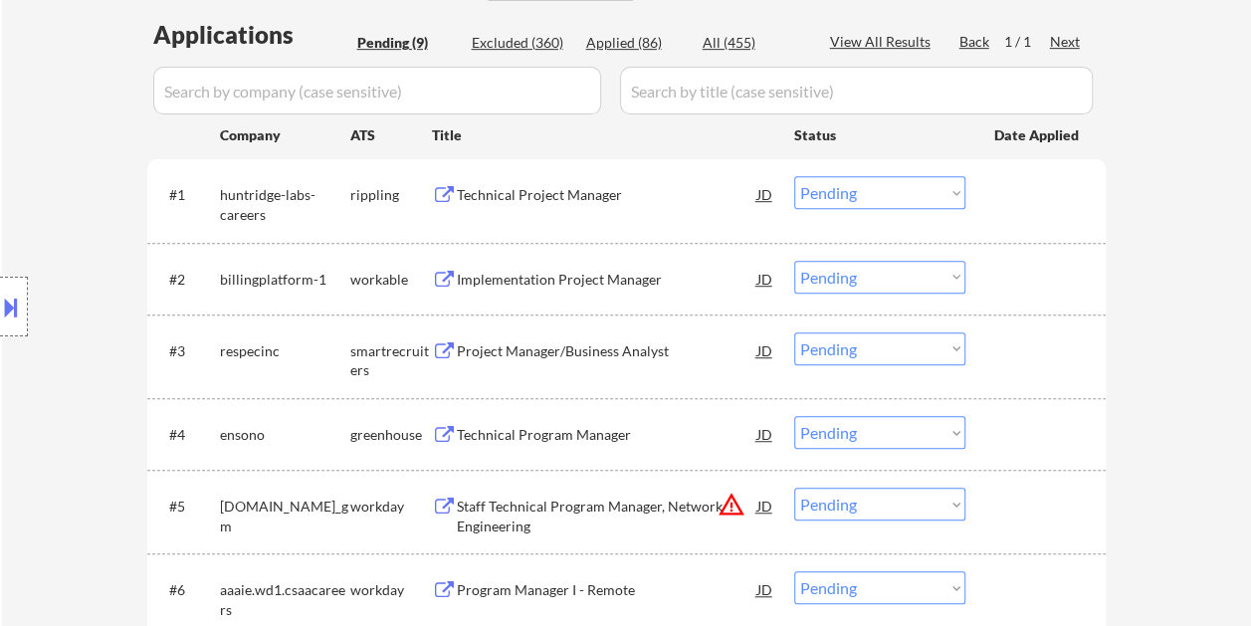
click at [996, 296] on div "#2 billingplatform-1 workable Implementation Project Manager JD Choose an optio…" at bounding box center [622, 279] width 939 height 54
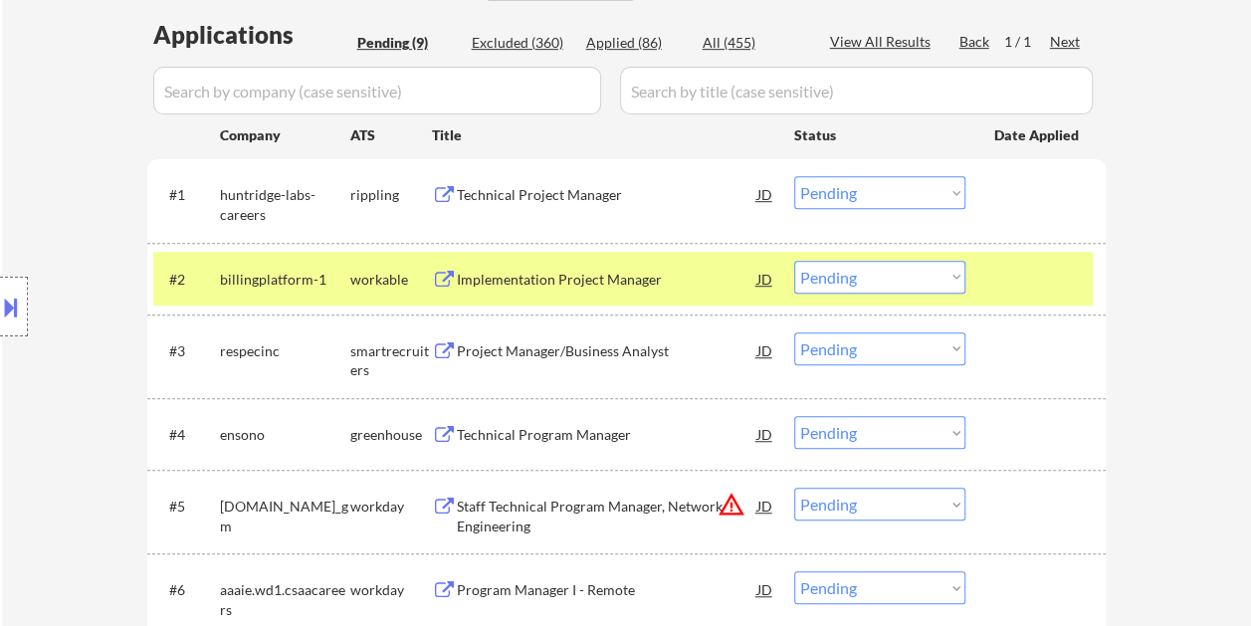
click at [609, 265] on div "Implementation Project Manager" at bounding box center [607, 279] width 300 height 36
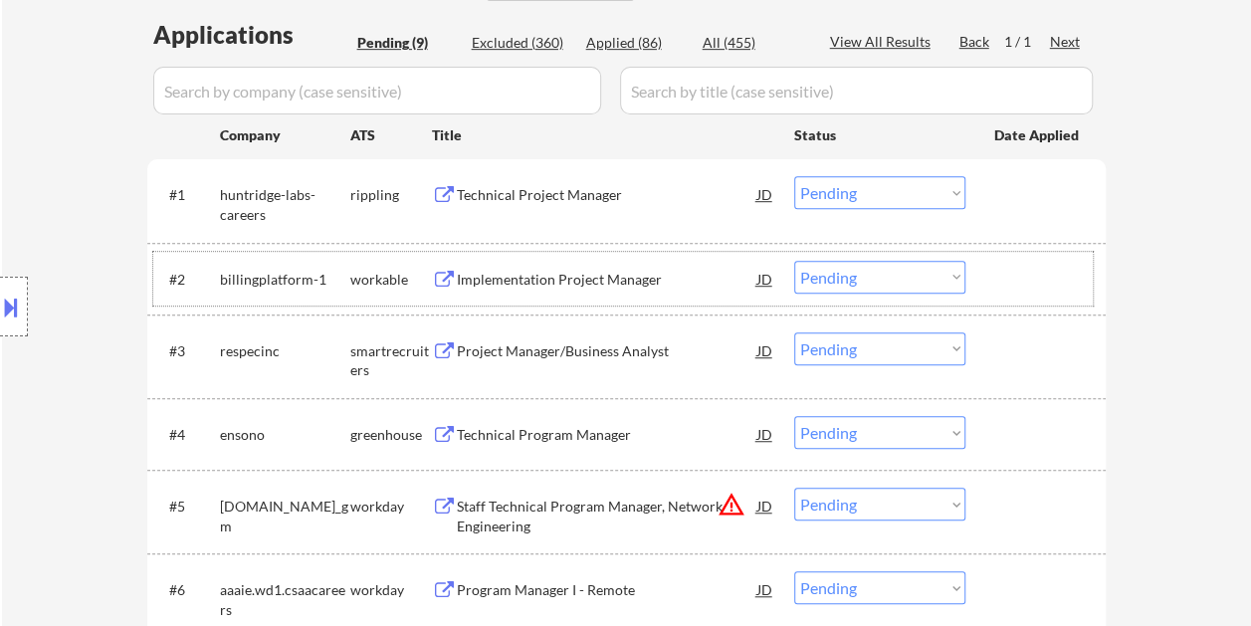
click at [992, 285] on div "#2 billingplatform-1 workable Implementation Project Manager JD Choose an optio…" at bounding box center [622, 279] width 939 height 54
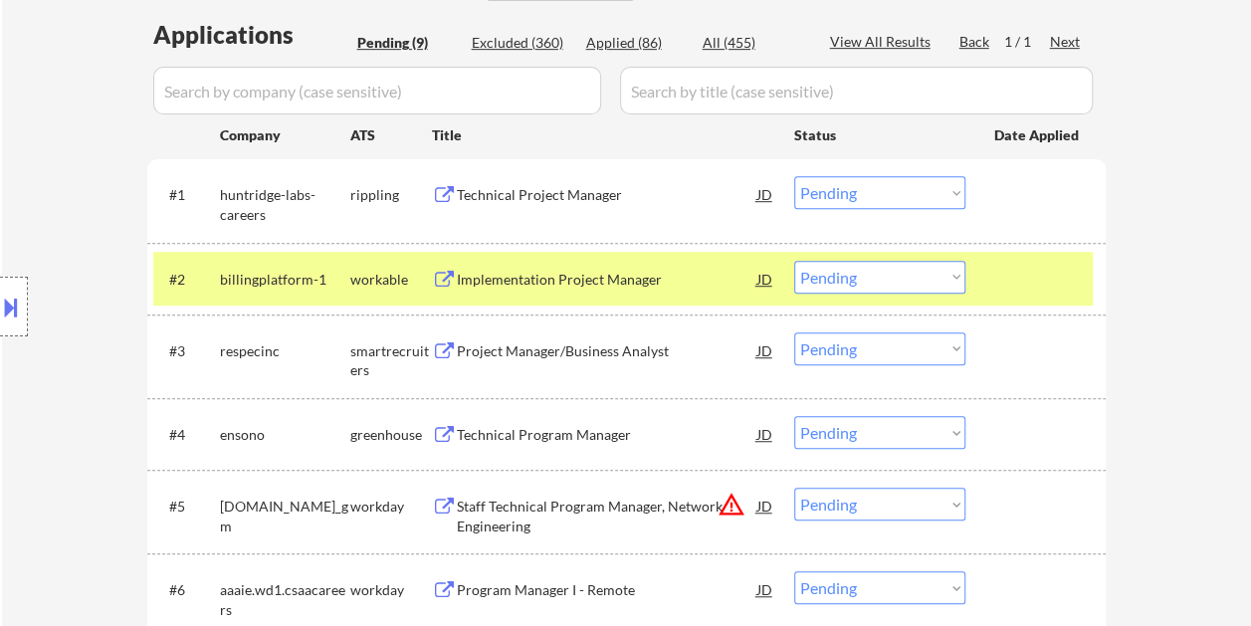
click at [952, 285] on select "Choose an option... Pending Applied Excluded (Questions) Excluded (Expired) Exc…" at bounding box center [879, 277] width 171 height 33
click at [794, 261] on select "Choose an option... Pending Applied Excluded (Questions) Excluded (Expired) Exc…" at bounding box center [879, 277] width 171 height 33
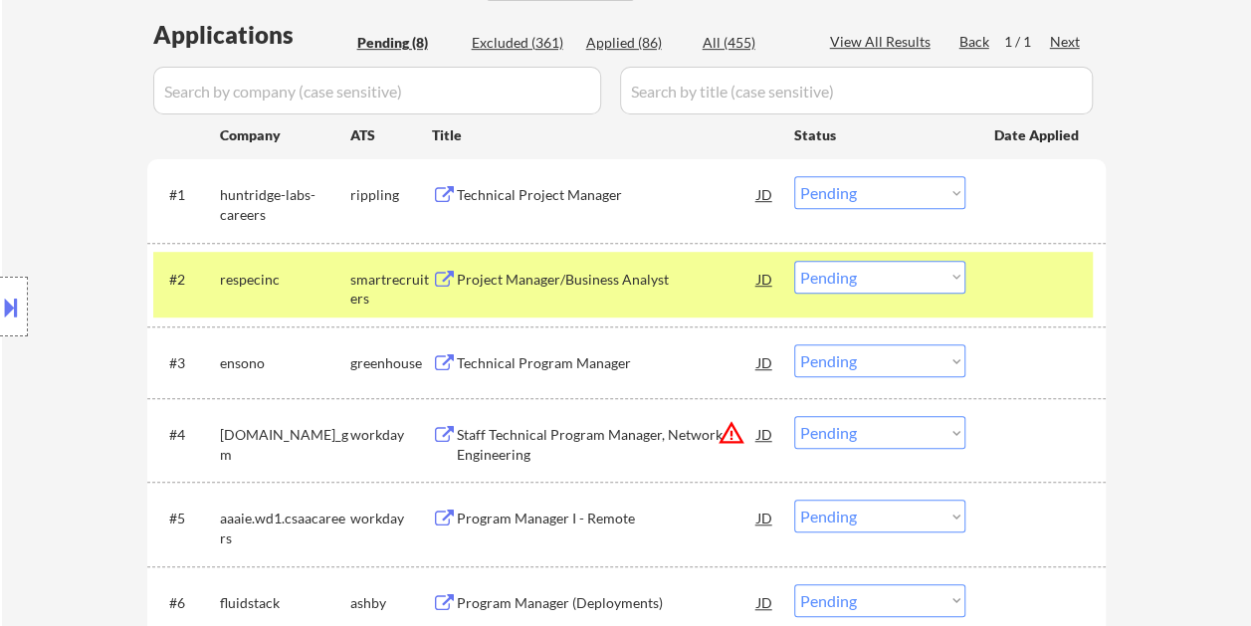
click at [1039, 275] on div at bounding box center [1038, 279] width 88 height 36
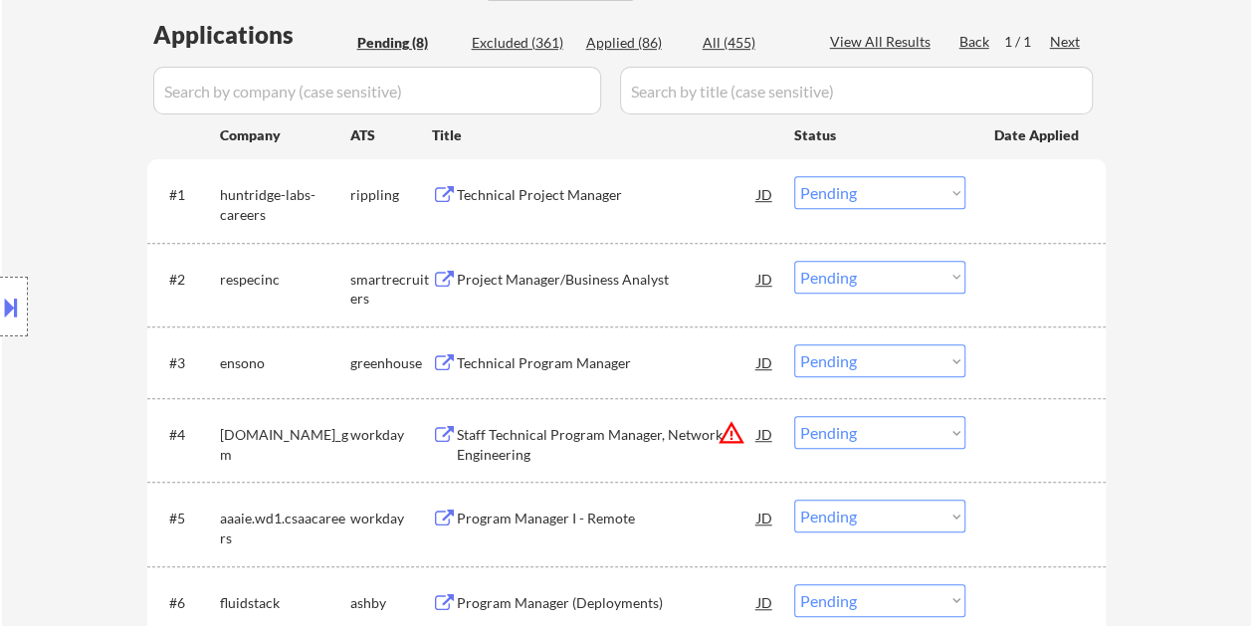
click at [1039, 275] on div at bounding box center [1038, 279] width 88 height 36
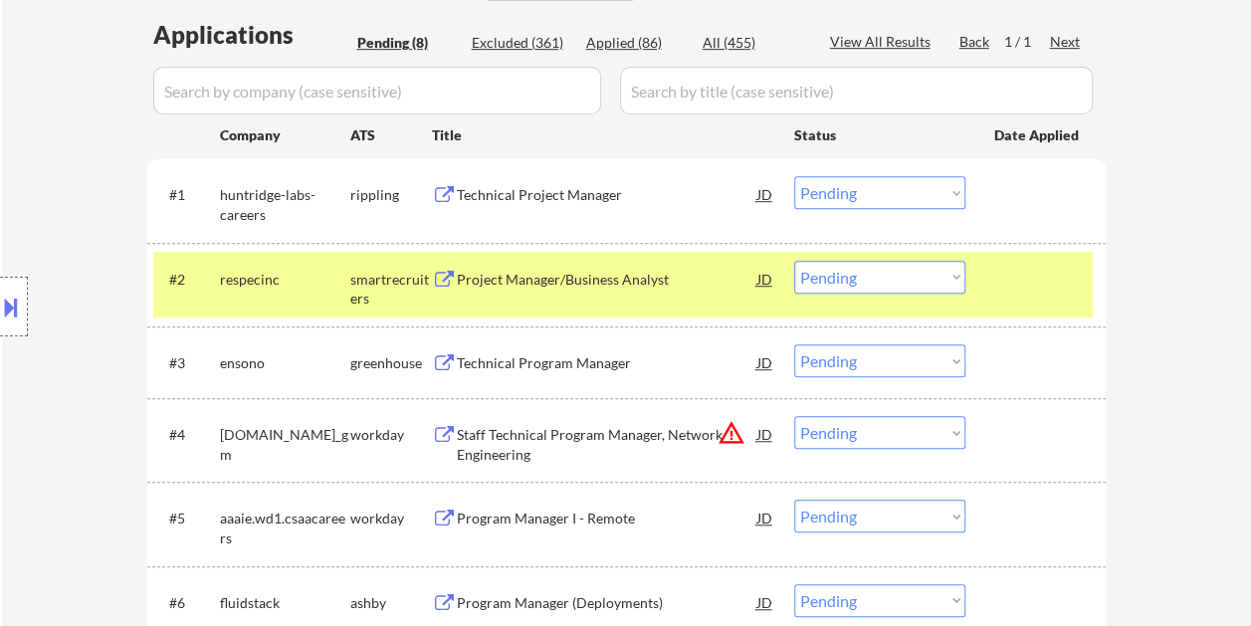
click at [612, 281] on div "Project Manager/Business Analyst" at bounding box center [607, 280] width 300 height 20
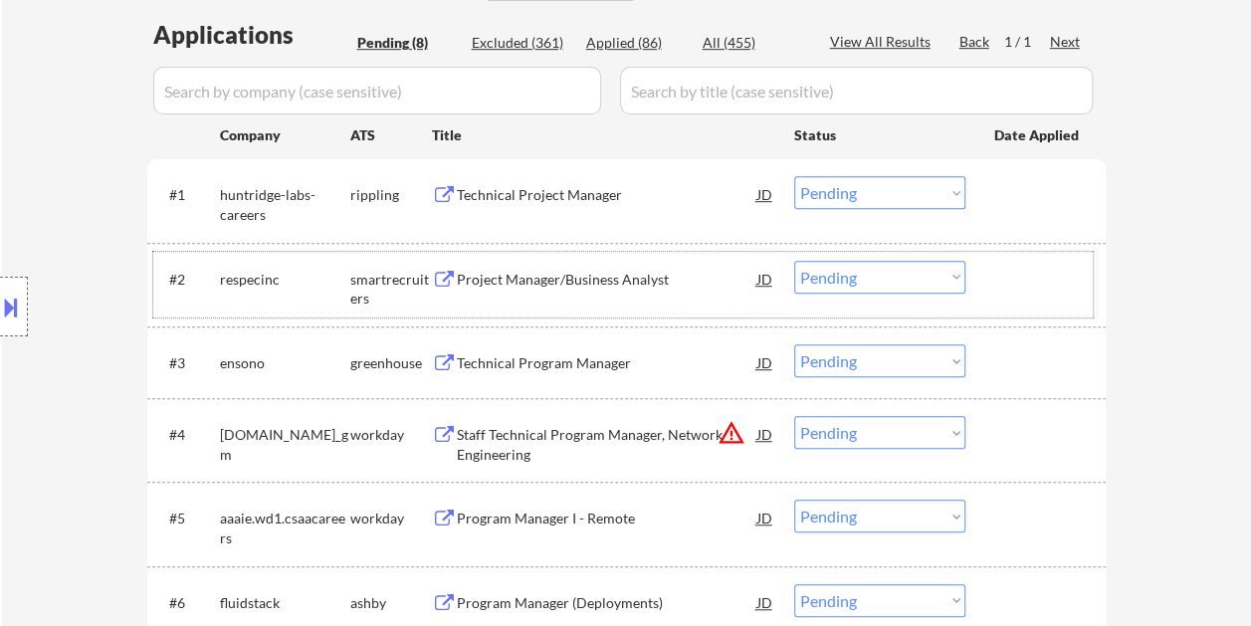
click at [995, 275] on div at bounding box center [1038, 279] width 88 height 36
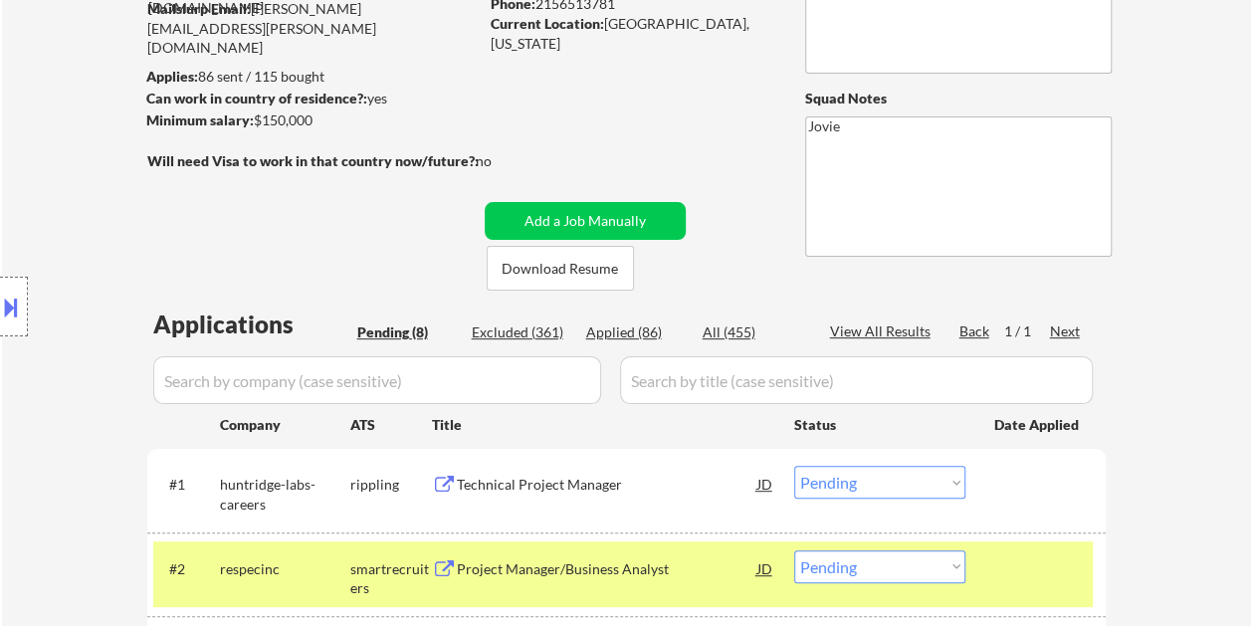
scroll to position [199, 0]
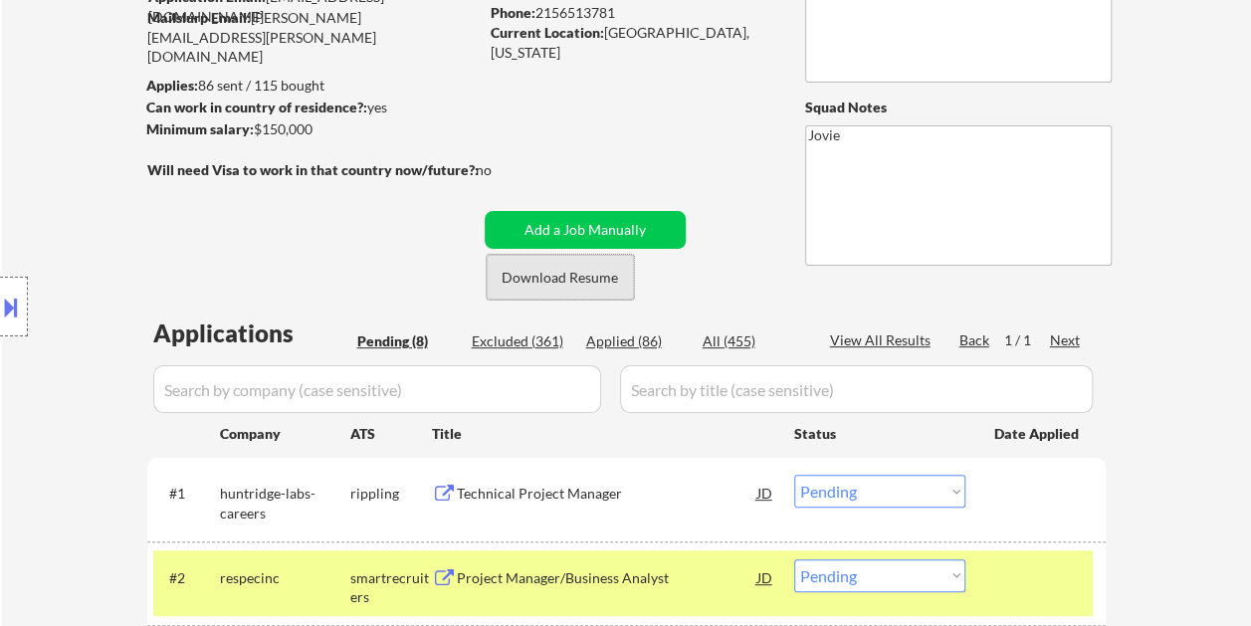
click at [592, 274] on button "Download Resume" at bounding box center [559, 277] width 147 height 45
click at [14, 290] on button at bounding box center [11, 306] width 22 height 33
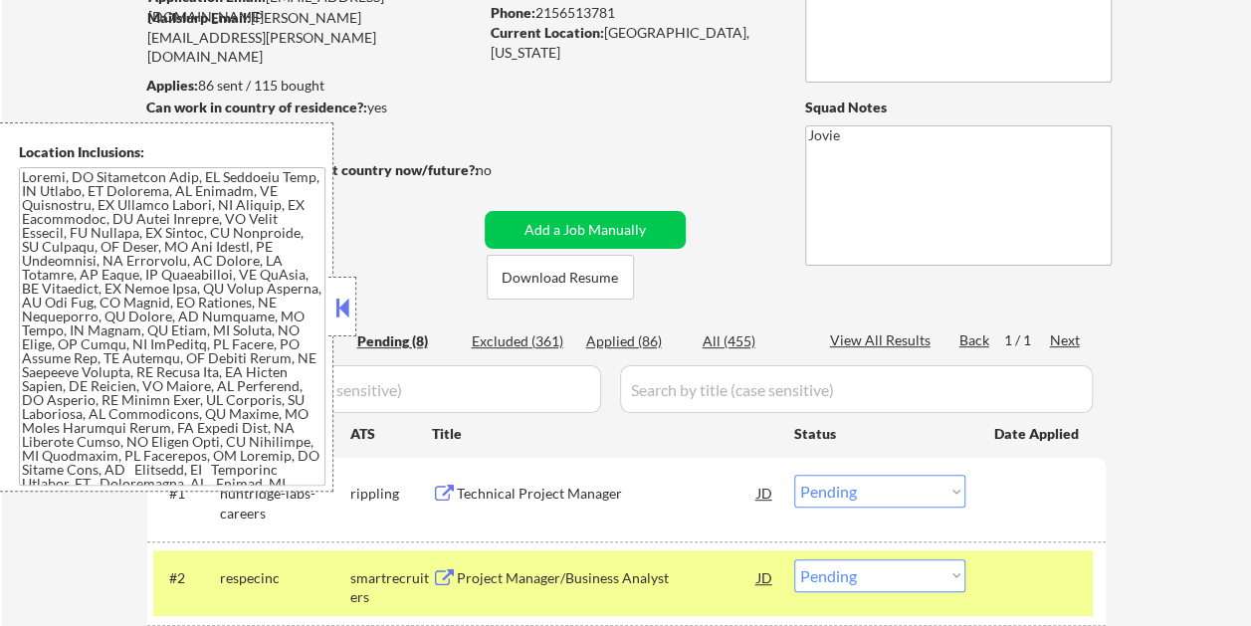
click at [341, 308] on button at bounding box center [342, 307] width 22 height 30
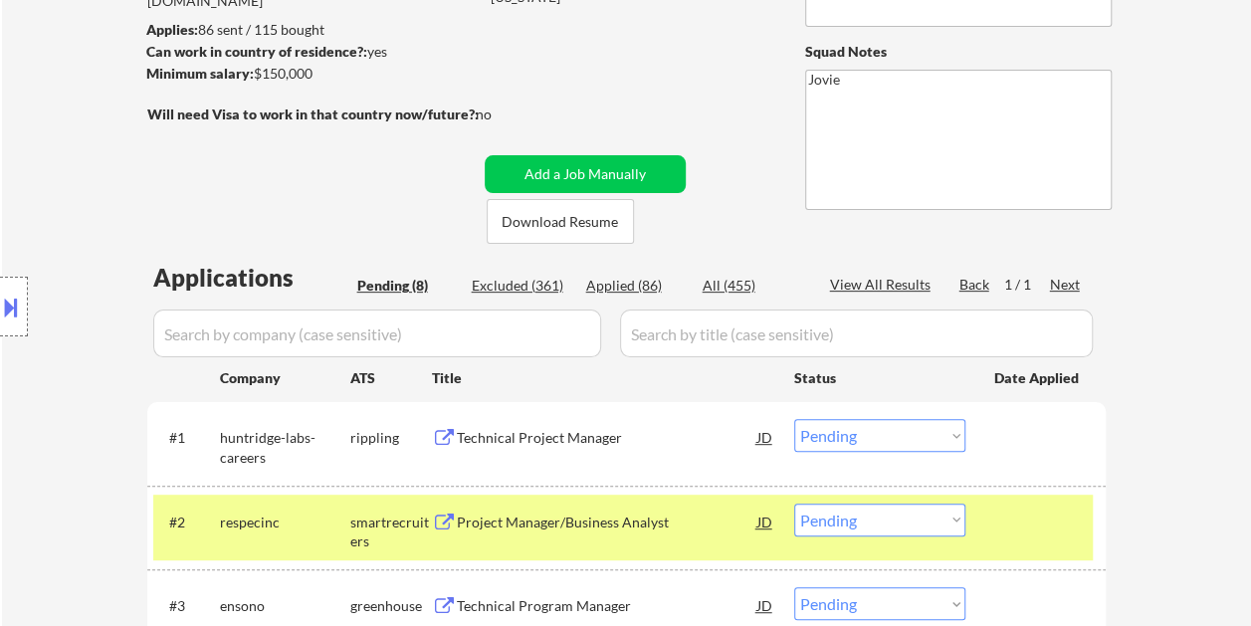
scroll to position [298, 0]
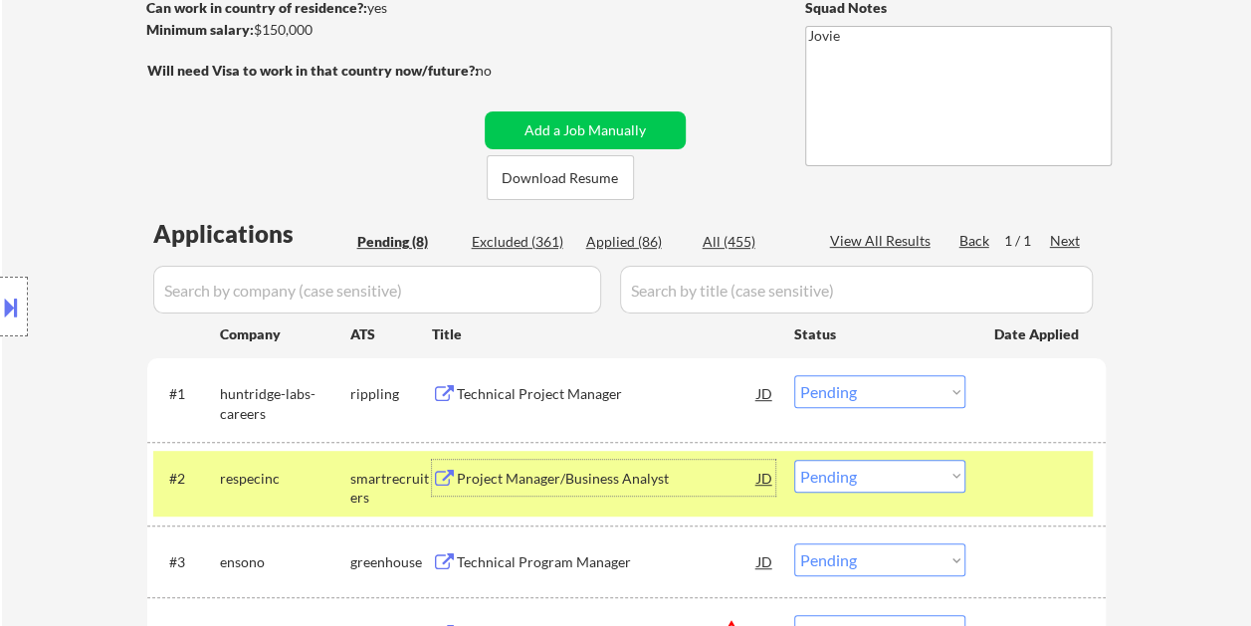
click at [704, 483] on div "Project Manager/Business Analyst" at bounding box center [607, 479] width 300 height 20
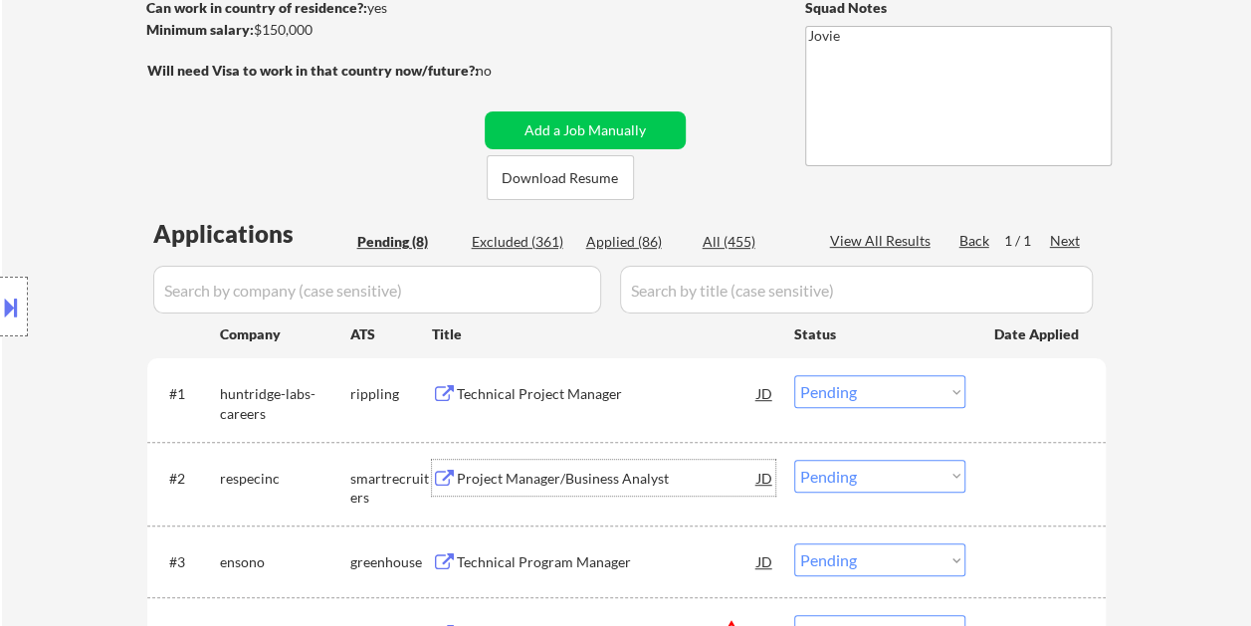
click at [21, 301] on button at bounding box center [11, 306] width 22 height 33
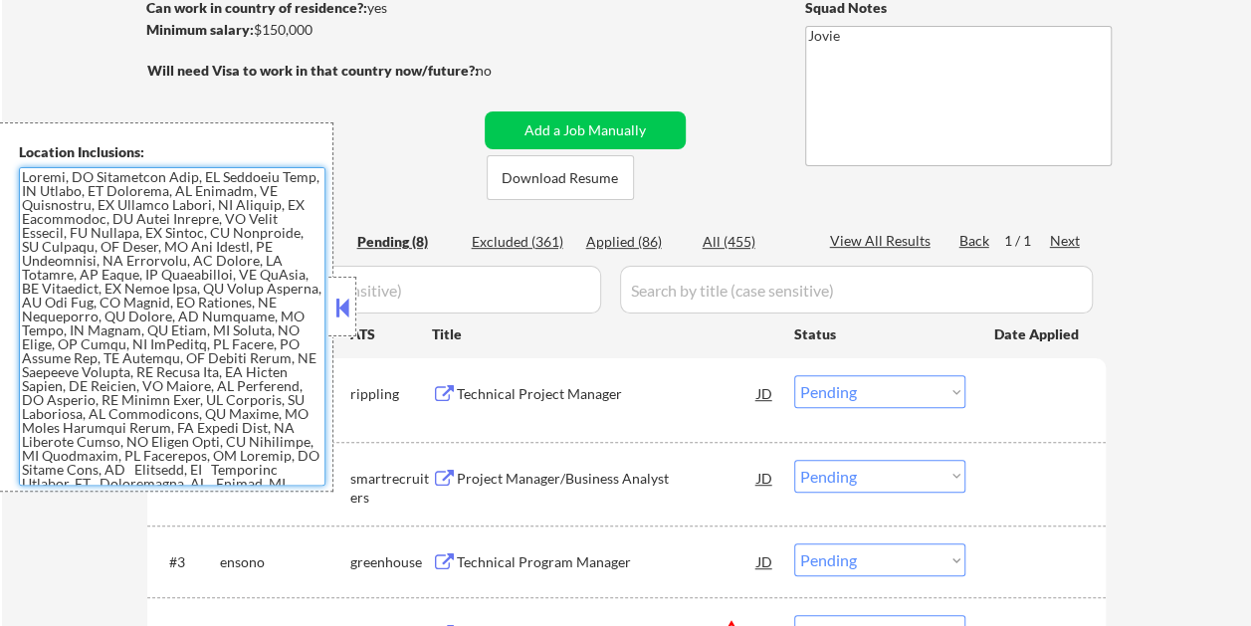
click at [344, 301] on button at bounding box center [342, 307] width 22 height 30
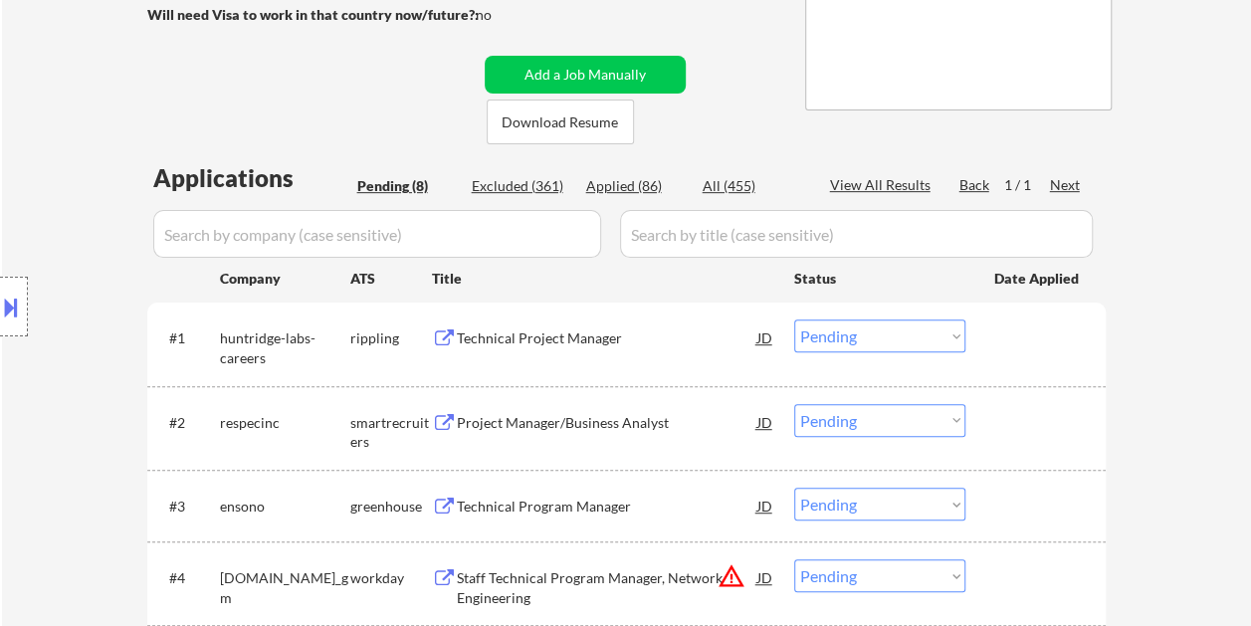
scroll to position [398, 0]
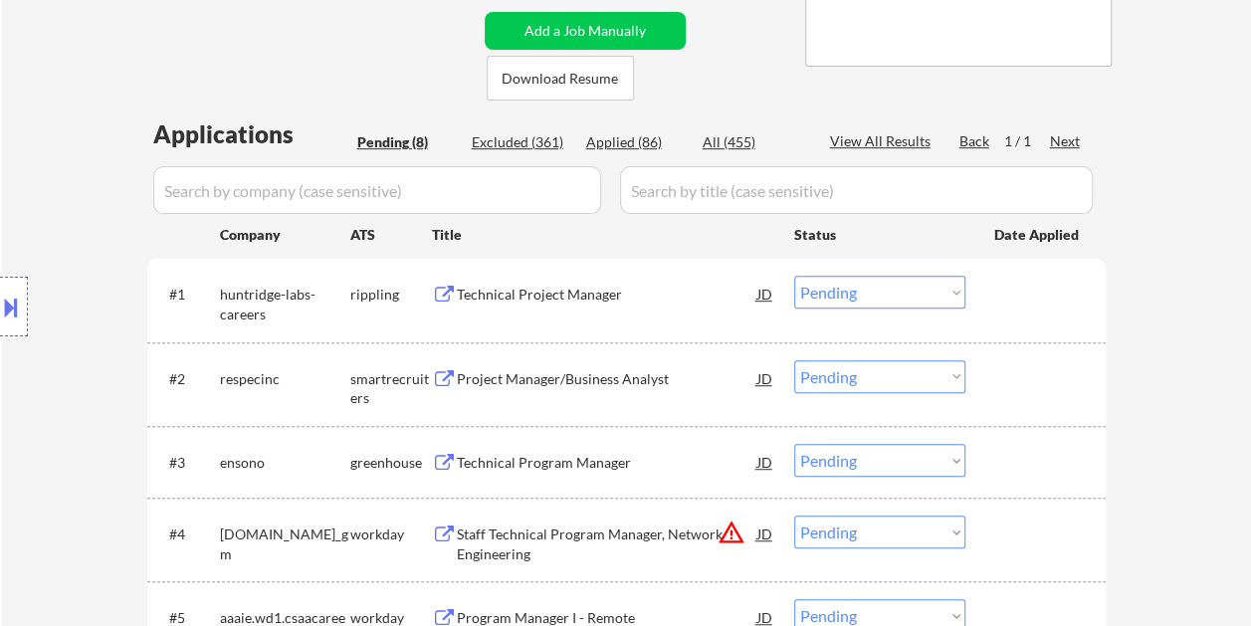
drag, startPoint x: 1015, startPoint y: 398, endPoint x: 1003, endPoint y: 398, distance: 11.9
click at [1011, 398] on div "#2 respecinc smartrecruiters Project Manager/Business Analyst JD Choose an opti…" at bounding box center [622, 384] width 939 height 66
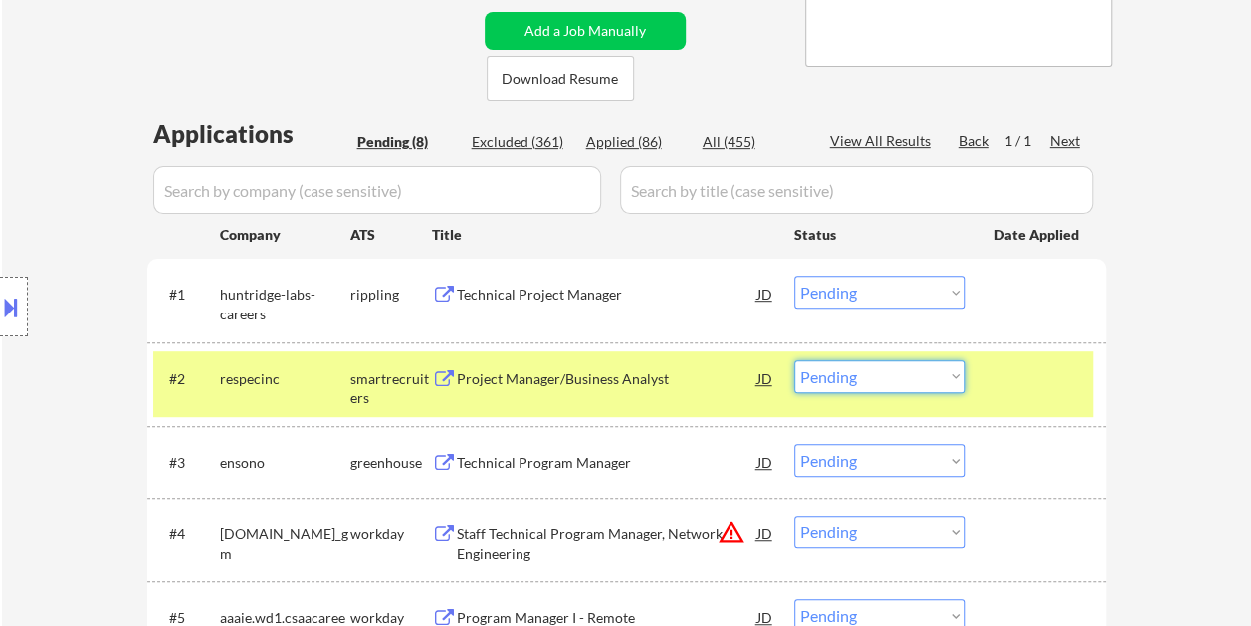
click at [959, 382] on select "Choose an option... Pending Applied Excluded (Questions) Excluded (Expired) Exc…" at bounding box center [879, 376] width 171 height 33
click at [794, 360] on select "Choose an option... Pending Applied Excluded (Questions) Excluded (Expired) Exc…" at bounding box center [879, 376] width 171 height 33
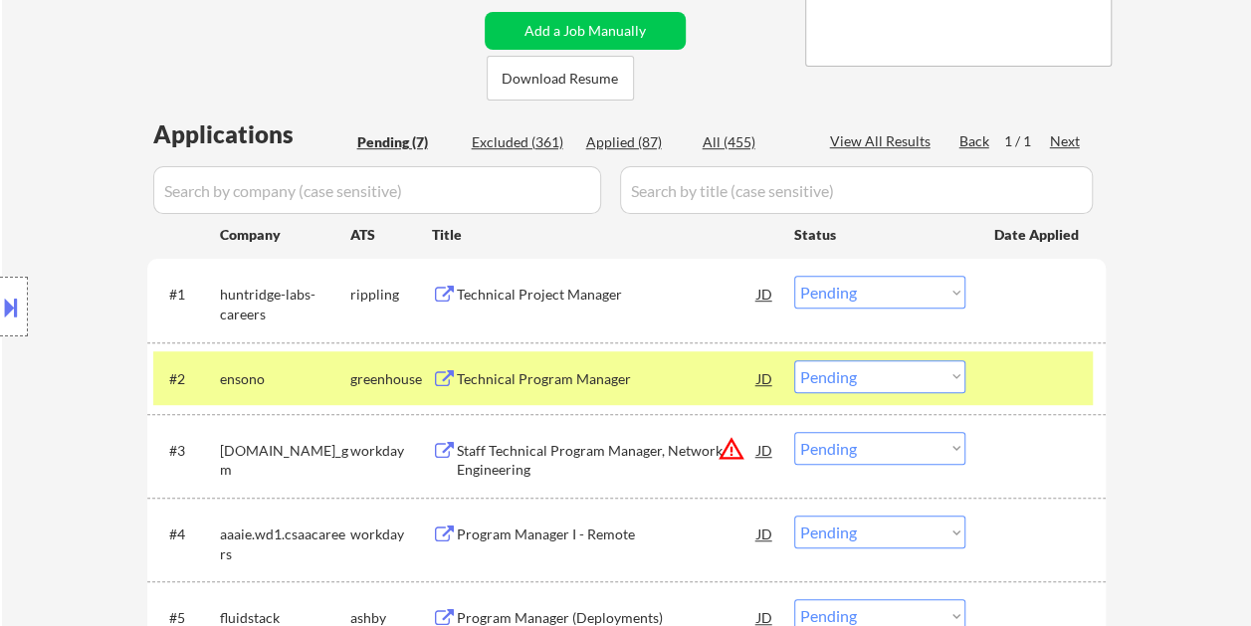
click at [1008, 372] on div at bounding box center [1038, 378] width 88 height 36
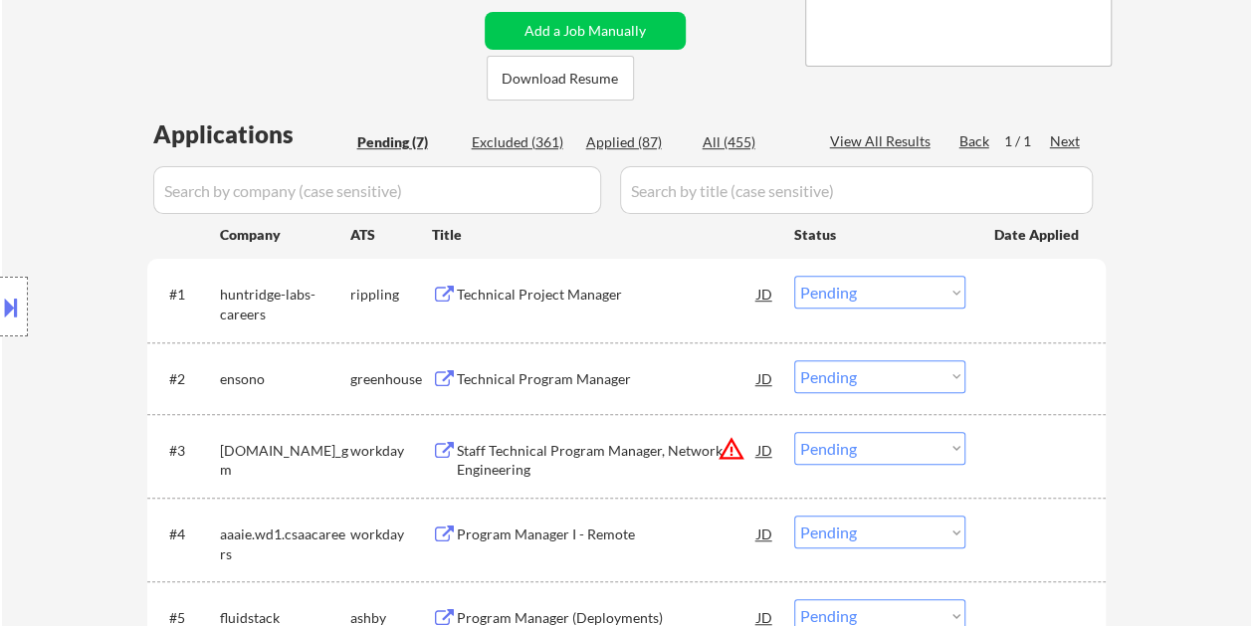
click at [1004, 387] on div at bounding box center [1038, 378] width 88 height 36
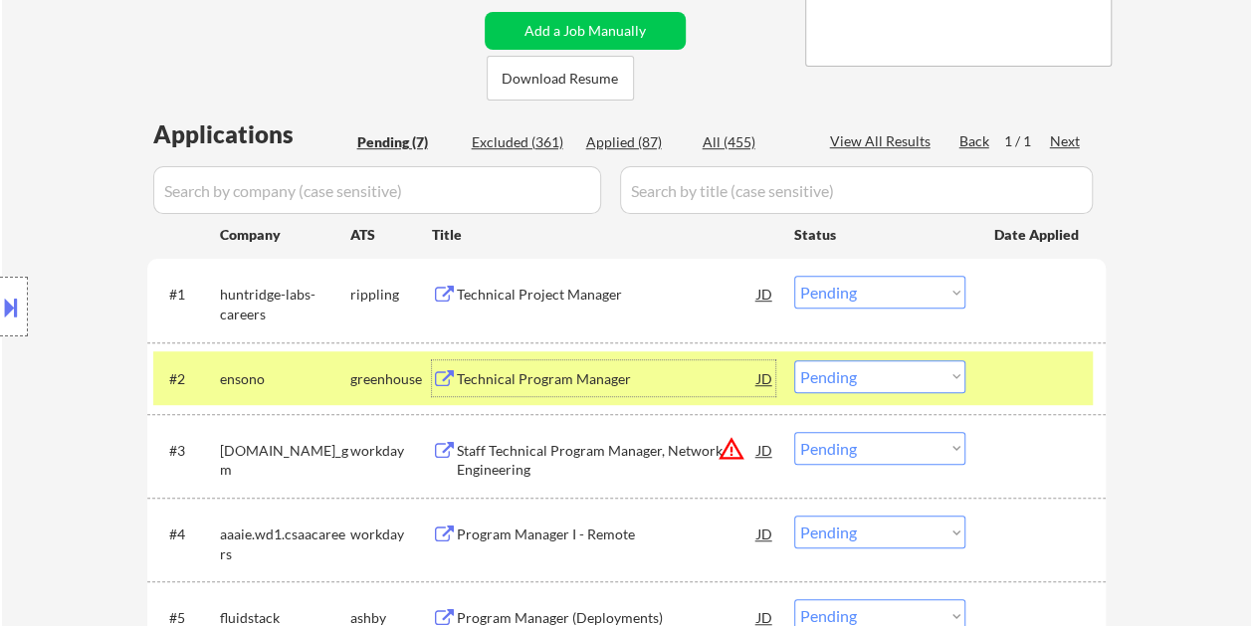
click at [611, 379] on div "Technical Program Manager" at bounding box center [607, 379] width 300 height 20
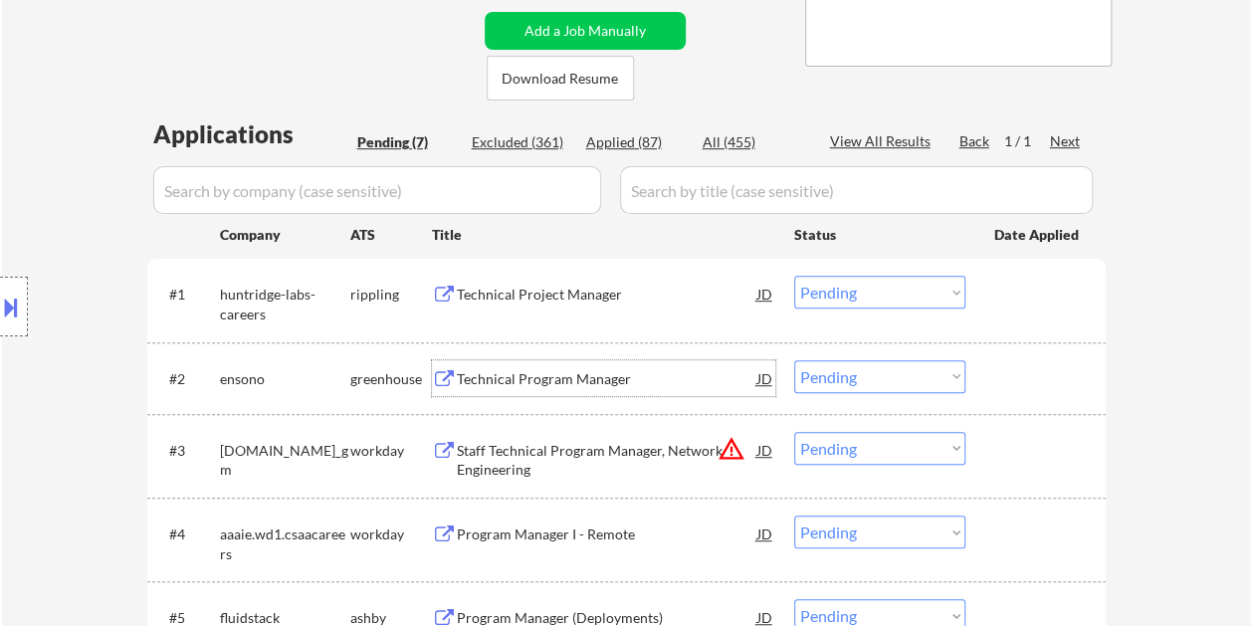
click at [1007, 376] on div at bounding box center [1038, 378] width 88 height 36
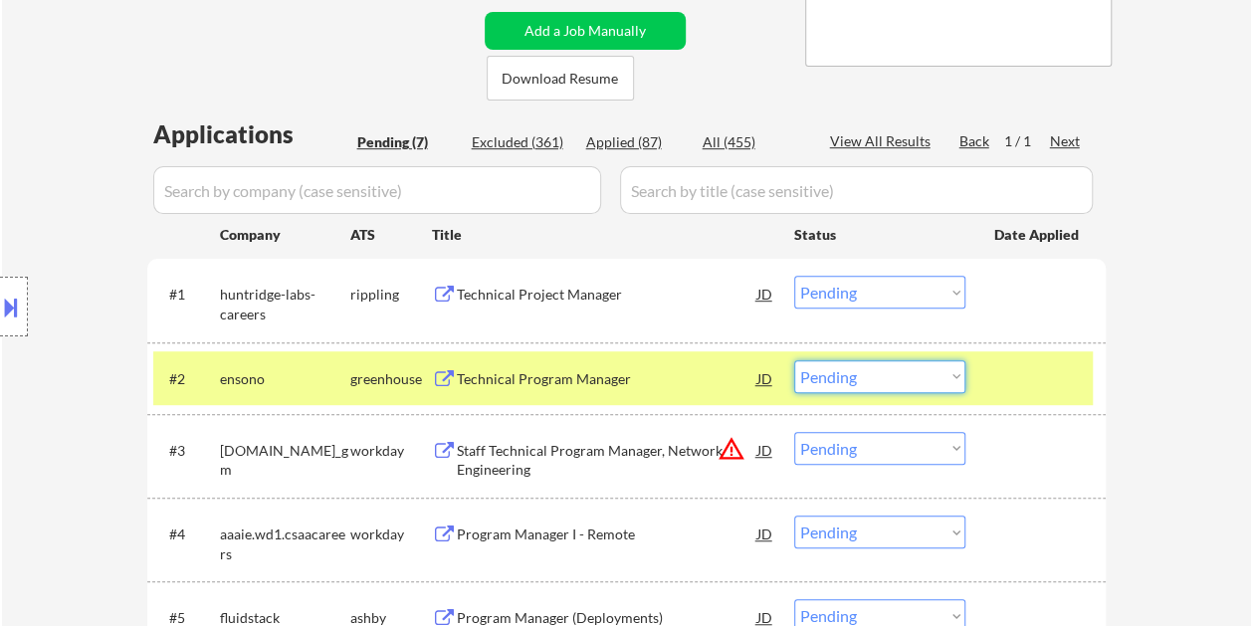
click at [951, 383] on select "Choose an option... Pending Applied Excluded (Questions) Excluded (Expired) Exc…" at bounding box center [879, 376] width 171 height 33
click at [794, 360] on select "Choose an option... Pending Applied Excluded (Questions) Excluded (Expired) Exc…" at bounding box center [879, 376] width 171 height 33
select select ""pending""
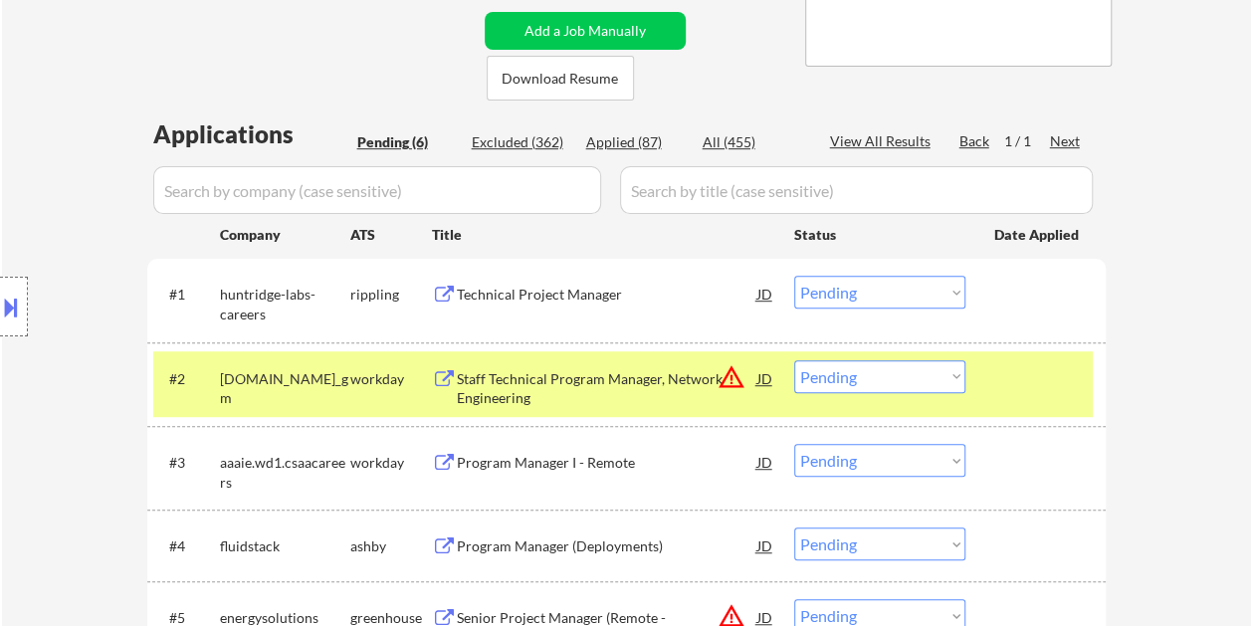
click at [987, 395] on div "#2 [DOMAIN_NAME]_gm workday Staff Technical Program Manager, Network Engineerin…" at bounding box center [622, 384] width 939 height 66
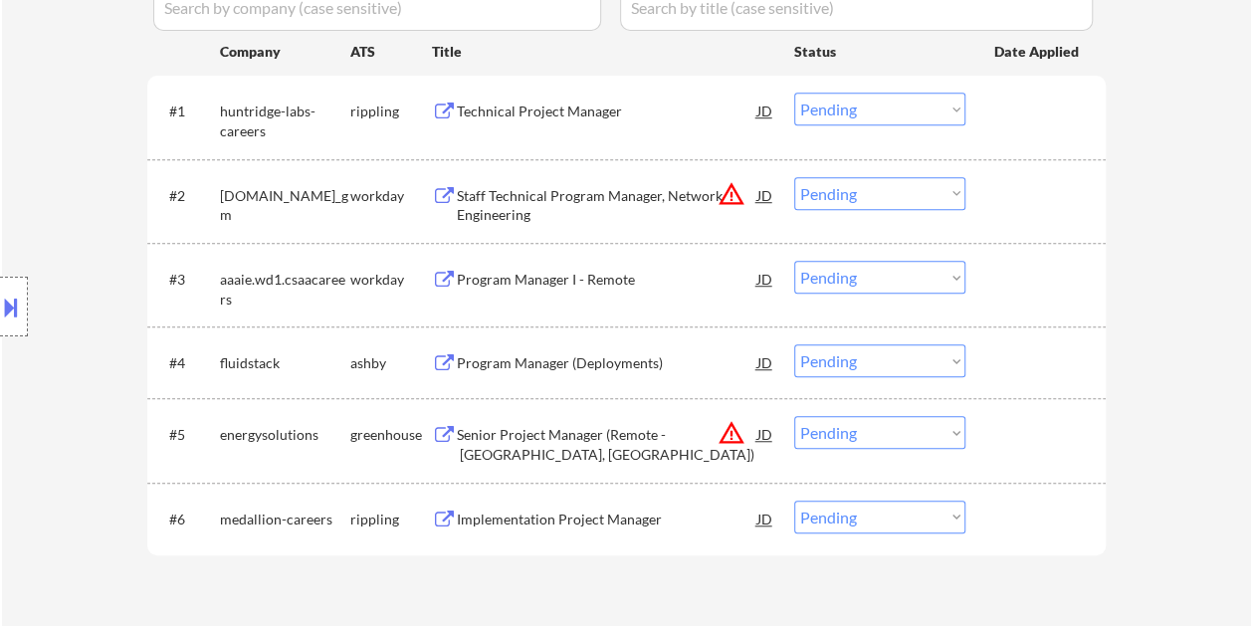
scroll to position [597, 0]
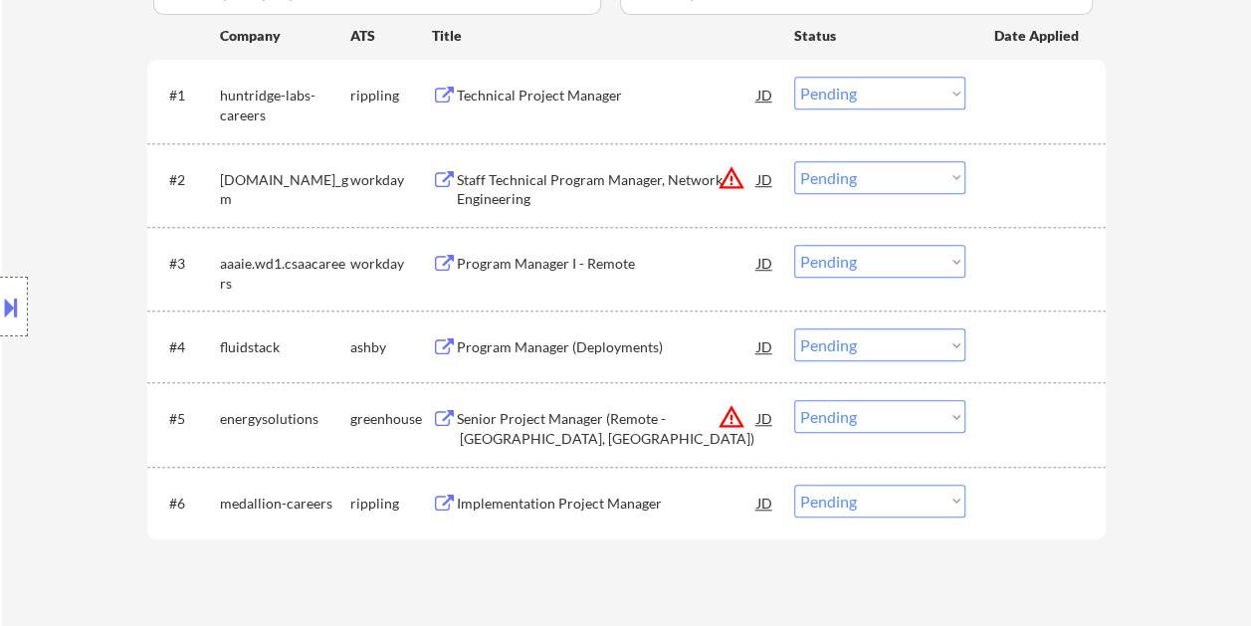
click at [1028, 357] on div at bounding box center [1038, 346] width 88 height 36
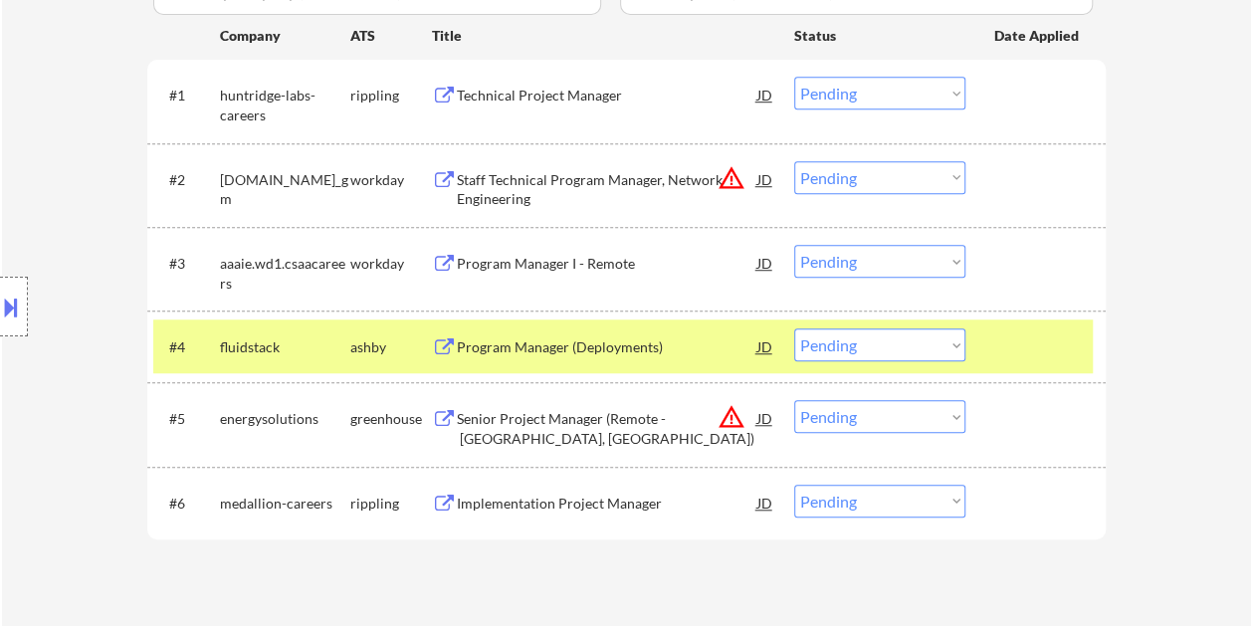
click at [578, 340] on div "Program Manager (Deployments)" at bounding box center [607, 347] width 300 height 20
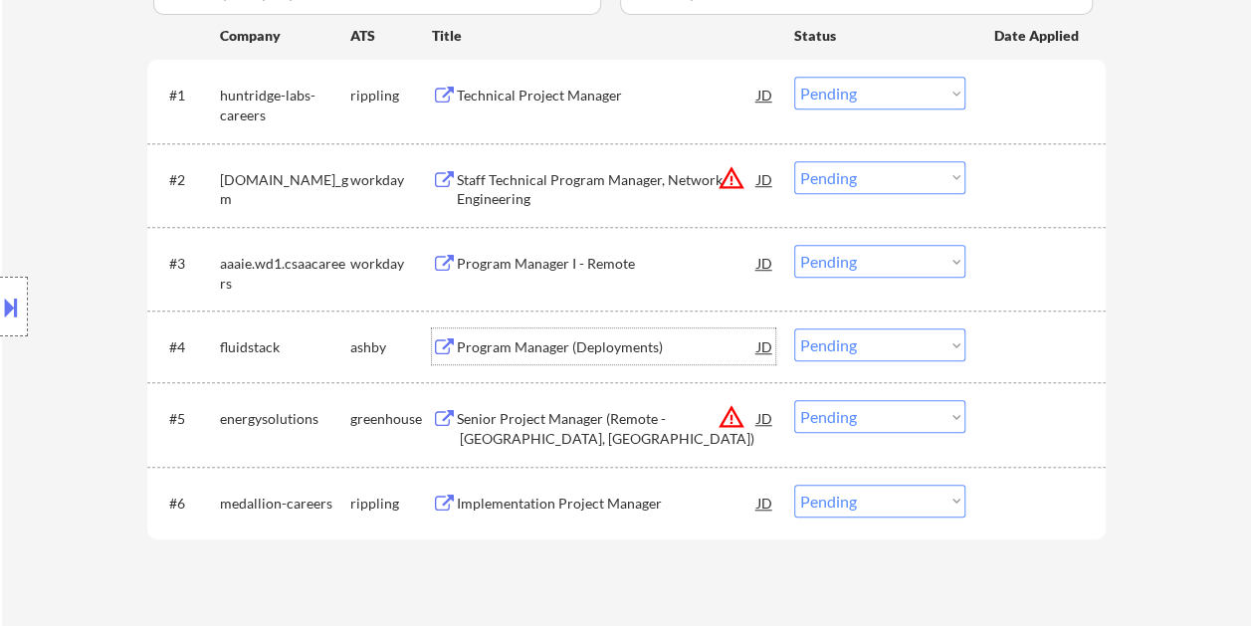
click at [994, 344] on div at bounding box center [1038, 346] width 88 height 36
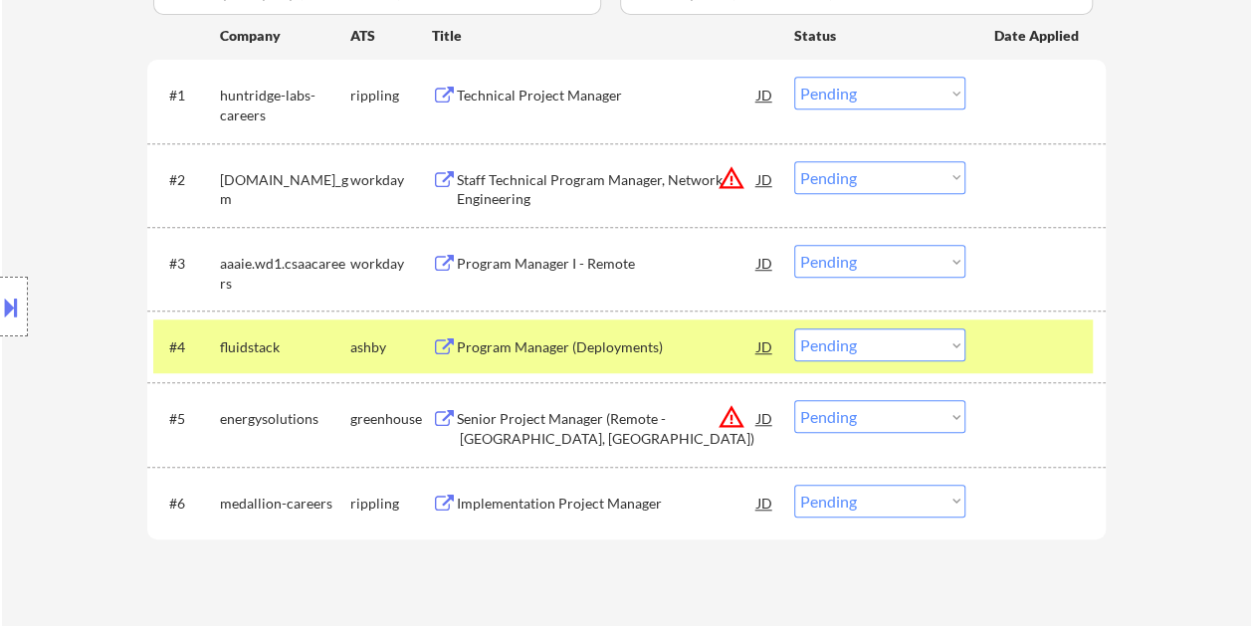
click at [953, 347] on select "Choose an option... Pending Applied Excluded (Questions) Excluded (Expired) Exc…" at bounding box center [879, 344] width 171 height 33
click at [794, 328] on select "Choose an option... Pending Applied Excluded (Questions) Excluded (Expired) Exc…" at bounding box center [879, 344] width 171 height 33
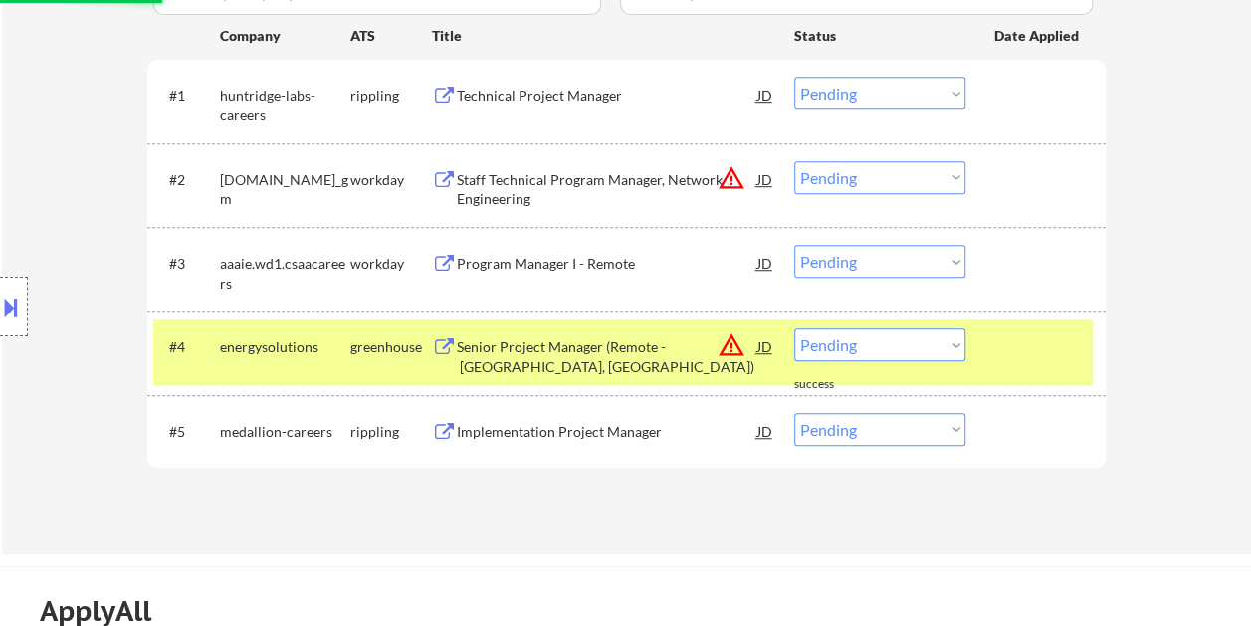
click at [1009, 344] on div at bounding box center [1038, 346] width 88 height 36
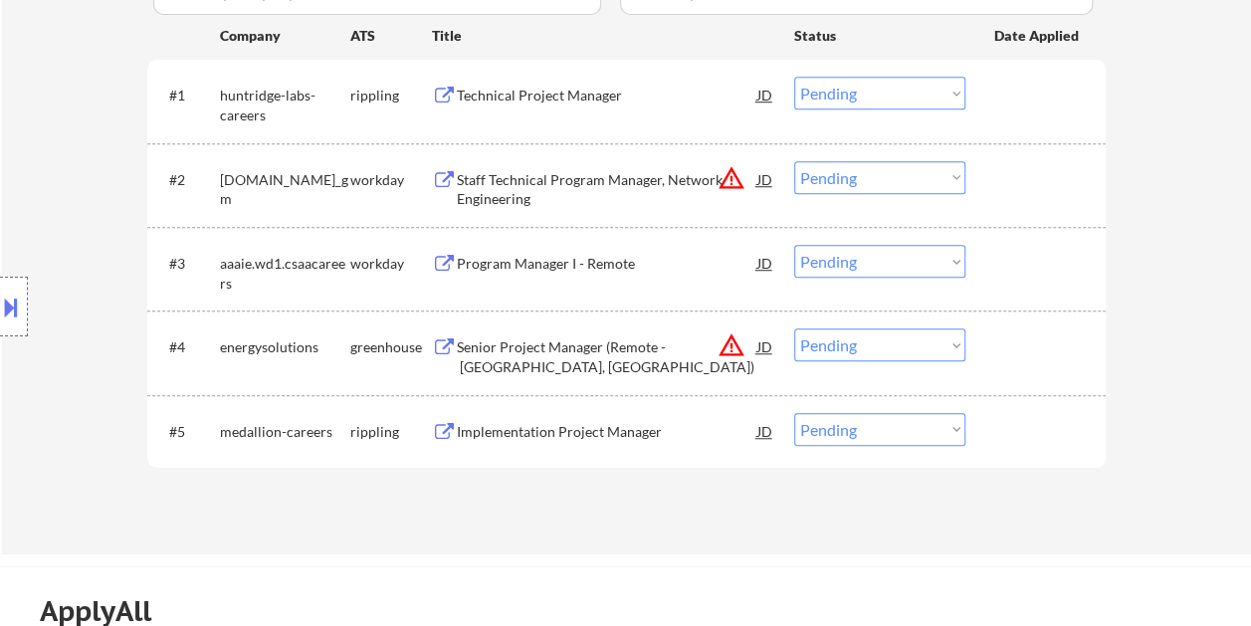
drag, startPoint x: 1058, startPoint y: 350, endPoint x: 601, endPoint y: 334, distance: 456.9
click at [1057, 350] on div at bounding box center [1038, 346] width 88 height 36
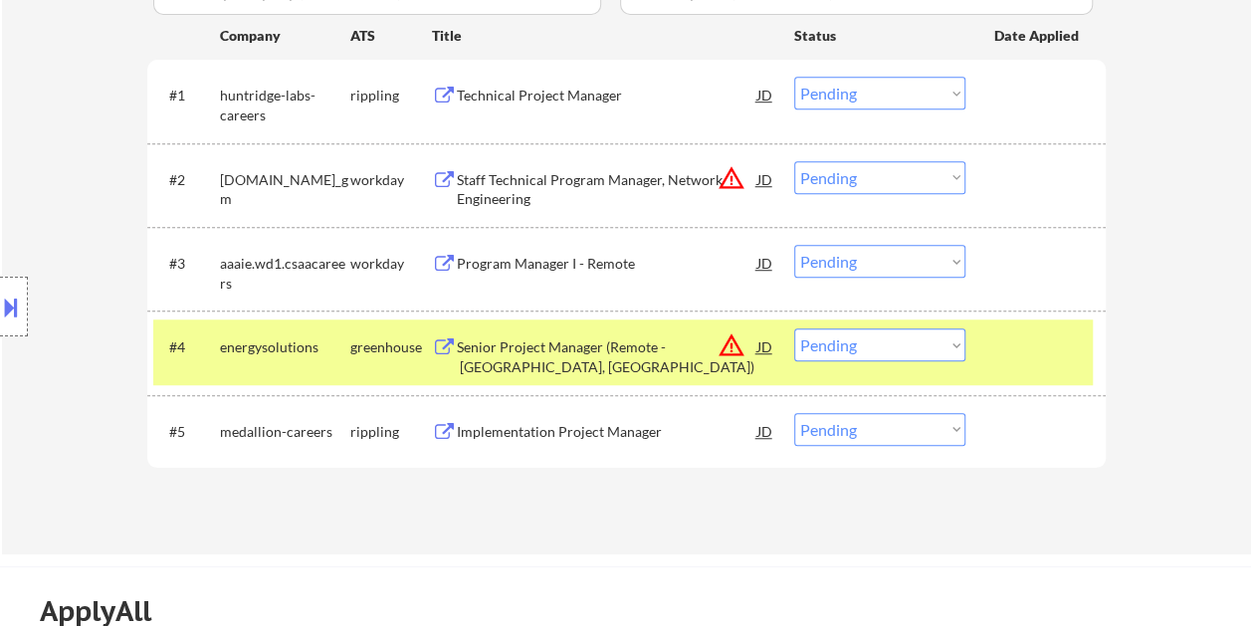
click at [510, 347] on div "Senior Project Manager (Remote - [GEOGRAPHIC_DATA], [GEOGRAPHIC_DATA])" at bounding box center [607, 356] width 300 height 39
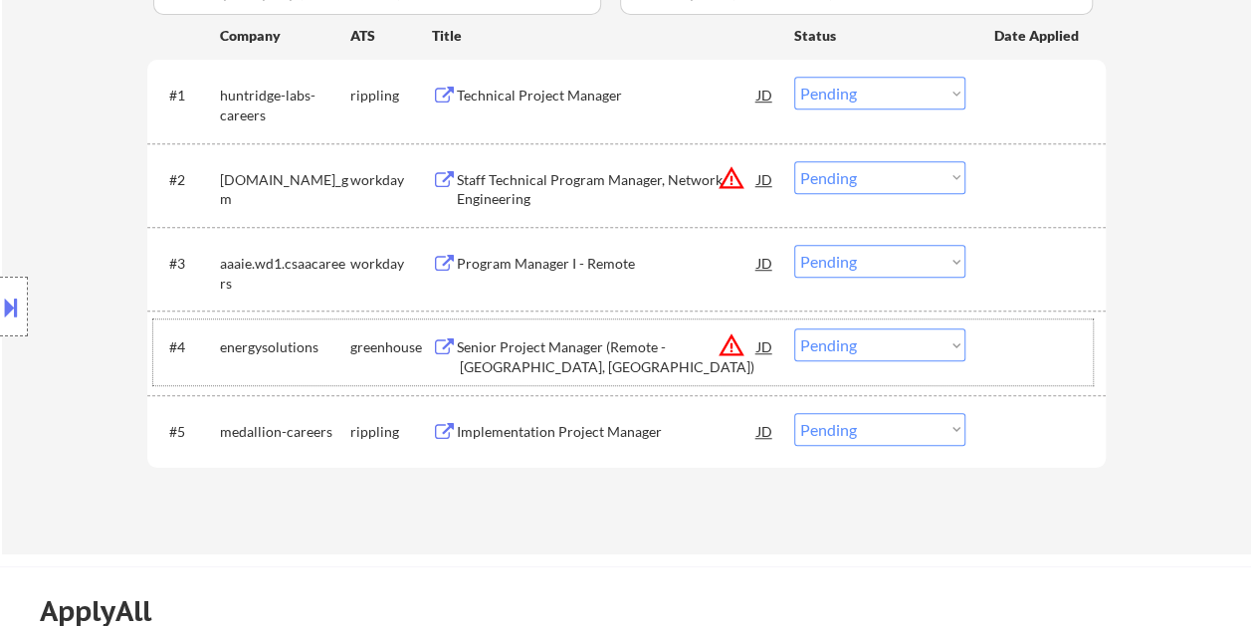
drag, startPoint x: 1007, startPoint y: 342, endPoint x: 943, endPoint y: 348, distance: 63.9
click at [1007, 342] on div at bounding box center [1038, 346] width 88 height 36
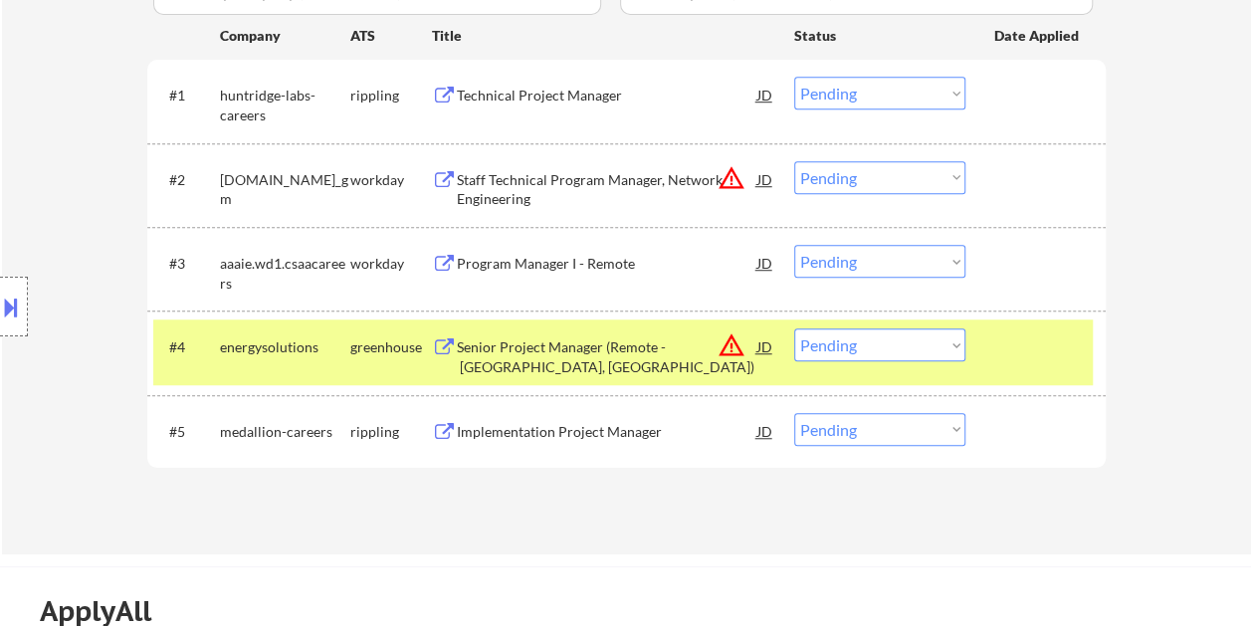
click at [935, 348] on select "Choose an option... Pending Applied Excluded (Questions) Excluded (Expired) Exc…" at bounding box center [879, 344] width 171 height 33
click at [794, 328] on select "Choose an option... Pending Applied Excluded (Questions) Excluded (Expired) Exc…" at bounding box center [879, 344] width 171 height 33
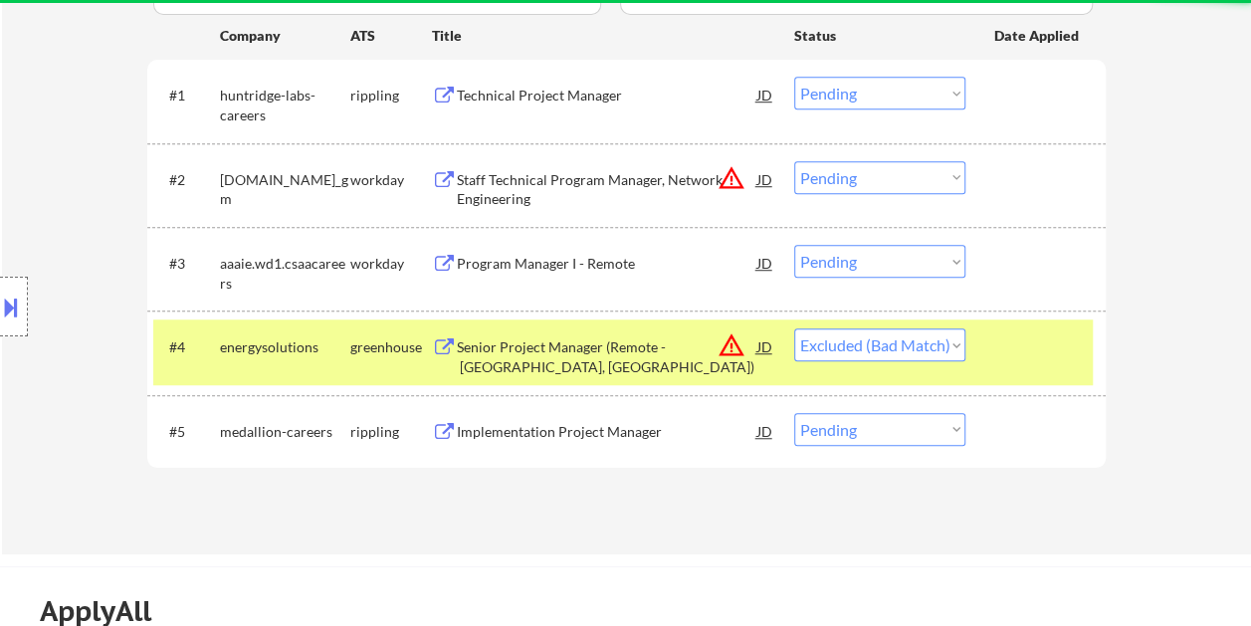
select select ""pending""
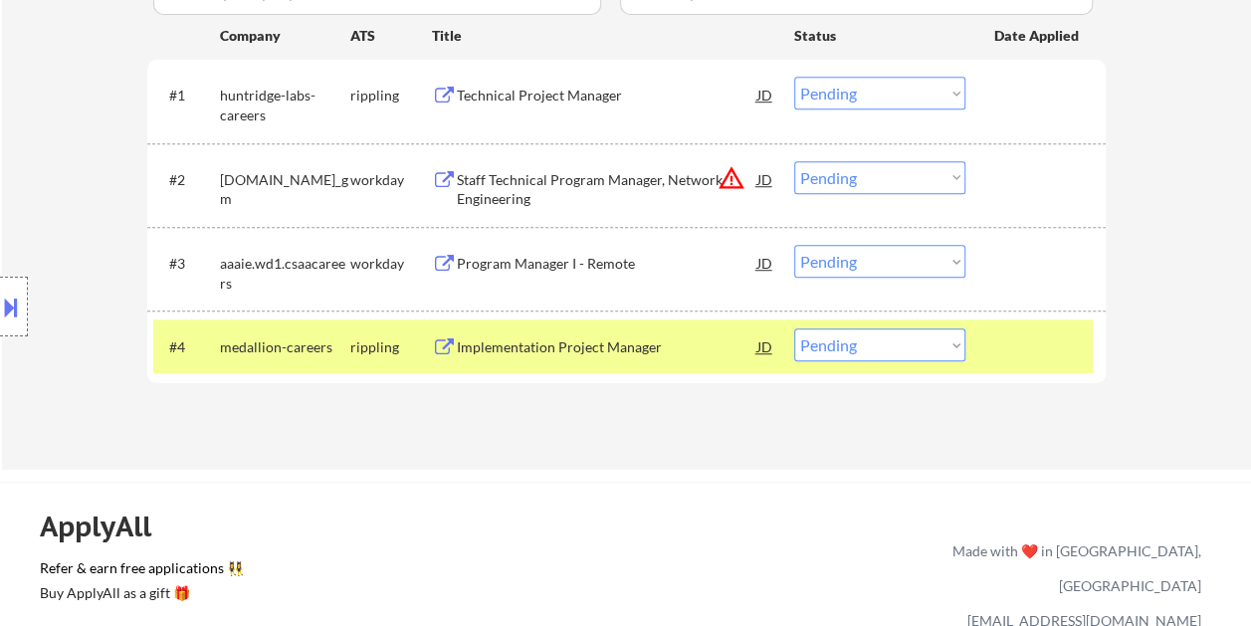
click at [1015, 364] on div "#4 medallion-careers rippling Implementation Project Manager JD warning_amber C…" at bounding box center [622, 346] width 939 height 54
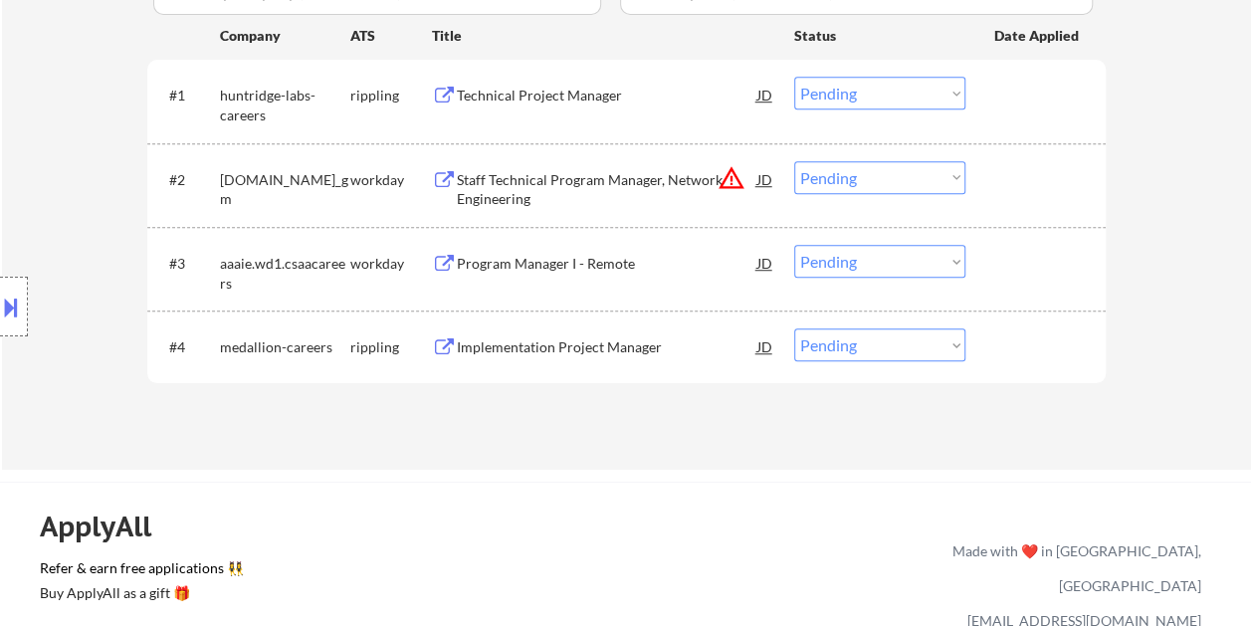
click at [994, 167] on div at bounding box center [1038, 179] width 88 height 36
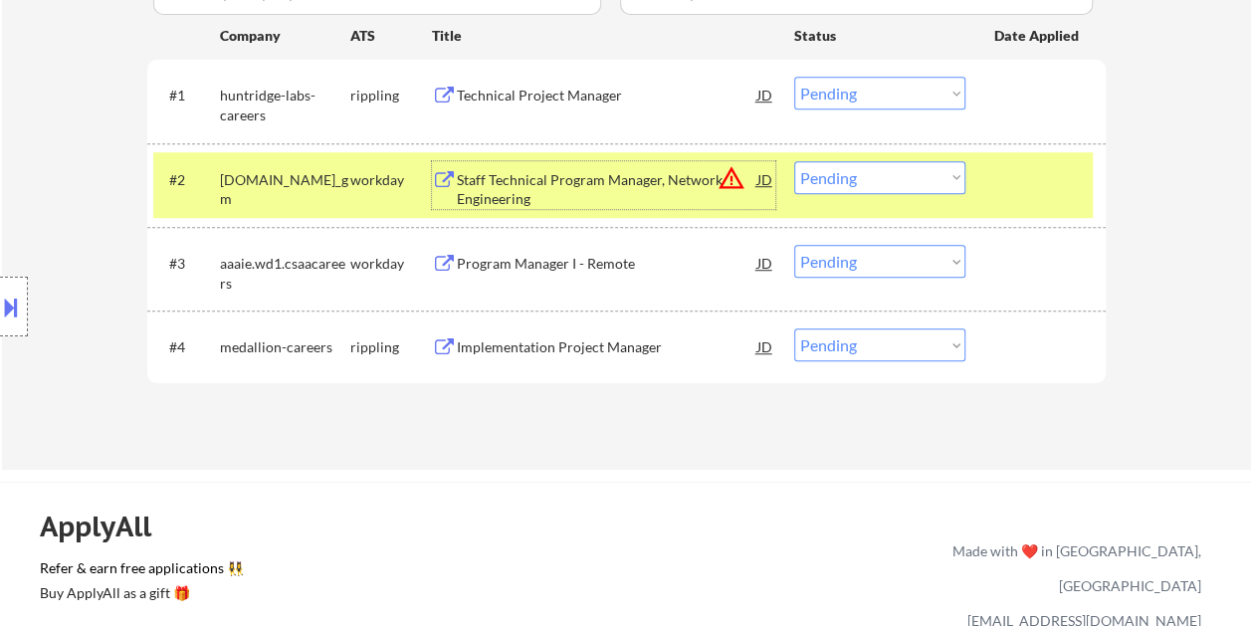
click at [555, 172] on div "Staff Technical Program Manager, Network Engineering" at bounding box center [607, 189] width 300 height 39
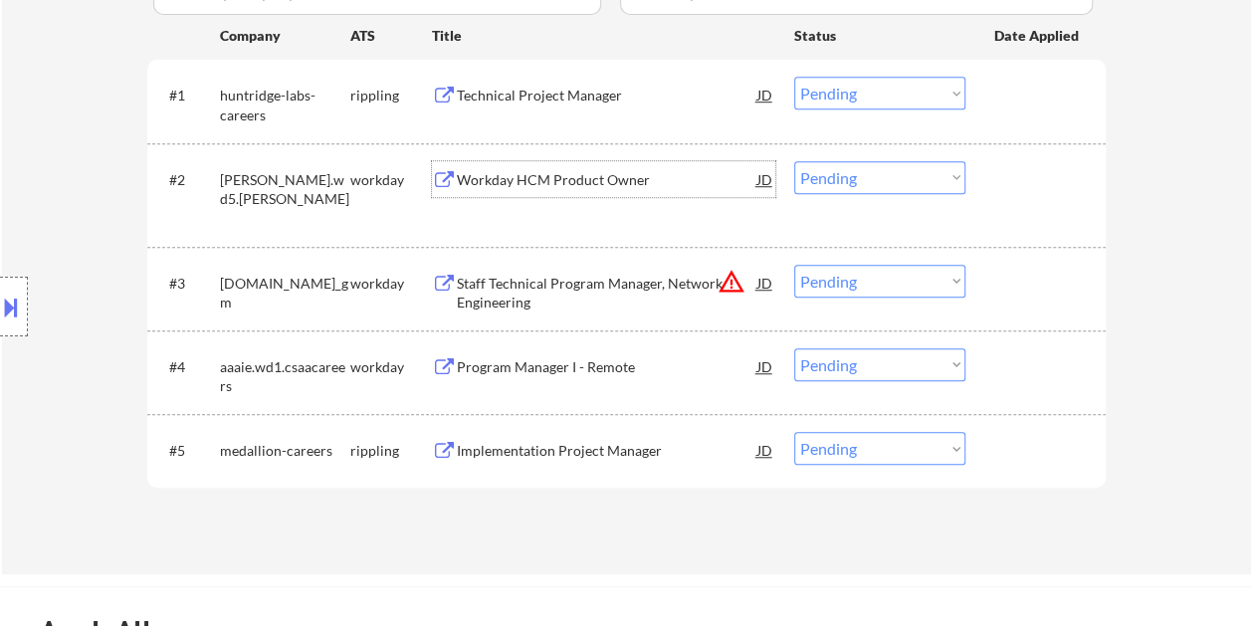
click at [1009, 182] on div at bounding box center [1038, 179] width 88 height 36
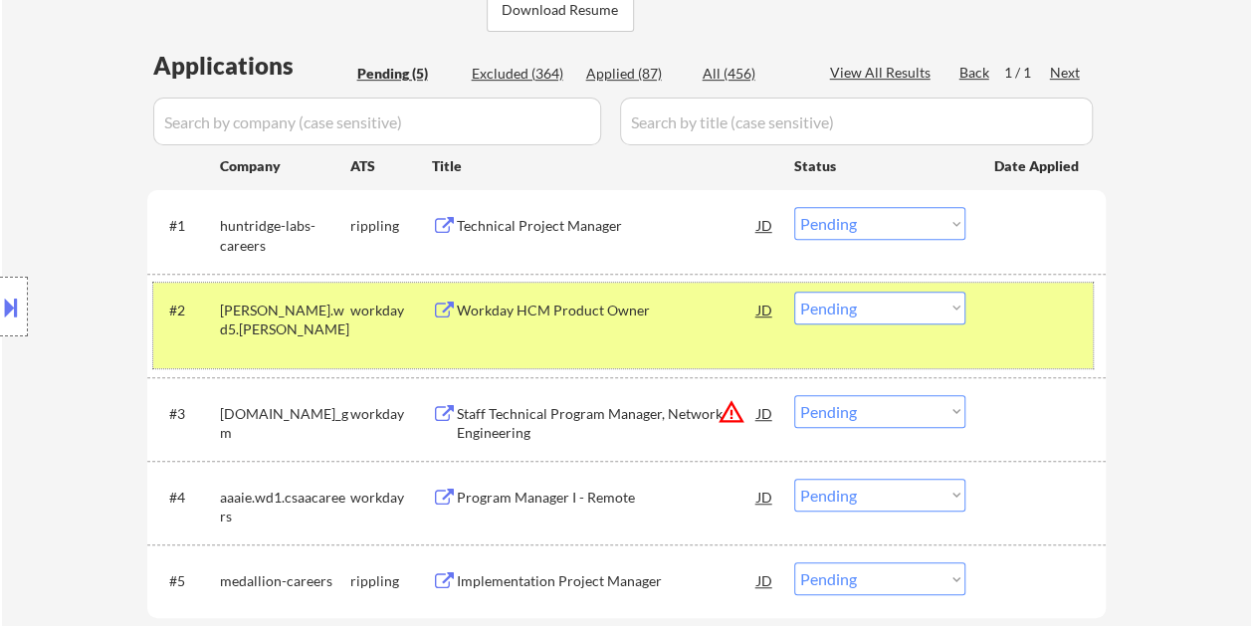
scroll to position [497, 0]
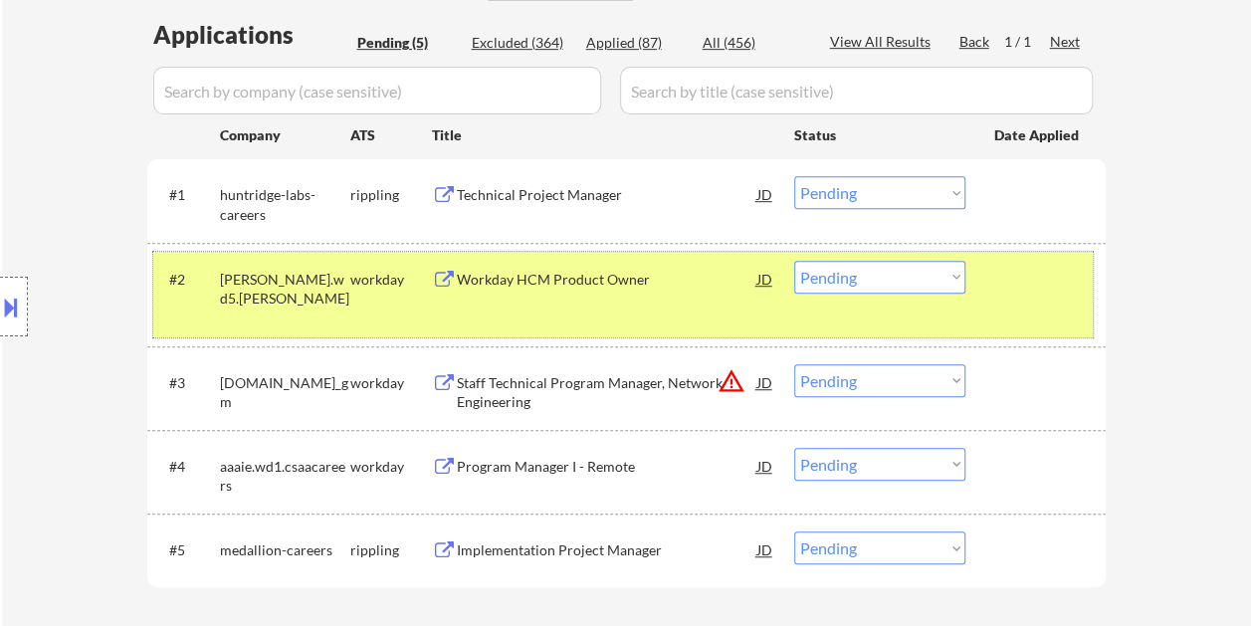
click at [953, 299] on div "#2 [PERSON_NAME].wd5.[PERSON_NAME] workday Workday HCM Product Owner JD warning…" at bounding box center [622, 295] width 939 height 86
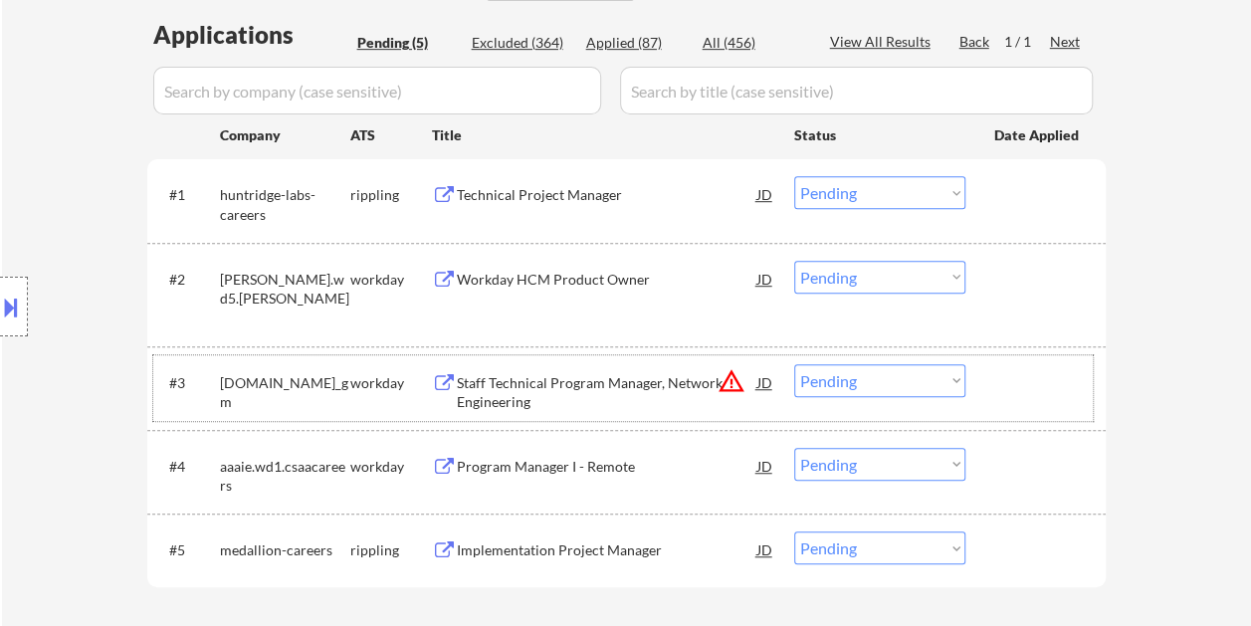
click at [1021, 392] on div at bounding box center [1038, 382] width 88 height 36
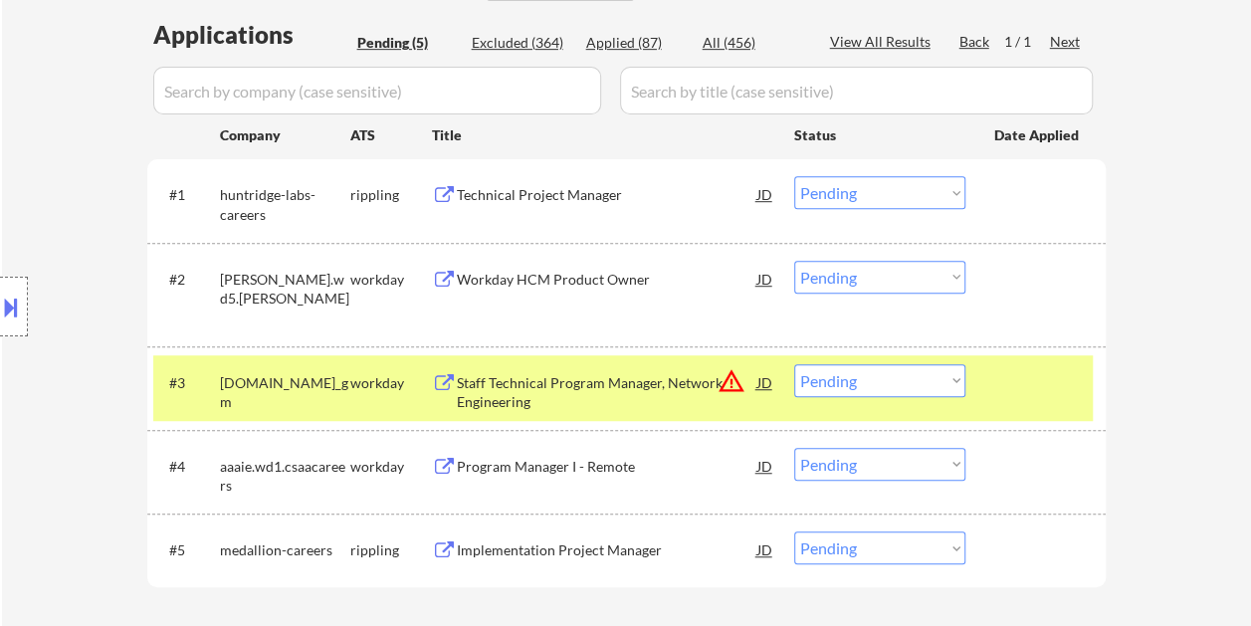
click at [947, 383] on select "Choose an option... Pending Applied Excluded (Questions) Excluded (Expired) Exc…" at bounding box center [879, 380] width 171 height 33
click at [794, 364] on select "Choose an option... Pending Applied Excluded (Questions) Excluded (Expired) Exc…" at bounding box center [879, 380] width 171 height 33
select select ""pending""
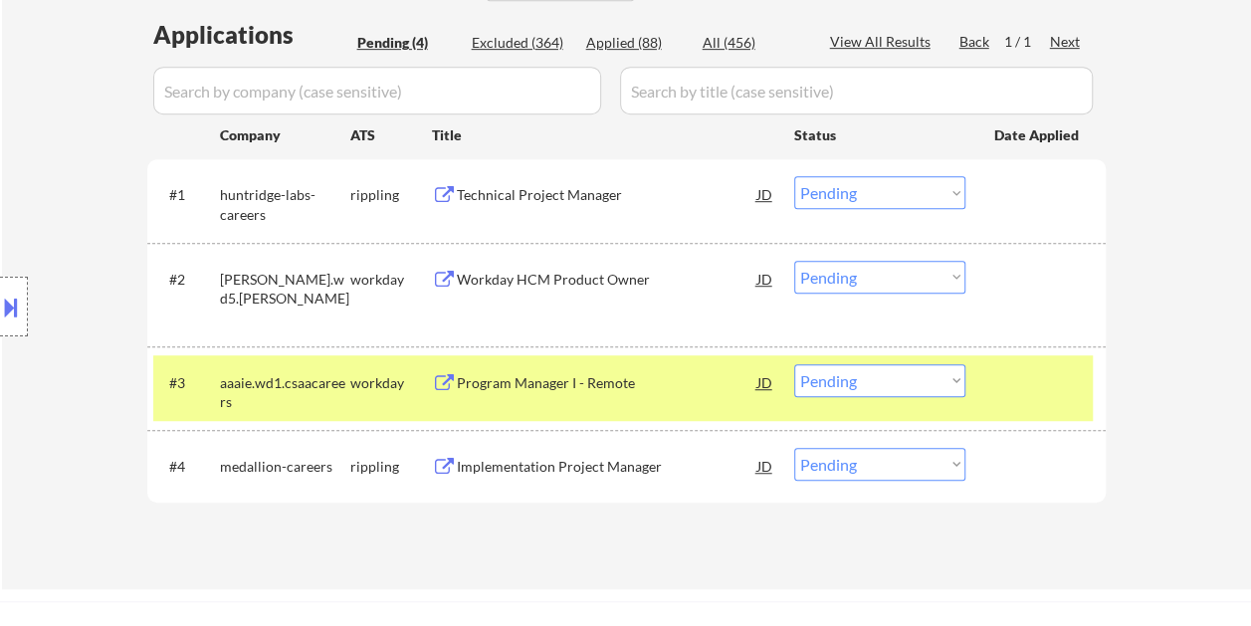
click at [995, 382] on div at bounding box center [1038, 382] width 88 height 36
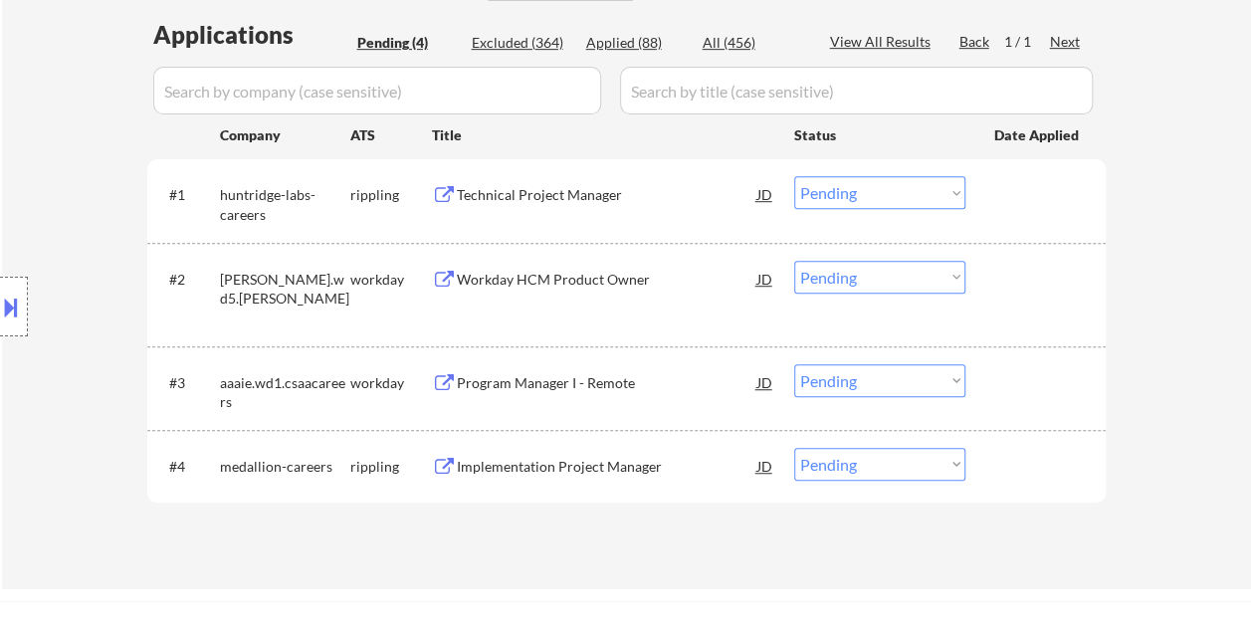
drag, startPoint x: 1022, startPoint y: 290, endPoint x: 947, endPoint y: 312, distance: 77.8
click at [1023, 290] on div at bounding box center [1038, 279] width 88 height 36
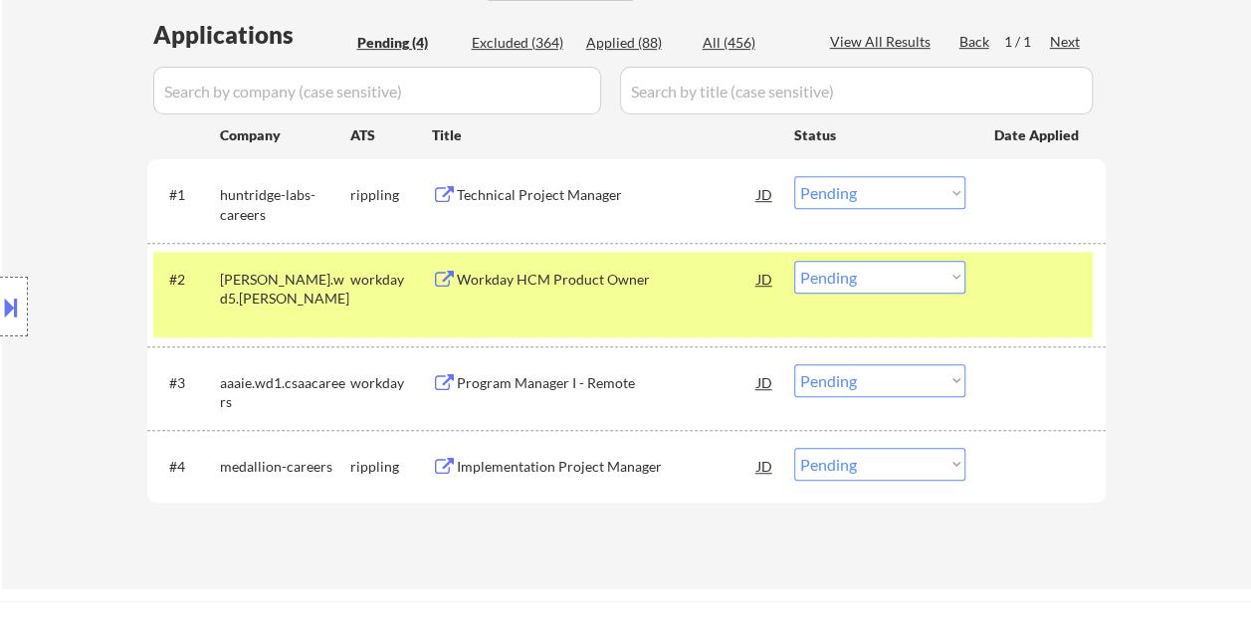
click at [672, 280] on div "Workday HCM Product Owner" at bounding box center [607, 280] width 300 height 20
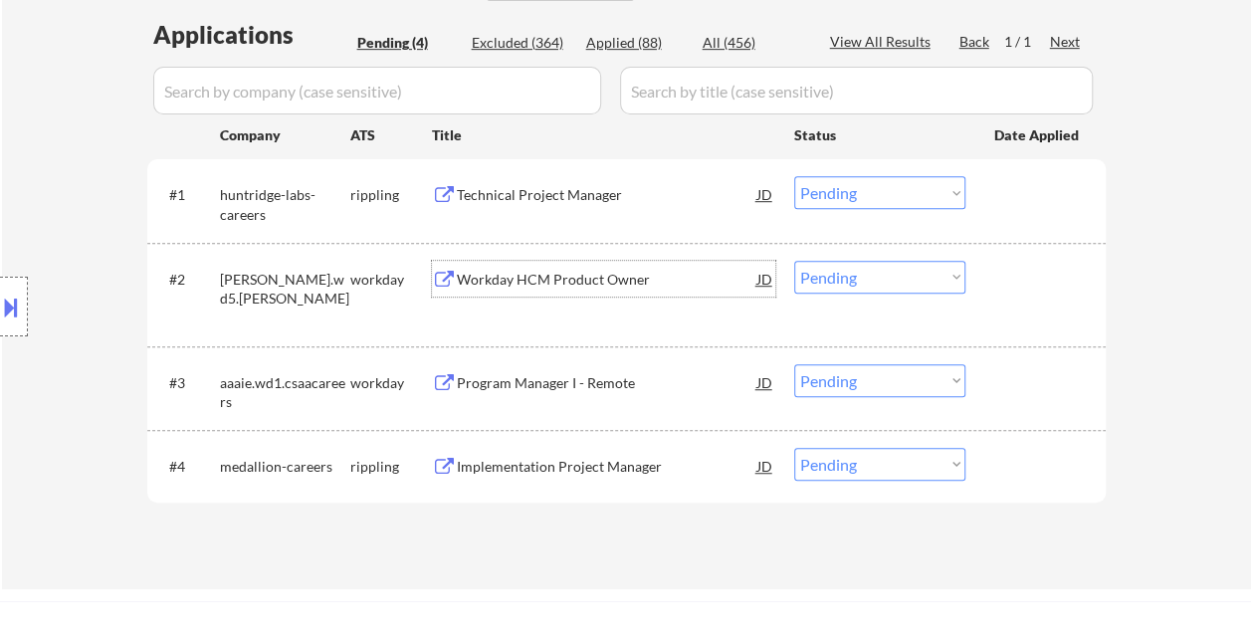
click at [1011, 247] on div "#2 [PERSON_NAME].wd5.[PERSON_NAME] workday Workday HCM Product Owner JD warning…" at bounding box center [626, 294] width 958 height 103
click at [999, 269] on div at bounding box center [1038, 279] width 88 height 36
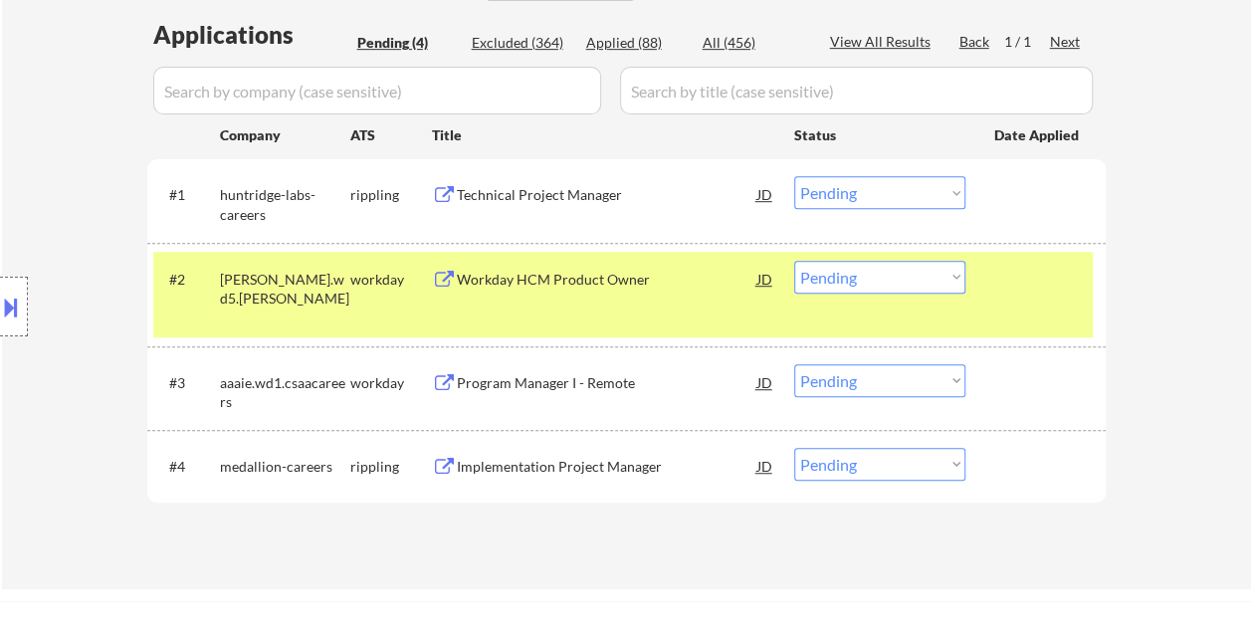
click at [952, 277] on select "Choose an option... Pending Applied Excluded (Questions) Excluded (Expired) Exc…" at bounding box center [879, 277] width 171 height 33
click at [794, 261] on select "Choose an option... Pending Applied Excluded (Questions) Excluded (Expired) Exc…" at bounding box center [879, 277] width 171 height 33
select select ""pending""
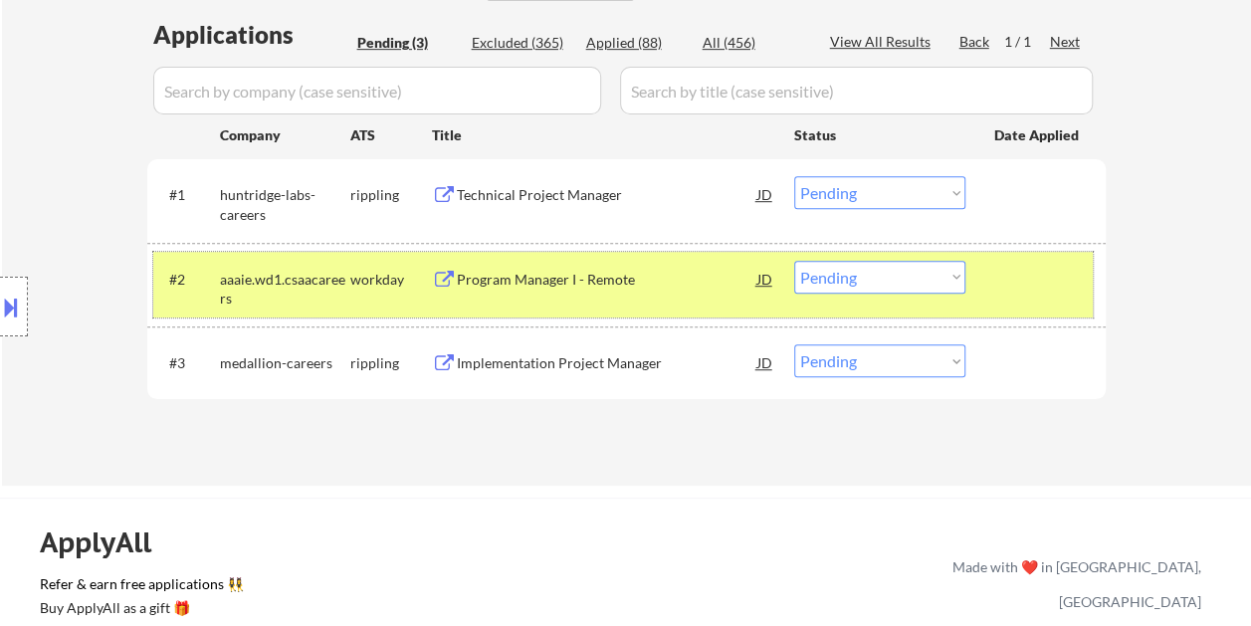
click at [1031, 285] on div at bounding box center [1038, 279] width 88 height 36
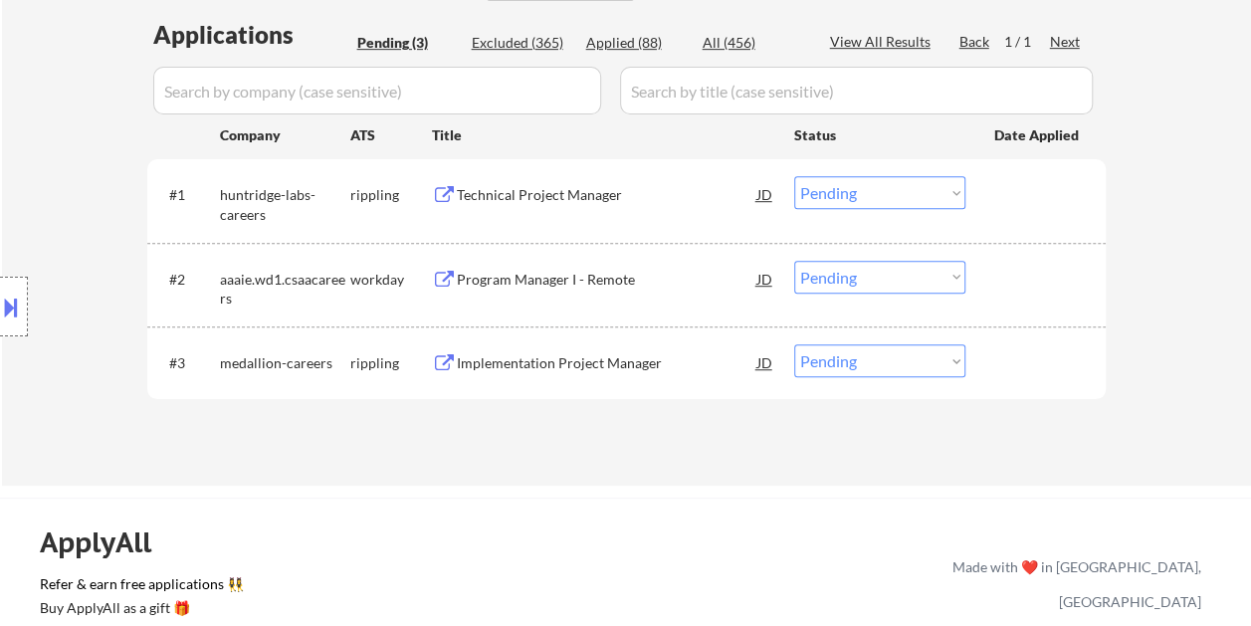
click at [1034, 285] on div at bounding box center [1038, 279] width 88 height 36
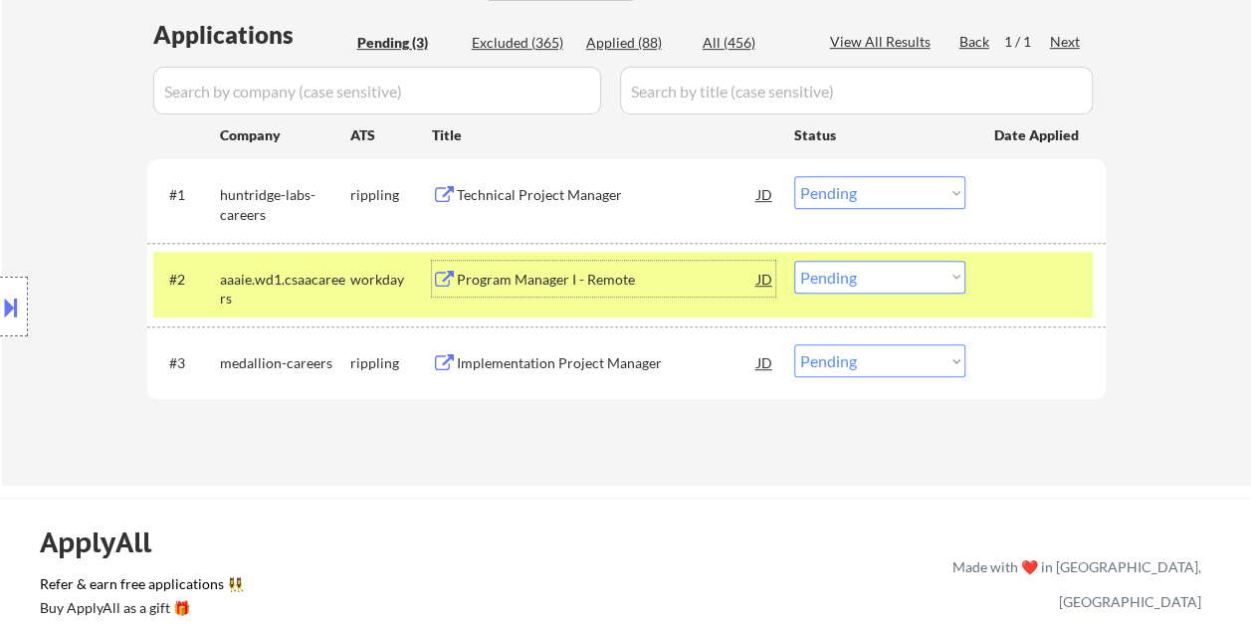
click at [490, 283] on div "Program Manager I - Remote" at bounding box center [607, 280] width 300 height 20
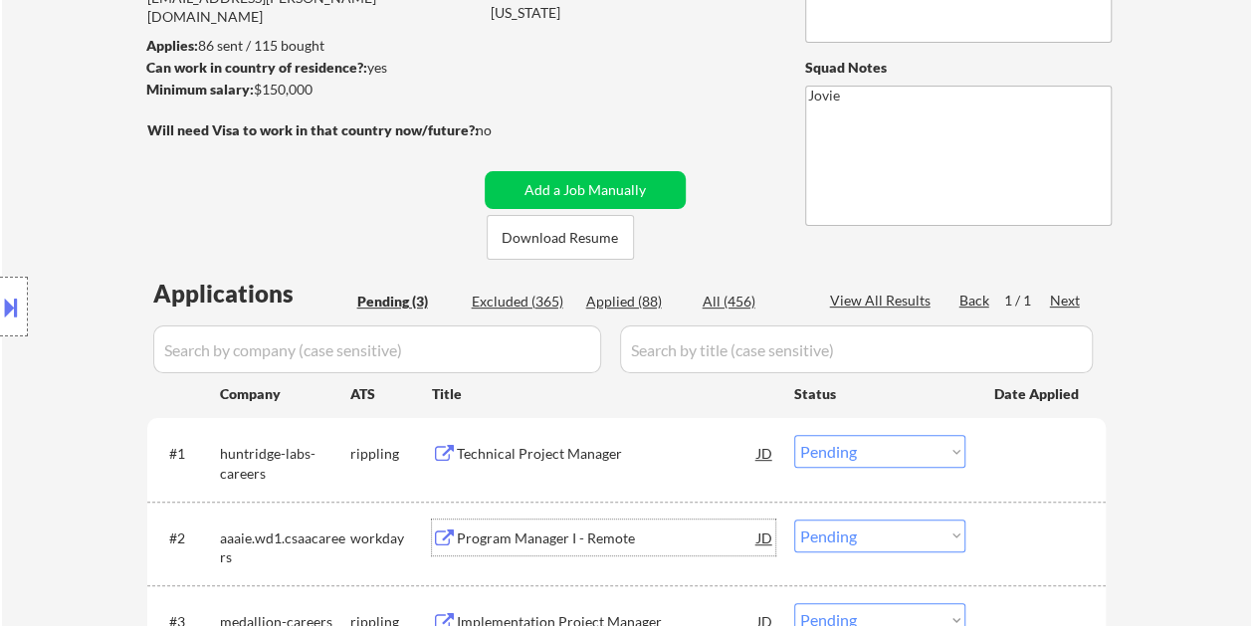
scroll to position [199, 0]
